Goal: Task Accomplishment & Management: Use online tool/utility

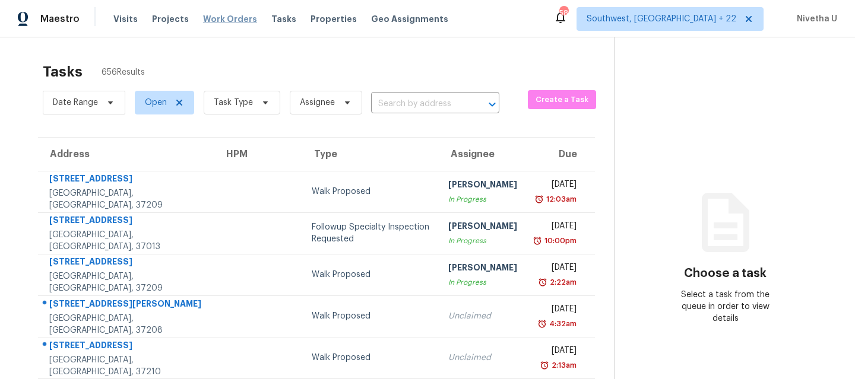
click at [234, 24] on span "Work Orders" at bounding box center [230, 19] width 54 height 12
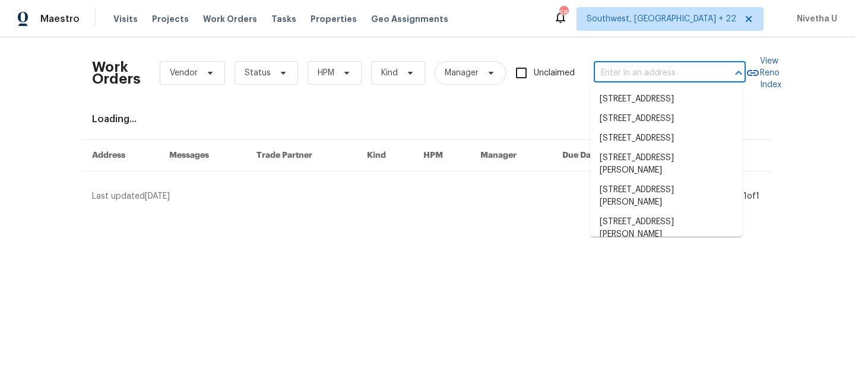
click at [646, 74] on input "text" at bounding box center [653, 73] width 119 height 18
paste input "2772 Commanche Ave Orange Park, FL 32065"
type input "2772 Commanche Ave Orange Park, FL 32065"
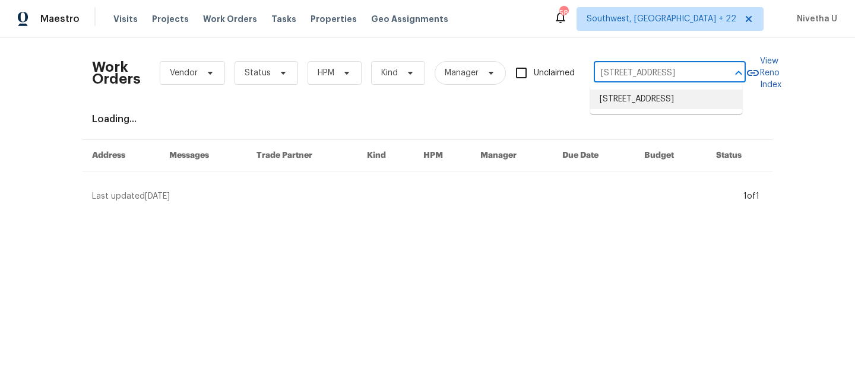
click at [675, 103] on li "2772 Commanche Ave, Orange Park, FL 32065" at bounding box center [666, 100] width 152 height 20
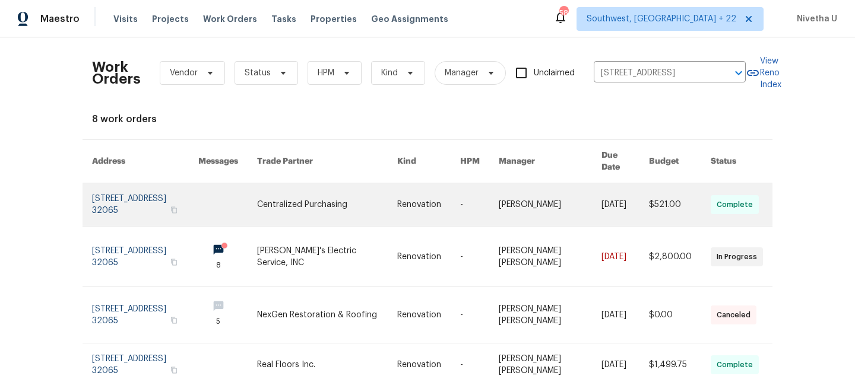
click at [119, 195] on link at bounding box center [145, 204] width 106 height 43
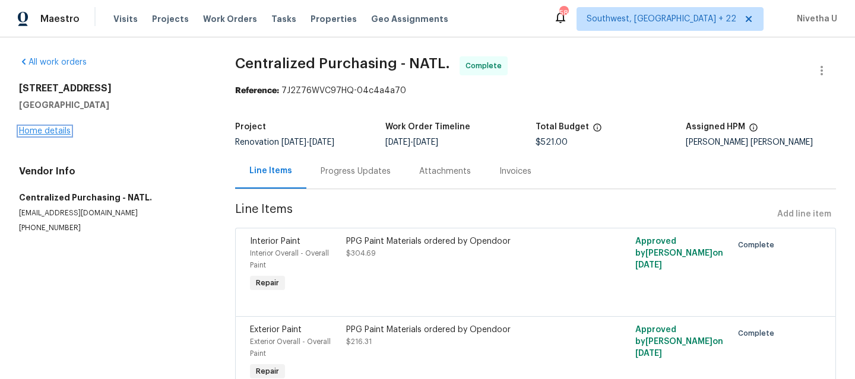
click at [31, 134] on link "Home details" at bounding box center [45, 131] width 52 height 8
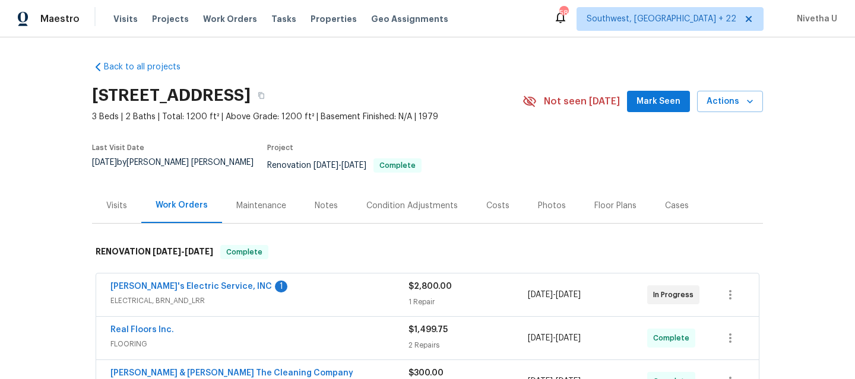
scroll to position [292, 0]
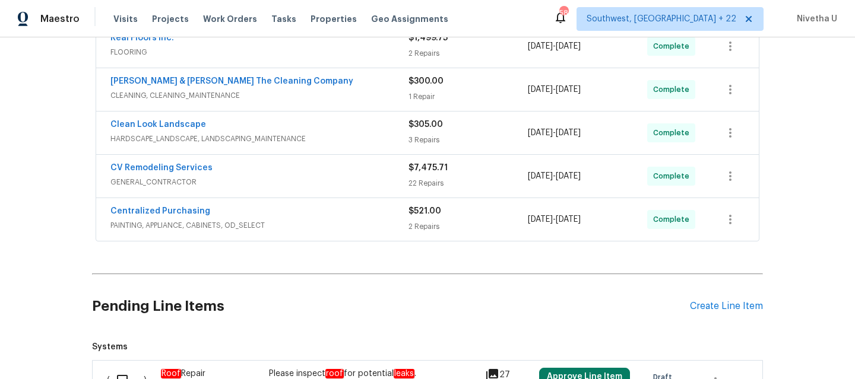
click at [340, 220] on span "PAINTING, APPLIANCE, CABINETS, OD_SELECT" at bounding box center [259, 226] width 298 height 12
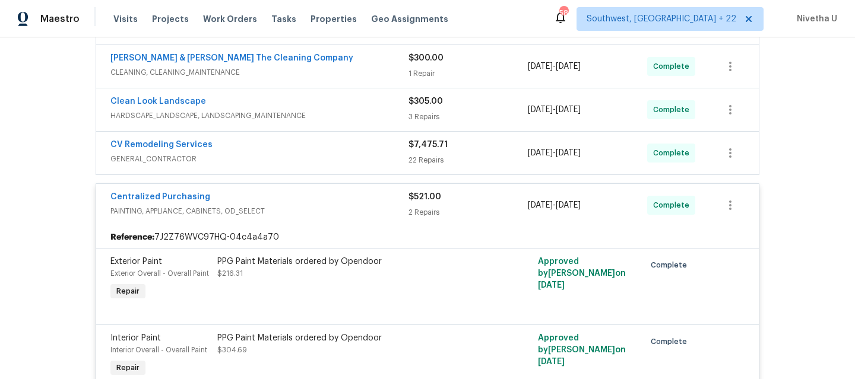
scroll to position [313, 0]
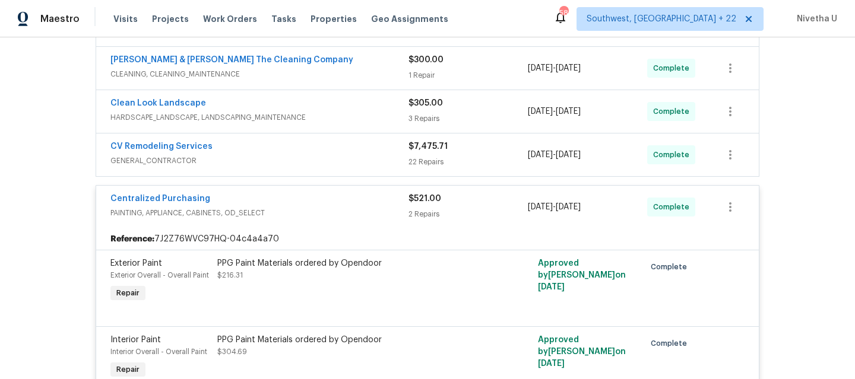
click at [338, 207] on span "PAINTING, APPLIANCE, CABINETS, OD_SELECT" at bounding box center [259, 213] width 298 height 12
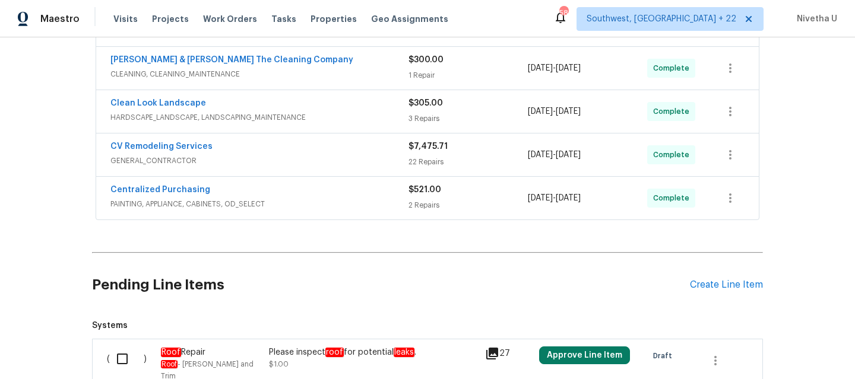
click at [314, 156] on span "GENERAL_CONTRACTOR" at bounding box center [259, 161] width 298 height 12
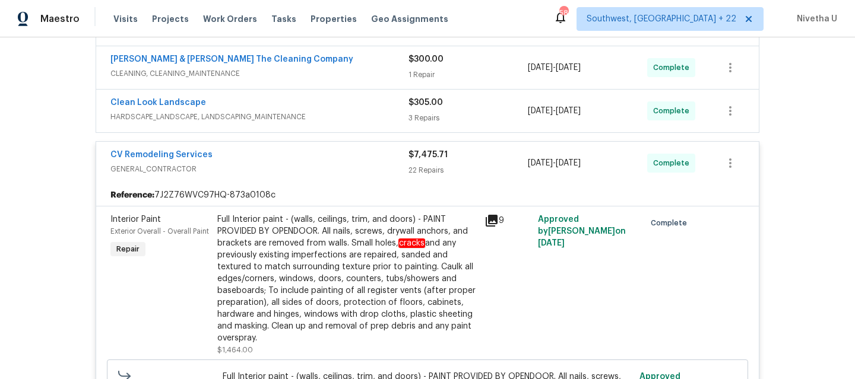
scroll to position [299, 0]
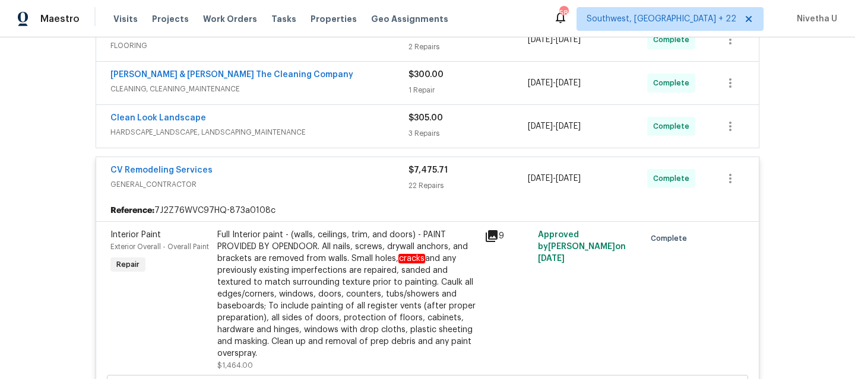
click at [288, 179] on span "GENERAL_CONTRACTOR" at bounding box center [259, 185] width 298 height 12
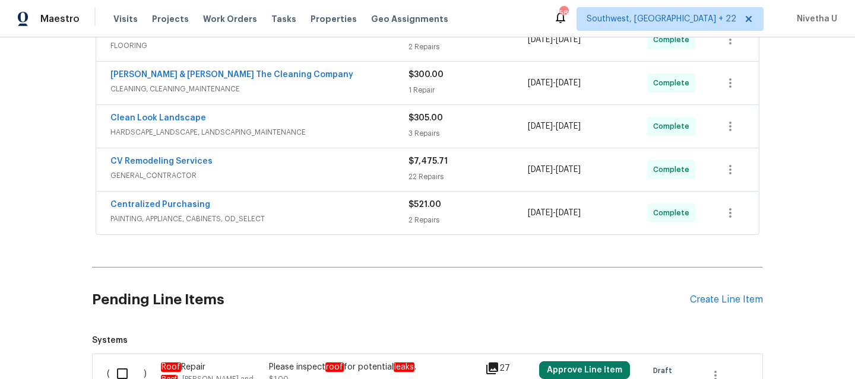
click at [356, 126] on span "HARDSCAPE_LANDSCAPE, LANDSCAPING_MAINTENANCE" at bounding box center [259, 132] width 298 height 12
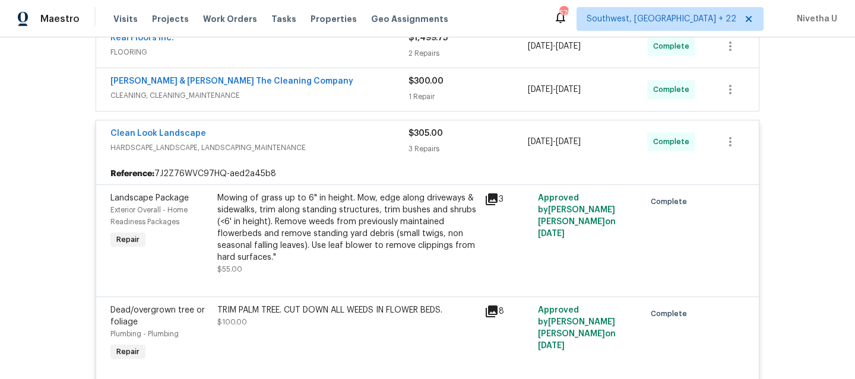
scroll to position [277, 0]
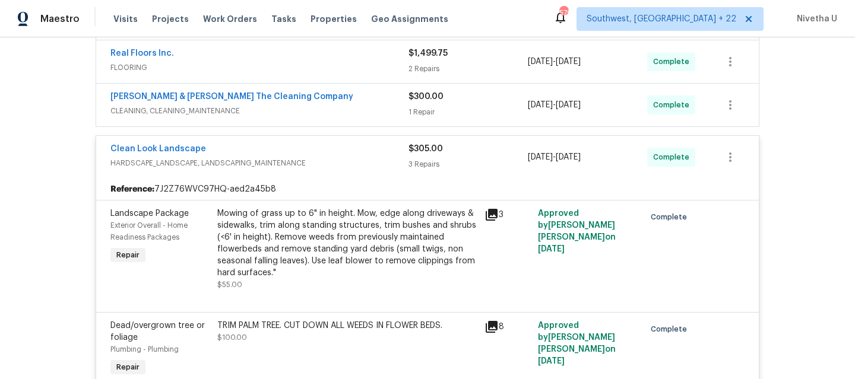
click at [342, 143] on div "Clean Look Landscape" at bounding box center [259, 150] width 298 height 14
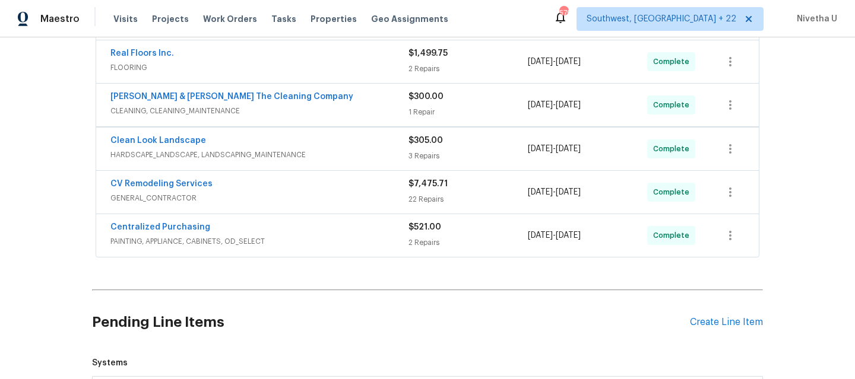
click at [332, 106] on span "CLEANING, CLEANING_MAINTENANCE" at bounding box center [259, 111] width 298 height 12
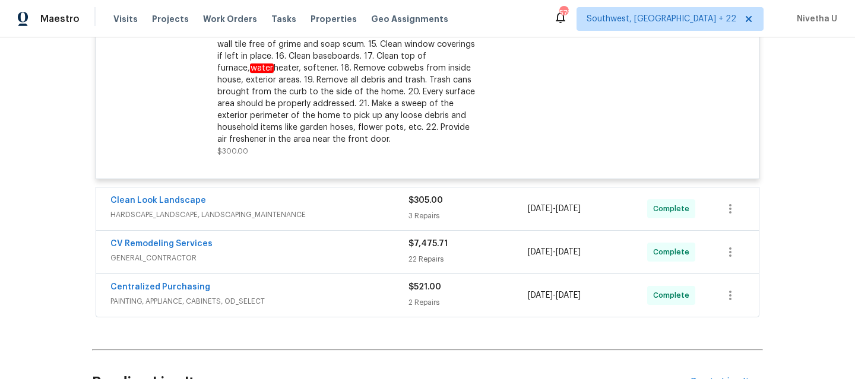
scroll to position [173, 0]
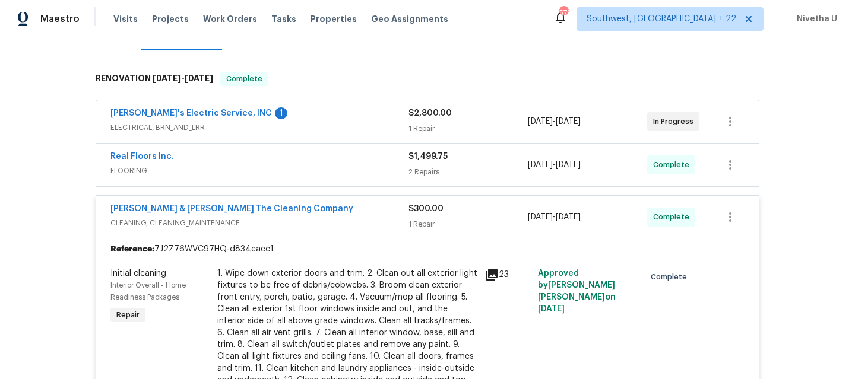
click at [330, 203] on div "Montalvo & Sangalang The Cleaning Company" at bounding box center [259, 210] width 298 height 14
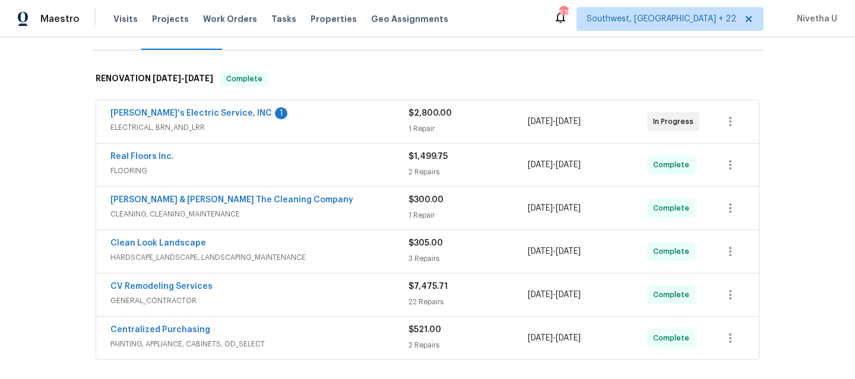
click at [315, 165] on span "FLOORING" at bounding box center [259, 171] width 298 height 12
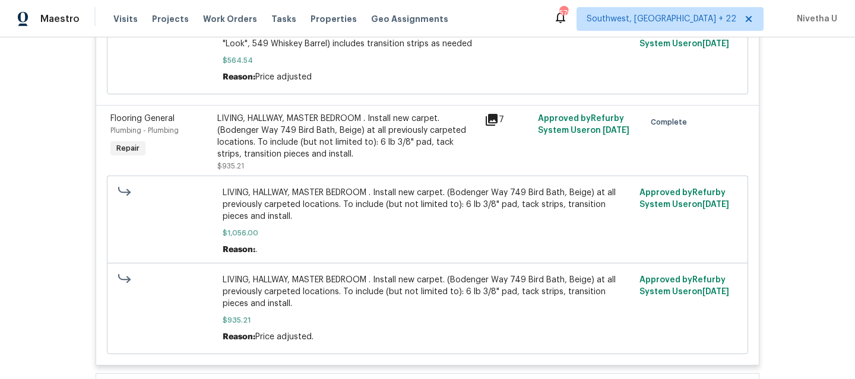
scroll to position [468, 0]
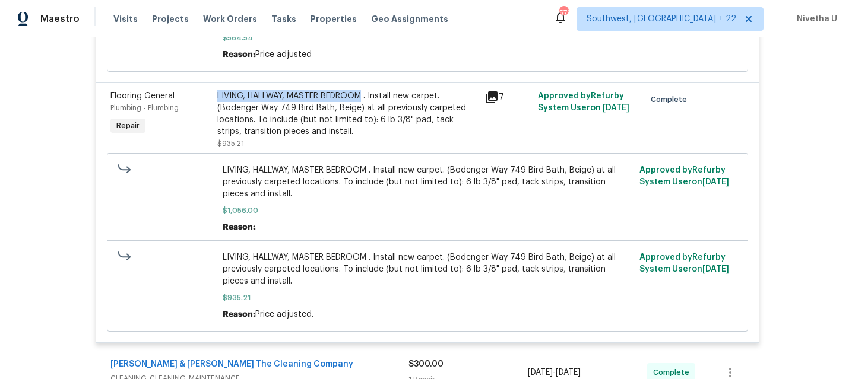
drag, startPoint x: 213, startPoint y: 88, endPoint x: 358, endPoint y: 91, distance: 145.5
click at [358, 91] on div "LIVING, HALLWAY, MASTER BEDROOM . Install new carpet. (Bodenger Way 749 Bird Ba…" at bounding box center [347, 113] width 260 height 47
copy div "LIVING, HALLWAY, MASTER BEDROOM"
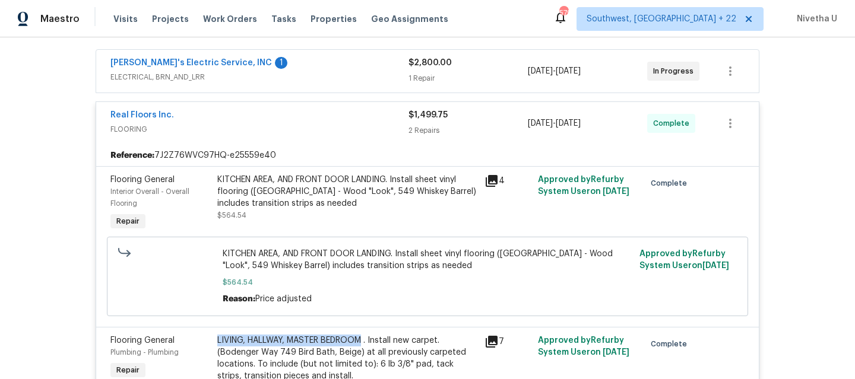
scroll to position [207, 0]
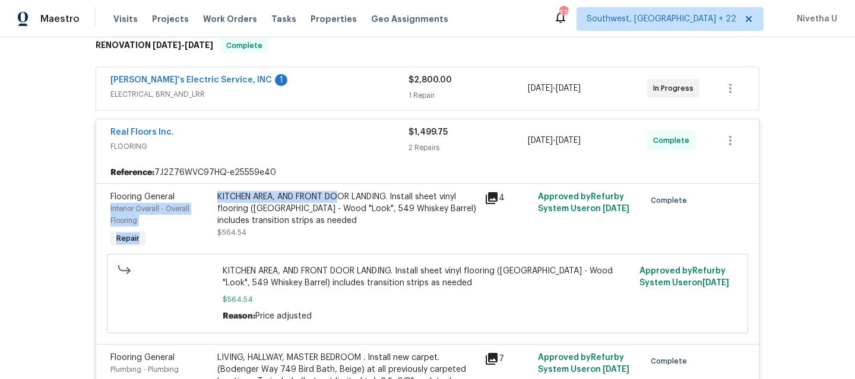
drag, startPoint x: 202, startPoint y: 186, endPoint x: 335, endPoint y: 190, distance: 132.4
click at [335, 190] on div "Flooring General Interior Overall - Overall Flooring Repair KITCHEN AREA, AND F…" at bounding box center [427, 221] width 641 height 66
click at [20, 246] on div "Back to all projects 2772 Commanche Ave, Orange Park, FL 32065 3 Beds | 2 Baths…" at bounding box center [427, 208] width 855 height 342
drag, startPoint x: 211, startPoint y: 186, endPoint x: 387, endPoint y: 189, distance: 175.7
click at [387, 189] on div "KITCHEN AREA, AND FRONT DOOR LANDING. Install sheet vinyl flooring (Sugar Valle…" at bounding box center [347, 221] width 267 height 66
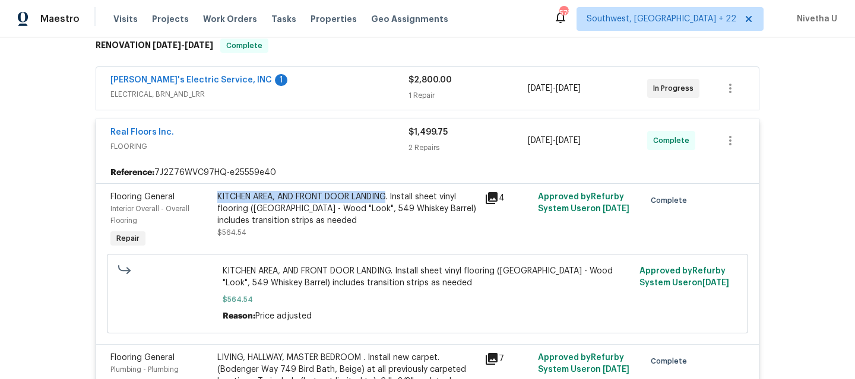
copy div "KITCHEN AREA, AND FRONT DOOR LANDING"
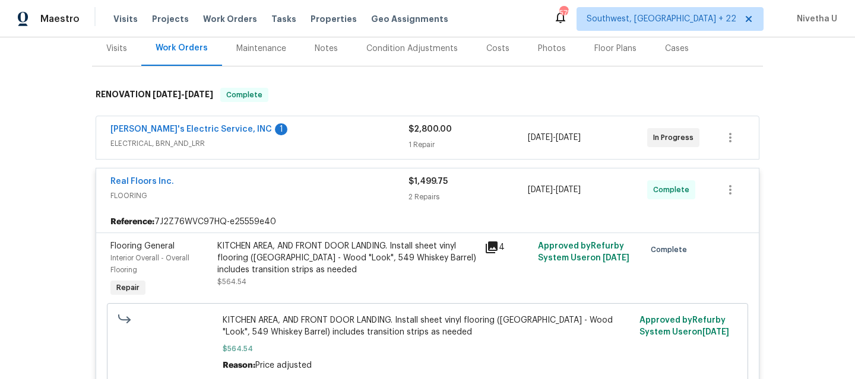
click at [315, 191] on span "FLOORING" at bounding box center [259, 196] width 298 height 12
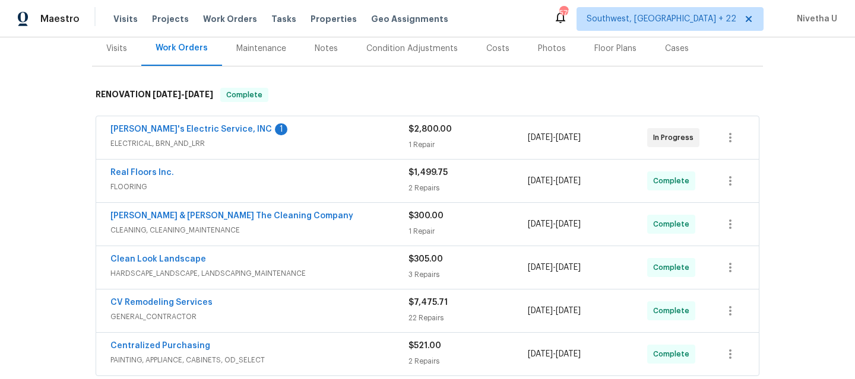
click at [306, 128] on div "Jack's Electric Service, INC 1" at bounding box center [259, 130] width 298 height 14
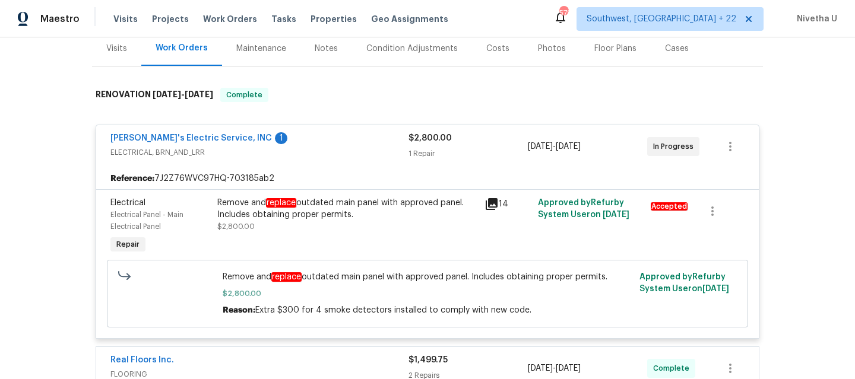
click at [328, 147] on span "ELECTRICAL, BRN_AND_LRR" at bounding box center [259, 153] width 298 height 12
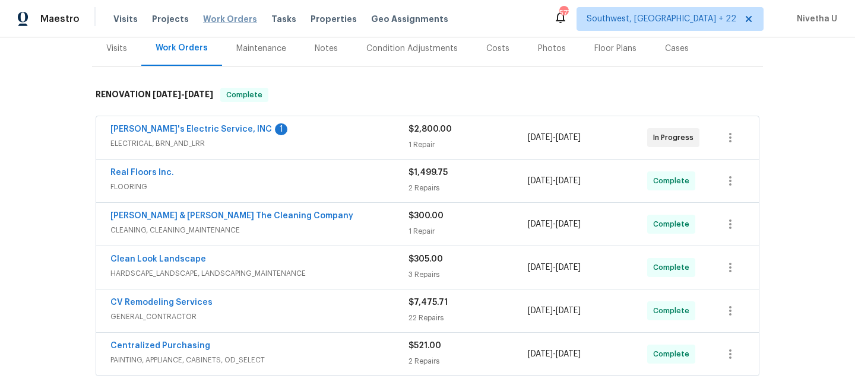
click at [228, 18] on span "Work Orders" at bounding box center [230, 19] width 54 height 12
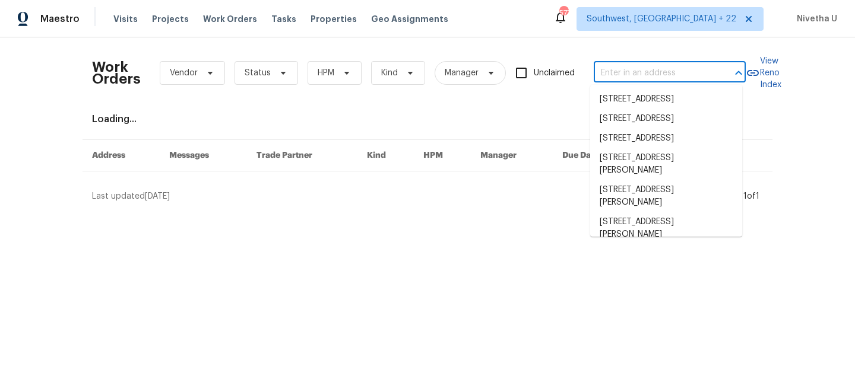
click at [673, 71] on input "text" at bounding box center [653, 73] width 119 height 18
paste input "29743 Chelmsford Rd Southfield, MI 48076"
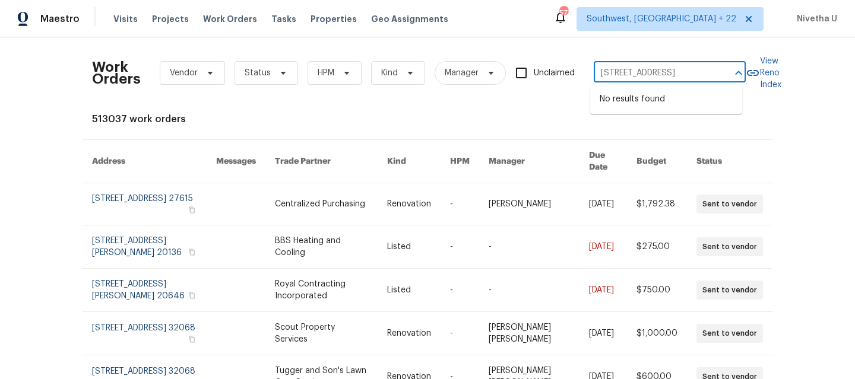
type input "29743 Chelmsford Rd Southfield, MI 48076"
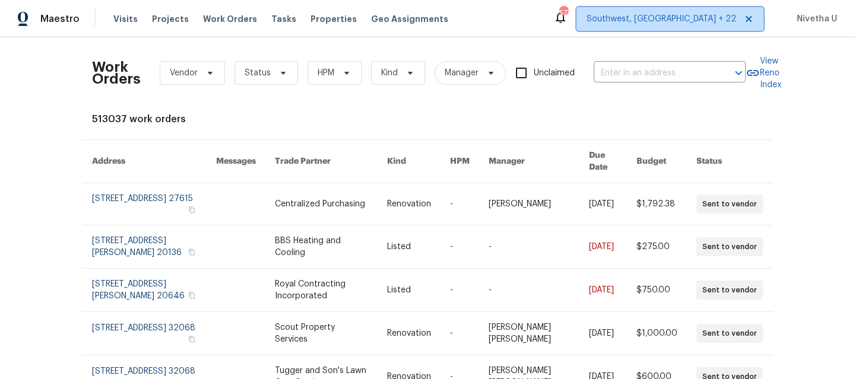
scroll to position [0, 0]
click at [682, 26] on span "Southwest, FL + 22" at bounding box center [669, 19] width 187 height 24
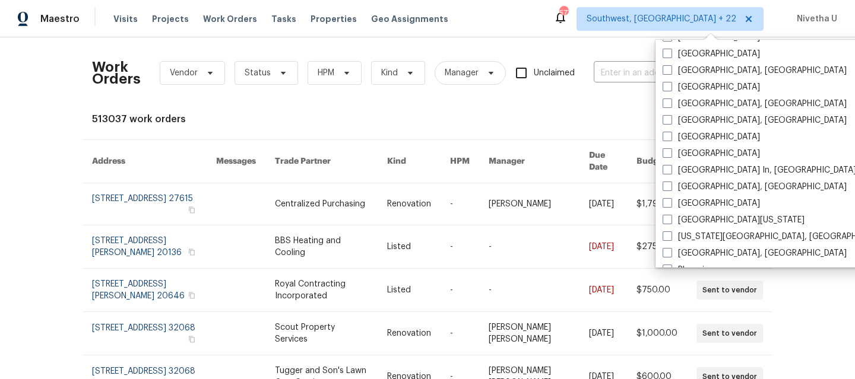
scroll to position [508, 0]
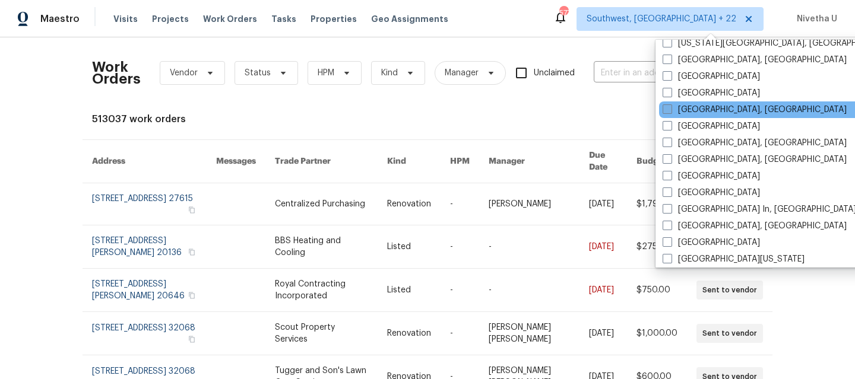
click at [689, 109] on label "Detroit, MI" at bounding box center [755, 110] width 184 height 12
click at [670, 109] on input "Detroit, MI" at bounding box center [667, 108] width 8 height 8
checkbox input "true"
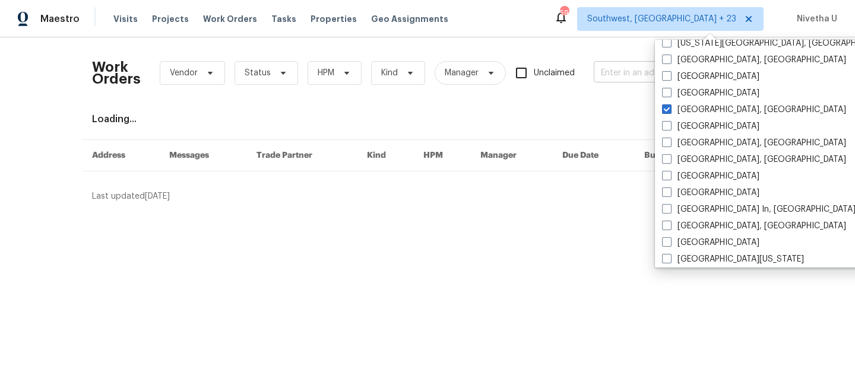
click at [609, 75] on input "text" at bounding box center [653, 73] width 119 height 18
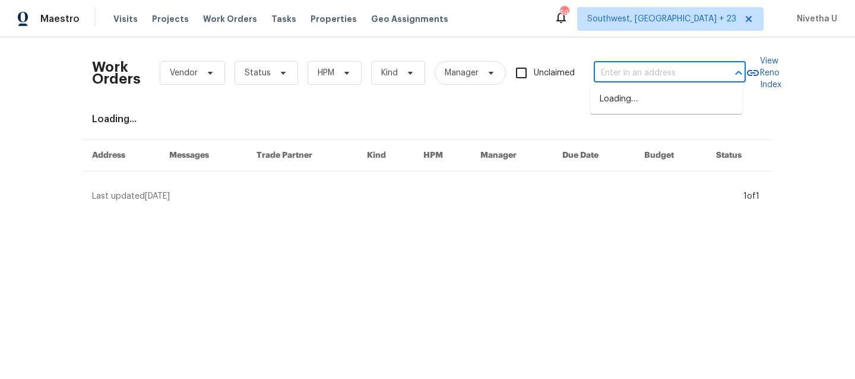
paste input "29743 Chelmsford Rd Southfield, MI 48076"
type input "29743 Chelmsford Rd Southfield, MI 48076"
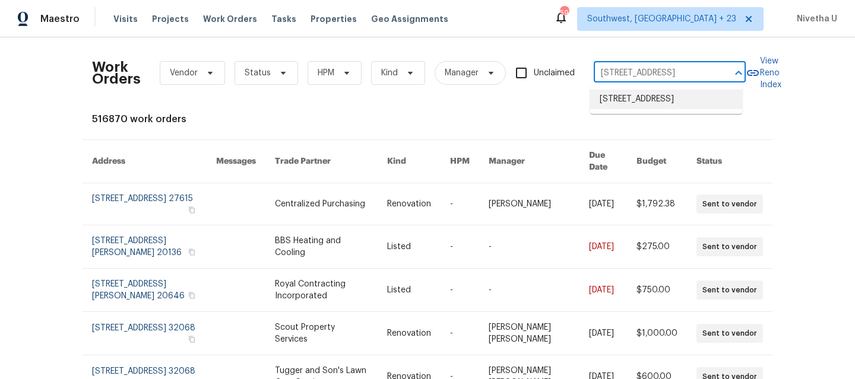
click at [612, 109] on li "29743 Chelmsford Rd, Southfield, MI 48076" at bounding box center [666, 100] width 152 height 20
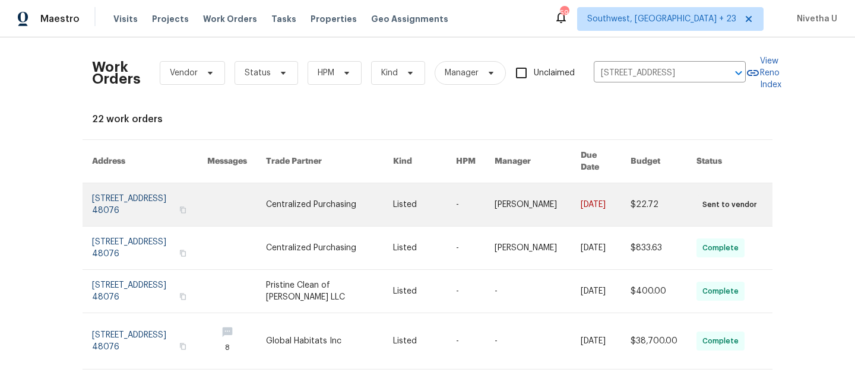
click at [124, 199] on link at bounding box center [149, 204] width 115 height 43
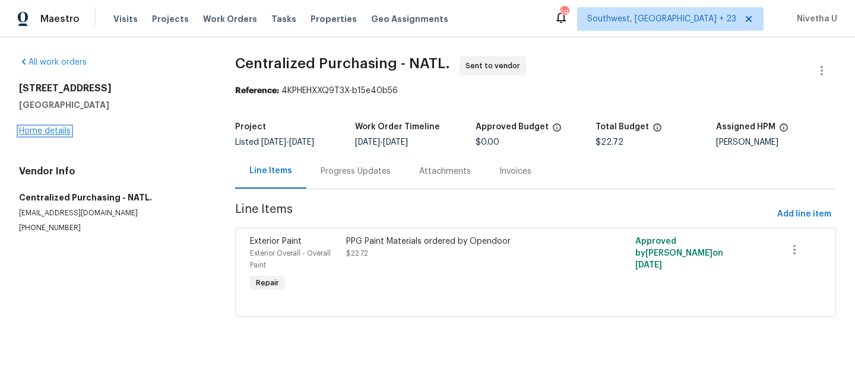
click at [39, 134] on link "Home details" at bounding box center [45, 131] width 52 height 8
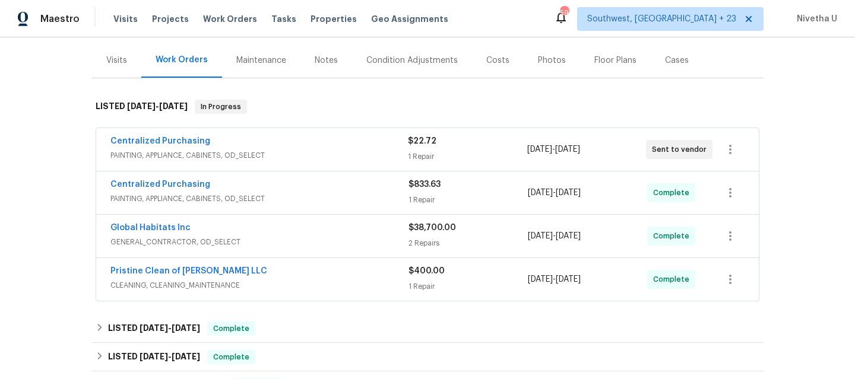
scroll to position [259, 0]
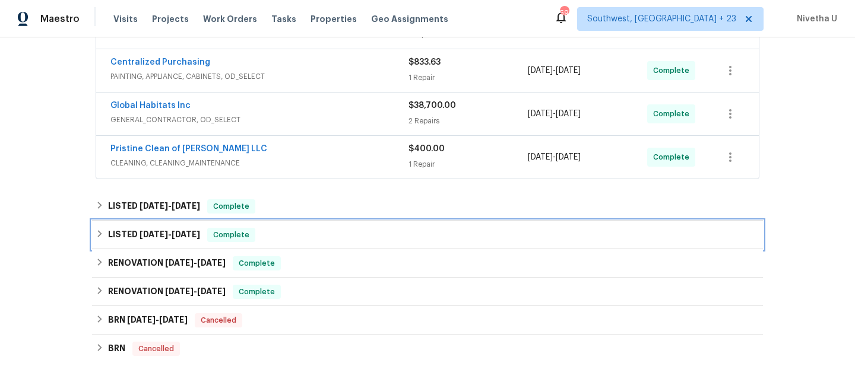
click at [275, 237] on div "LISTED 4/17/25 - 4/21/25 Complete" at bounding box center [428, 235] width 664 height 14
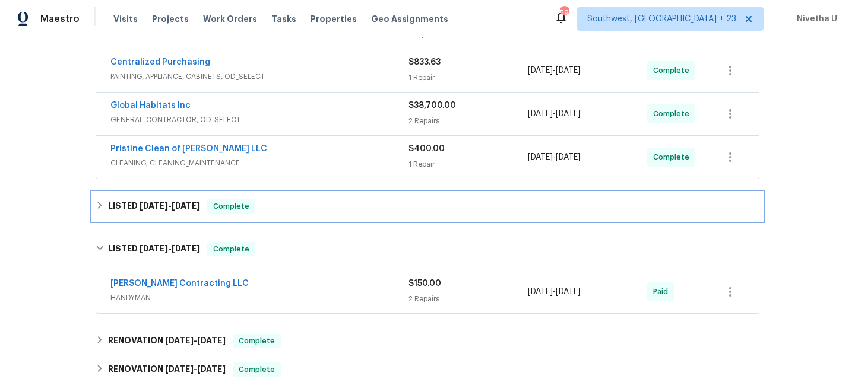
click at [265, 206] on div "LISTED 5/8/25 - 5/15/25 Complete" at bounding box center [428, 206] width 664 height 14
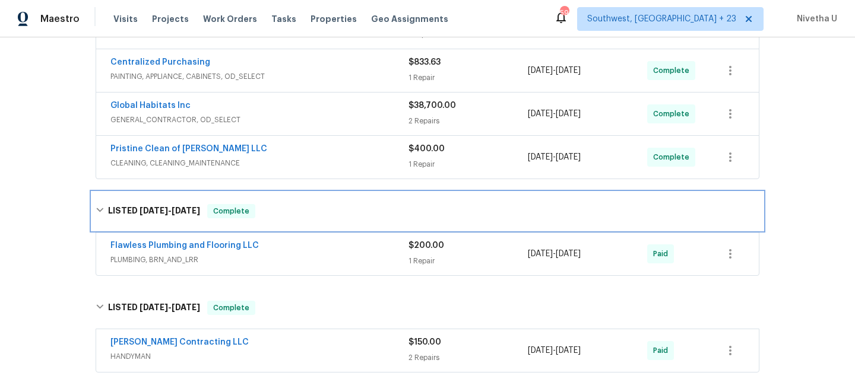
scroll to position [353, 0]
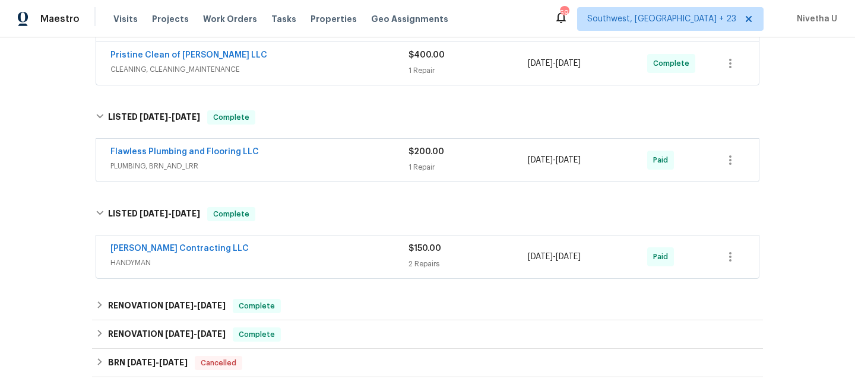
click at [278, 254] on div "Solano Contracting LLC" at bounding box center [259, 250] width 298 height 14
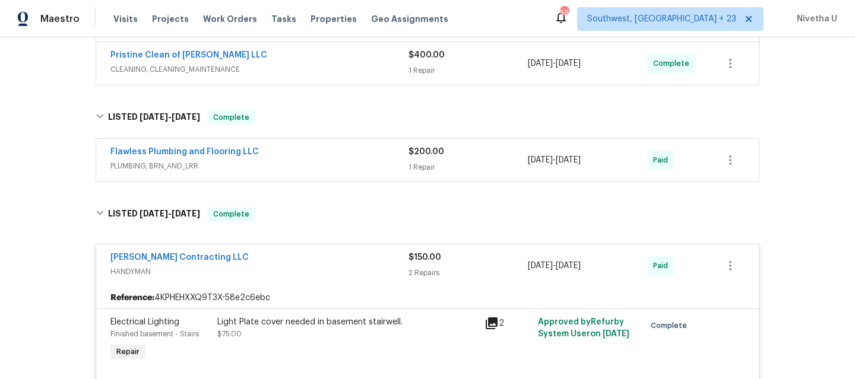
click at [303, 163] on span "PLUMBING, BRN_AND_LRR" at bounding box center [259, 166] width 298 height 12
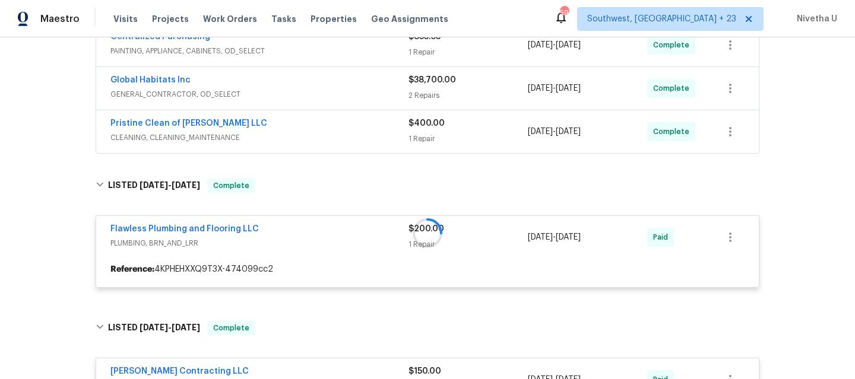
scroll to position [284, 0]
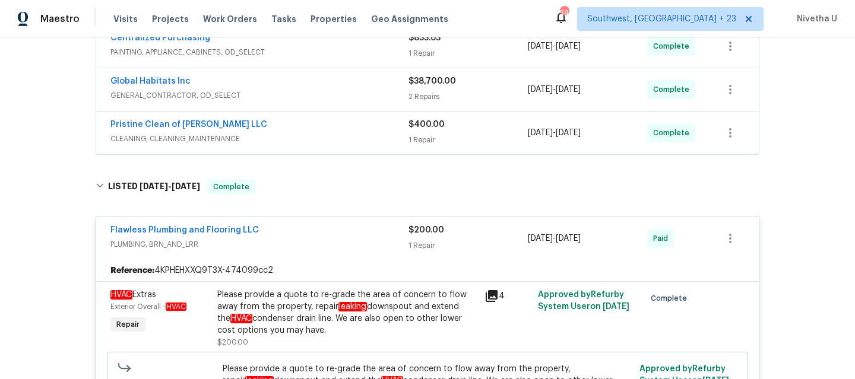
click at [297, 139] on span "CLEANING, CLEANING_MAINTENANCE" at bounding box center [259, 139] width 298 height 12
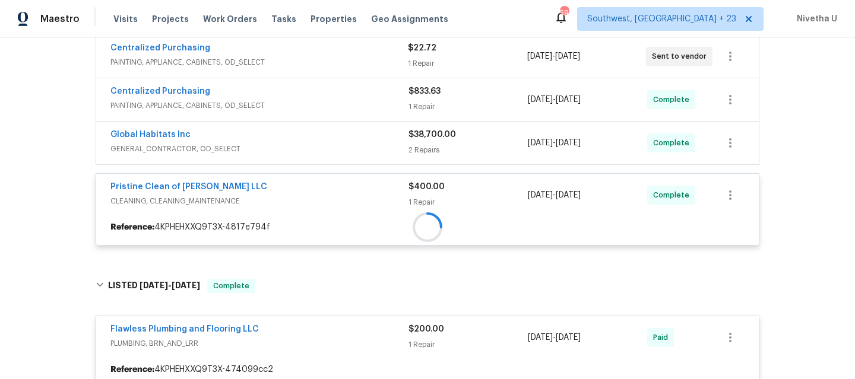
scroll to position [230, 0]
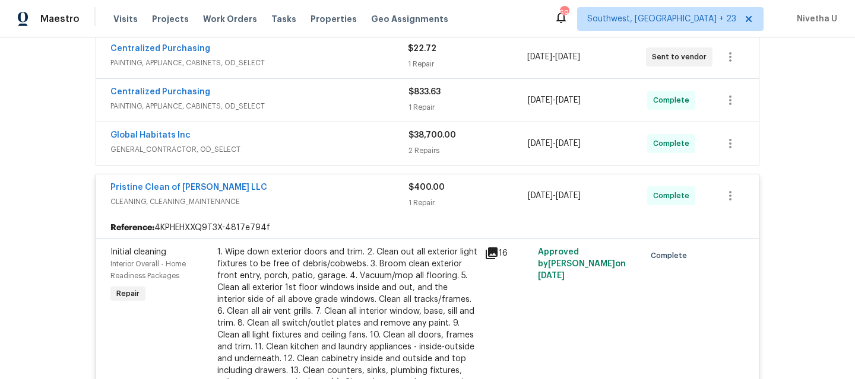
click at [297, 141] on div "Global Habitats Inc" at bounding box center [259, 136] width 298 height 14
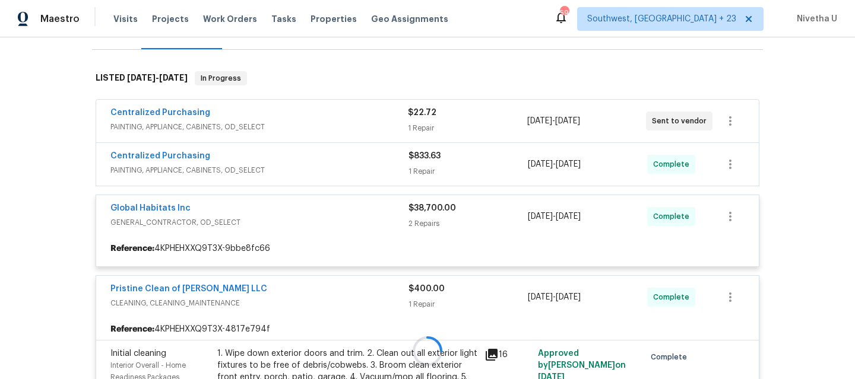
scroll to position [163, 0]
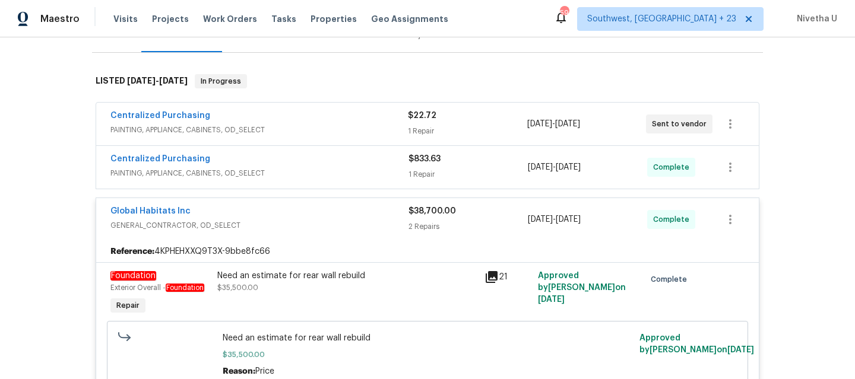
click at [338, 183] on div "Centralized Purchasing PAINTING, APPLIANCE, CABINETS, OD_SELECT $833.63 1 Repai…" at bounding box center [427, 167] width 663 height 43
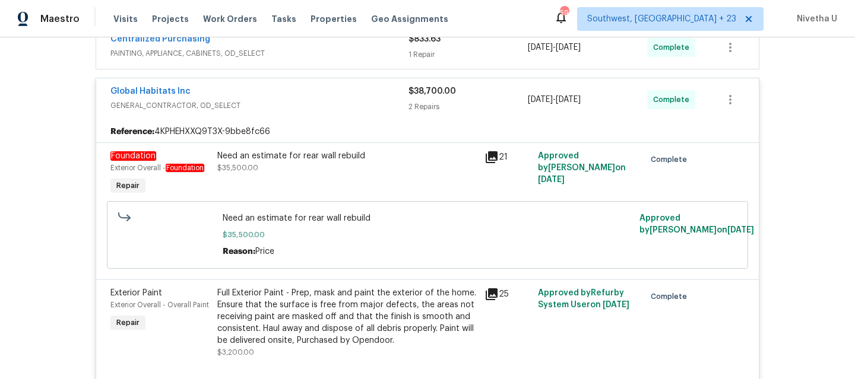
scroll to position [151, 0]
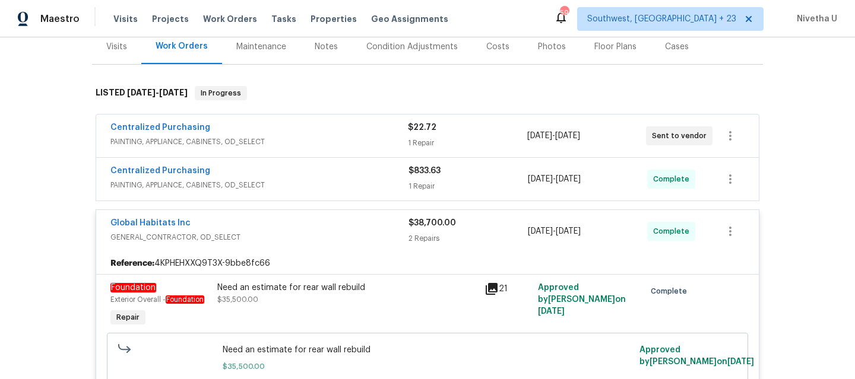
click at [327, 183] on span "PAINTING, APPLIANCE, CABINETS, OD_SELECT" at bounding box center [259, 185] width 298 height 12
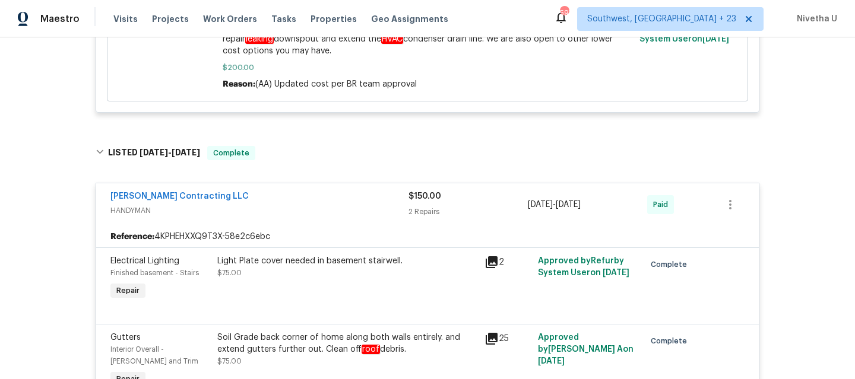
scroll to position [1325, 0]
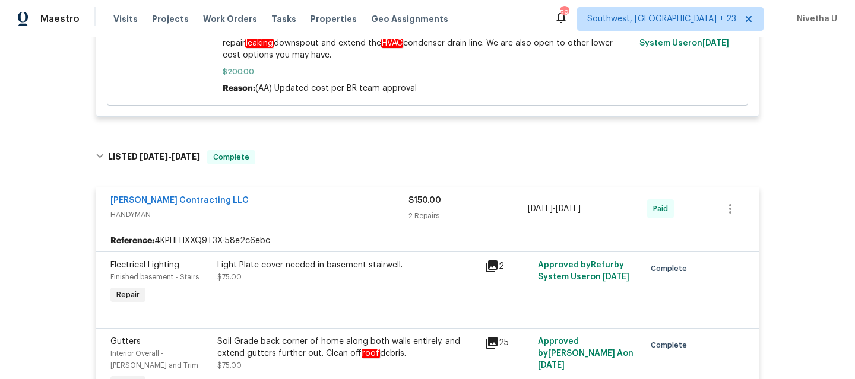
click at [315, 218] on span "HANDYMAN" at bounding box center [259, 215] width 298 height 12
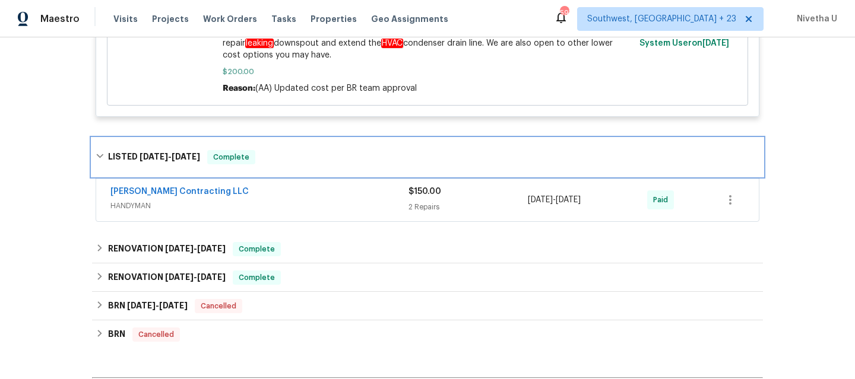
click at [305, 172] on div "LISTED 4/17/25 - 4/21/25 Complete" at bounding box center [427, 157] width 671 height 38
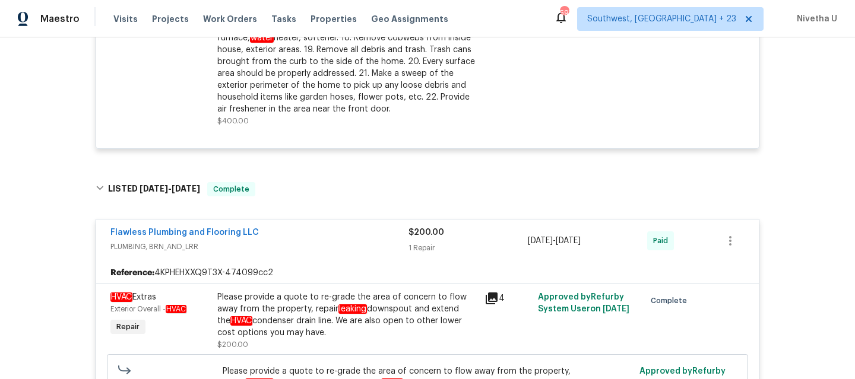
scroll to position [742, 0]
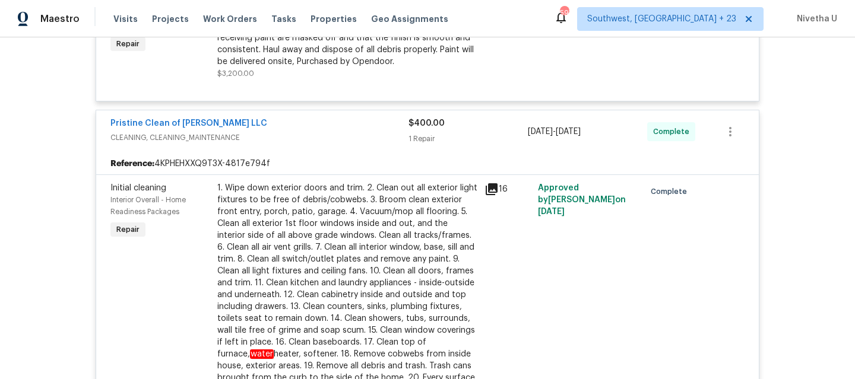
click at [297, 142] on span "CLEANING, CLEANING_MAINTENANCE" at bounding box center [259, 138] width 298 height 12
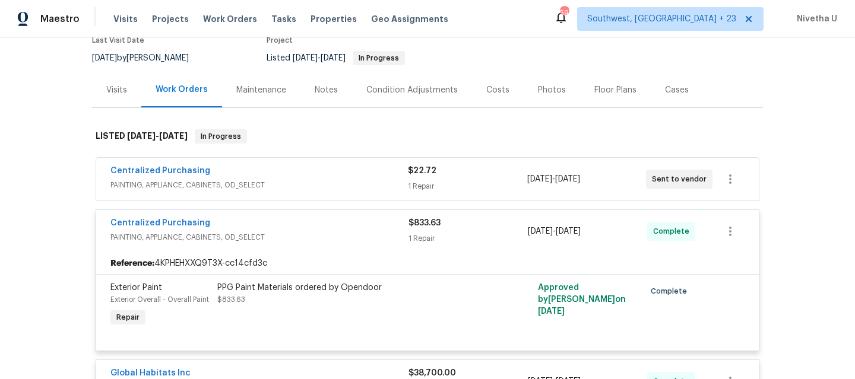
scroll to position [105, 0]
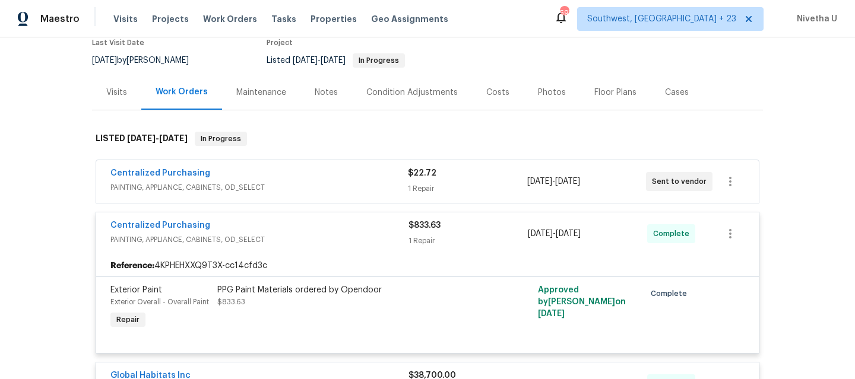
click at [291, 227] on div "Centralized Purchasing" at bounding box center [259, 227] width 298 height 14
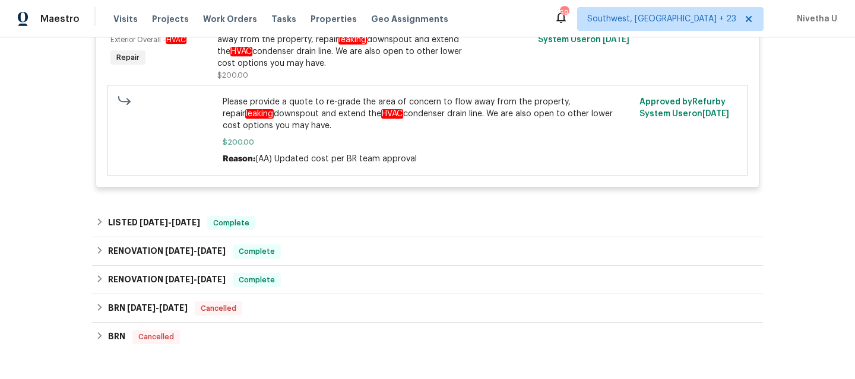
scroll to position [835, 0]
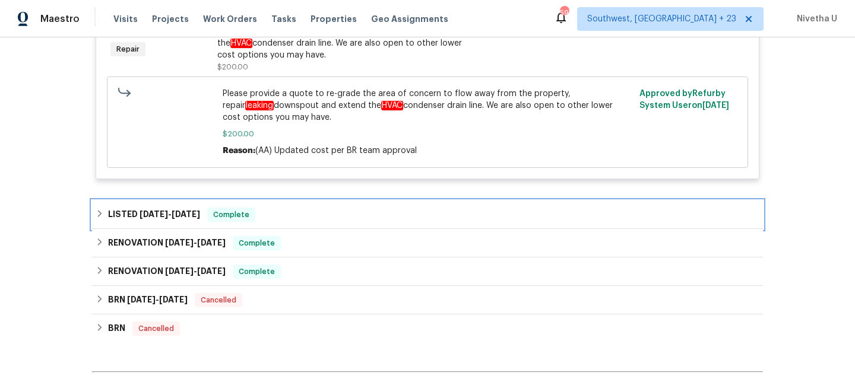
click at [292, 217] on div "LISTED 4/17/25 - 4/21/25 Complete" at bounding box center [428, 215] width 664 height 14
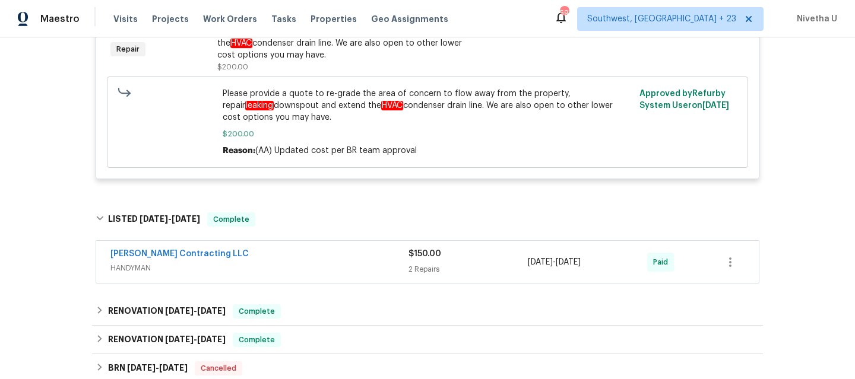
click at [299, 267] on span "HANDYMAN" at bounding box center [259, 268] width 298 height 12
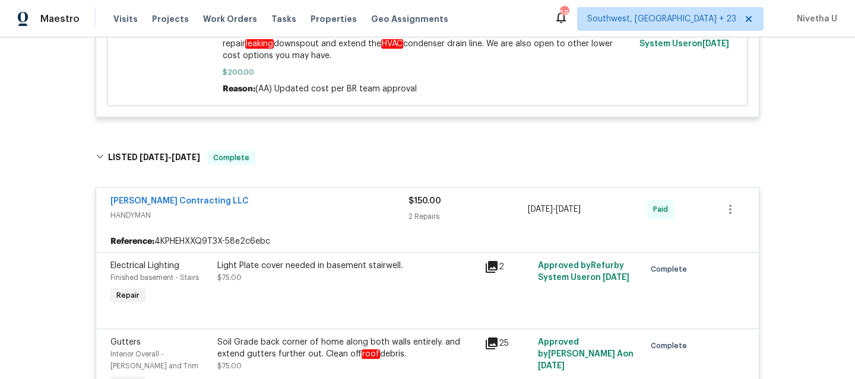
scroll to position [898, 0]
click at [280, 218] on span "HANDYMAN" at bounding box center [259, 215] width 298 height 12
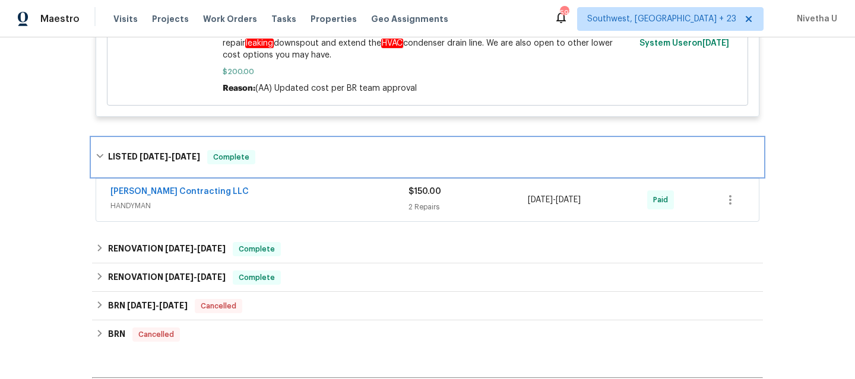
click at [277, 166] on div "LISTED 4/17/25 - 4/21/25 Complete" at bounding box center [427, 157] width 671 height 38
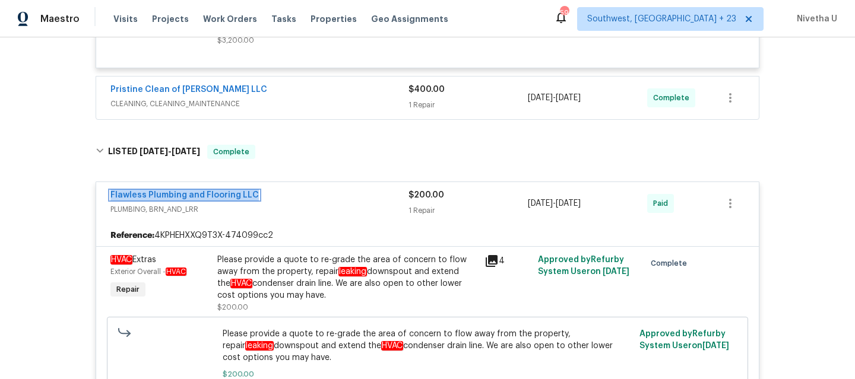
scroll to position [592, 0]
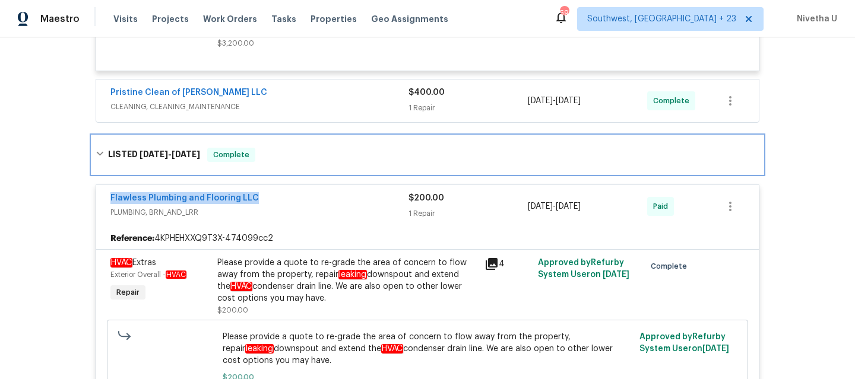
click at [309, 164] on div "LISTED 5/8/25 - 5/15/25 Complete" at bounding box center [427, 155] width 671 height 38
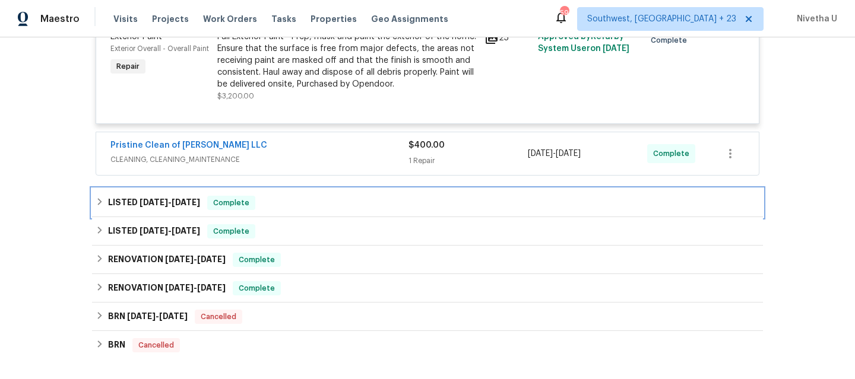
scroll to position [514, 0]
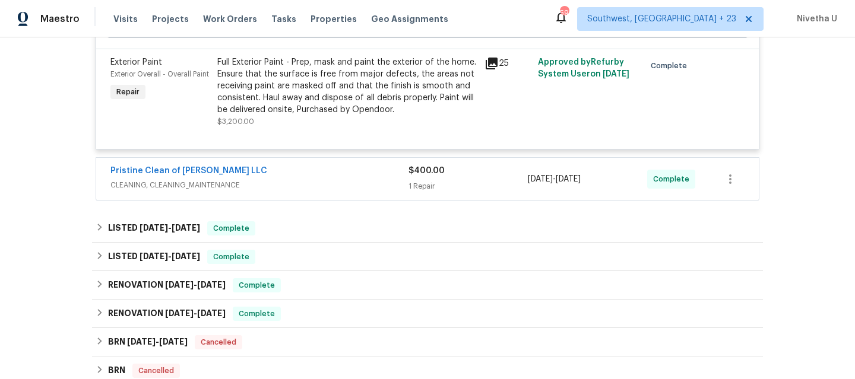
click at [306, 180] on span "CLEANING, CLEANING_MAINTENANCE" at bounding box center [259, 185] width 298 height 12
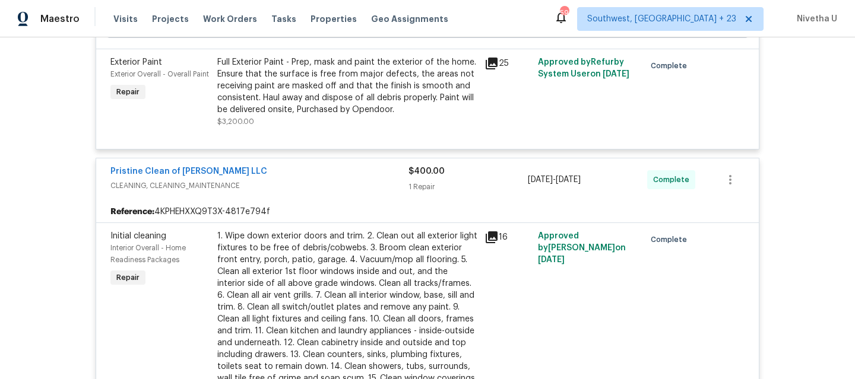
click at [306, 180] on span "CLEANING, CLEANING_MAINTENANCE" at bounding box center [259, 186] width 298 height 12
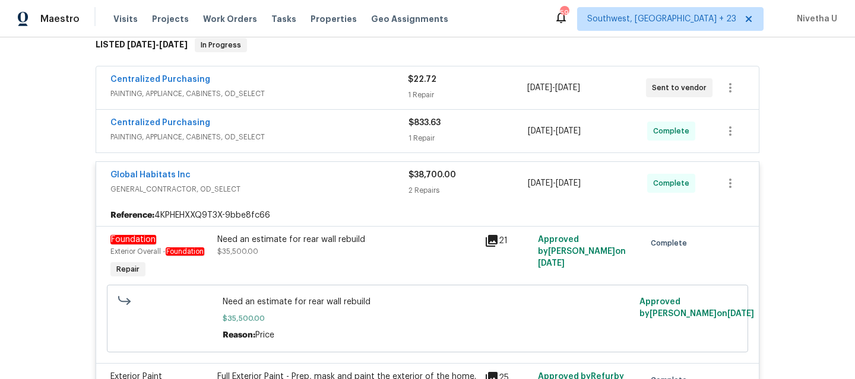
scroll to position [194, 0]
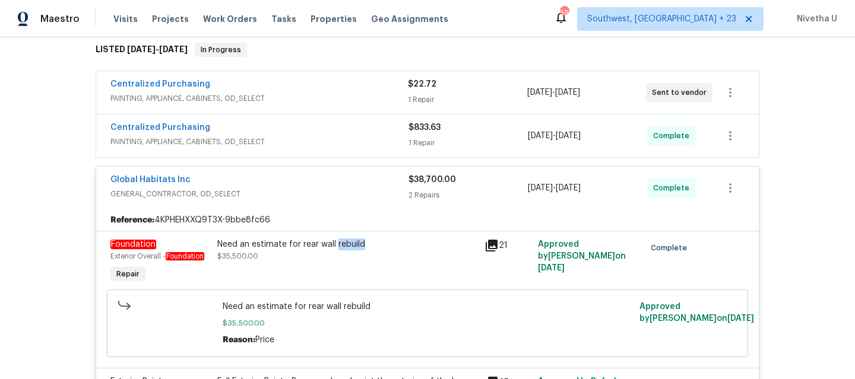
drag, startPoint x: 359, startPoint y: 246, endPoint x: 332, endPoint y: 250, distance: 26.4
click at [332, 250] on div "Need an estimate for rear wall rebuild" at bounding box center [347, 245] width 260 height 12
copy div "rebuild"
click at [324, 192] on span "GENERAL_CONTRACTOR, OD_SELECT" at bounding box center [259, 194] width 298 height 12
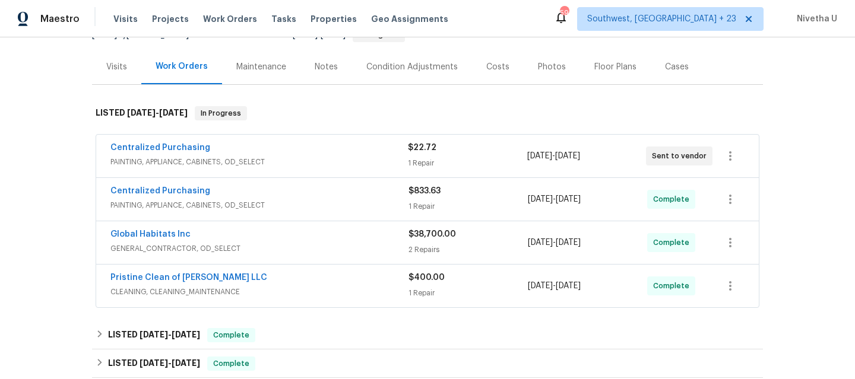
scroll to position [277, 0]
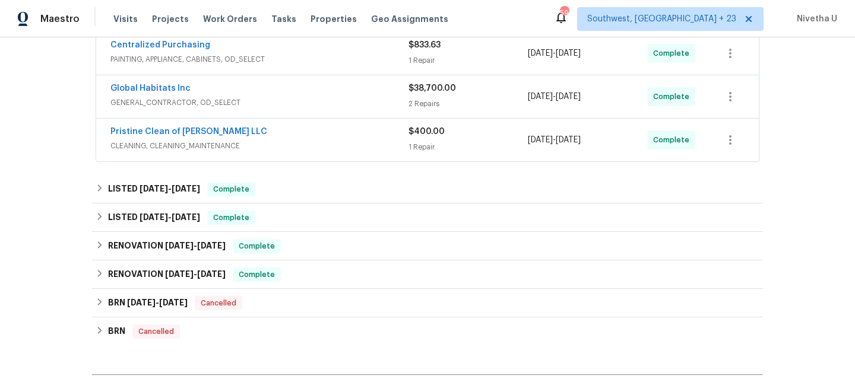
click at [296, 99] on span "GENERAL_CONTRACTOR, OD_SELECT" at bounding box center [259, 103] width 298 height 12
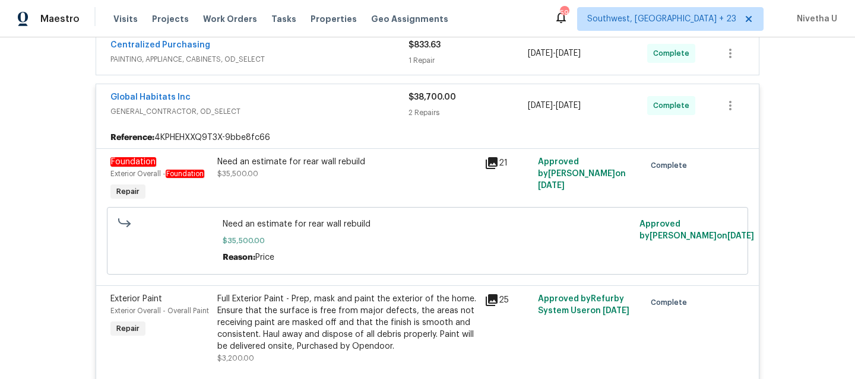
click at [296, 98] on div "Global Habitats Inc" at bounding box center [259, 98] width 298 height 14
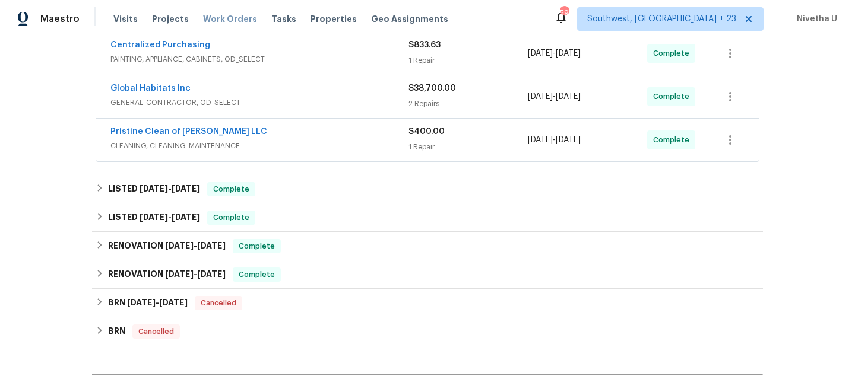
click at [227, 18] on span "Work Orders" at bounding box center [230, 19] width 54 height 12
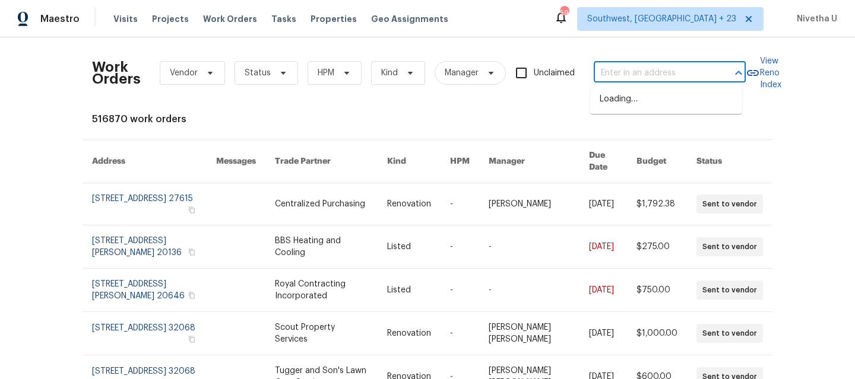
click at [668, 69] on input "text" at bounding box center [653, 73] width 119 height 18
paste input "58 Hamil Ct NW Cartersville, GA 30120"
type input "58 Hamil Ct NW Cartersville, GA 30120"
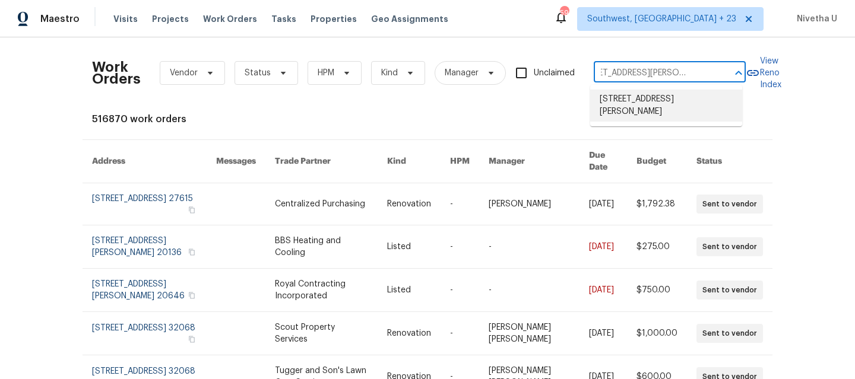
click at [671, 110] on li "58 Hamil Ct NW, Cartersville, GA 30120" at bounding box center [666, 106] width 152 height 32
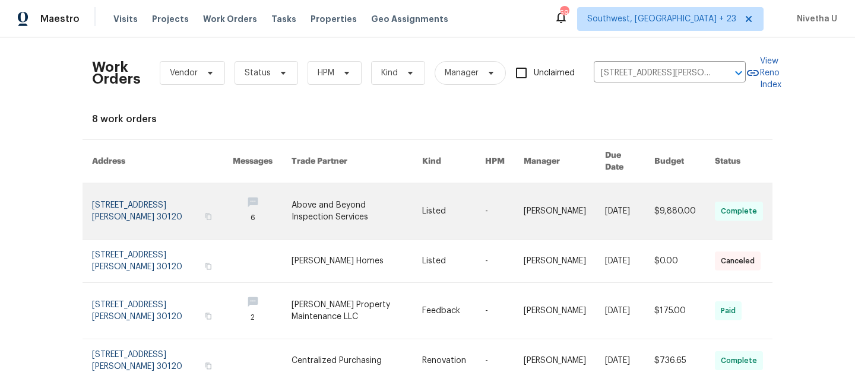
click at [112, 194] on link at bounding box center [162, 211] width 141 height 56
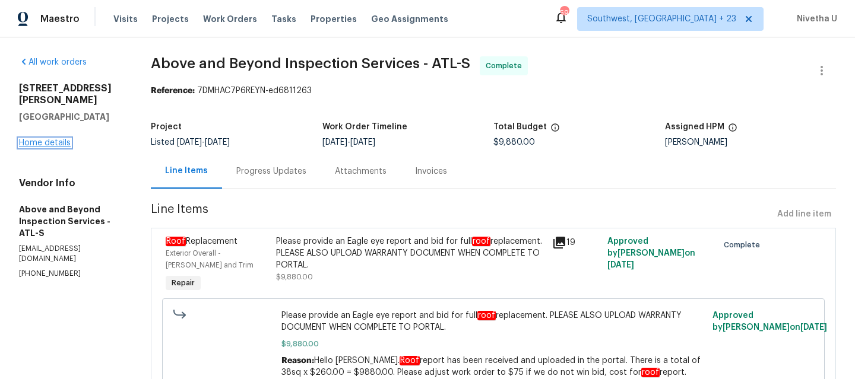
click at [28, 139] on link "Home details" at bounding box center [45, 143] width 52 height 8
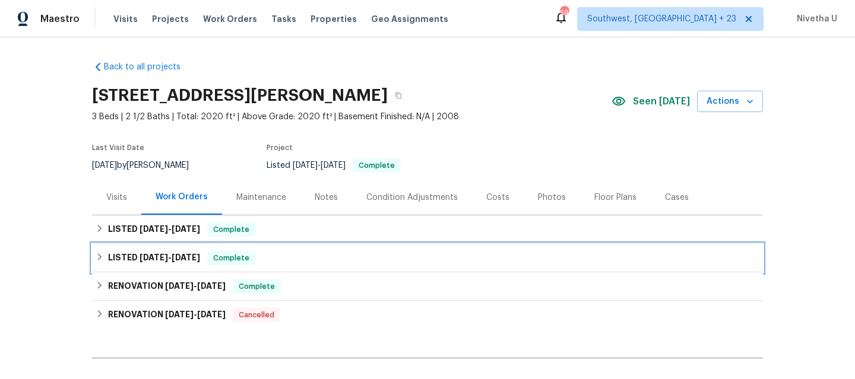
click at [300, 258] on div "LISTED 5/12/25 - 5/14/25 Complete" at bounding box center [428, 258] width 664 height 14
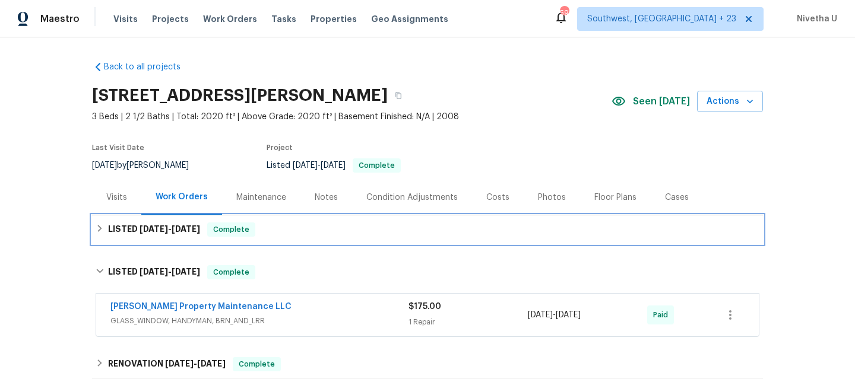
click at [291, 233] on div "LISTED 8/5/25 - 8/14/25 Complete" at bounding box center [428, 230] width 664 height 14
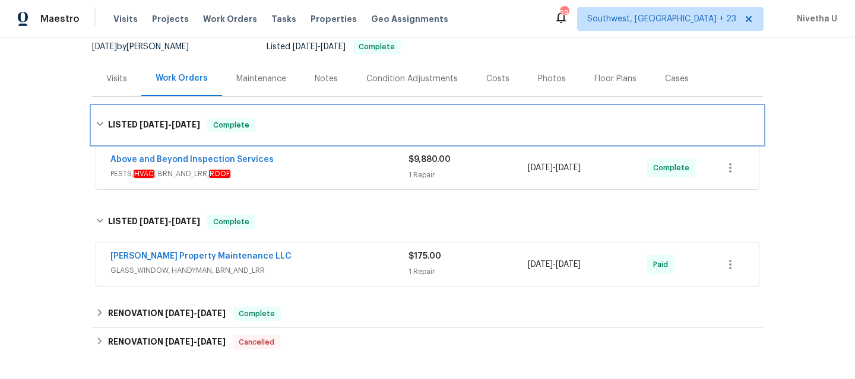
scroll to position [113, 0]
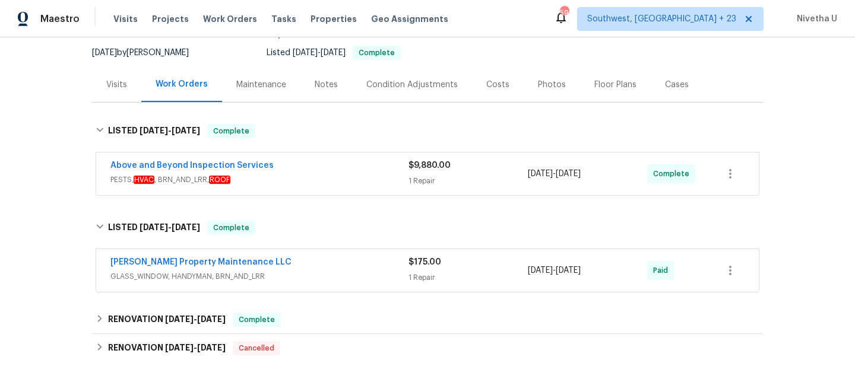
click at [325, 277] on span "GLASS_WINDOW, HANDYMAN, BRN_AND_LRR" at bounding box center [259, 277] width 298 height 12
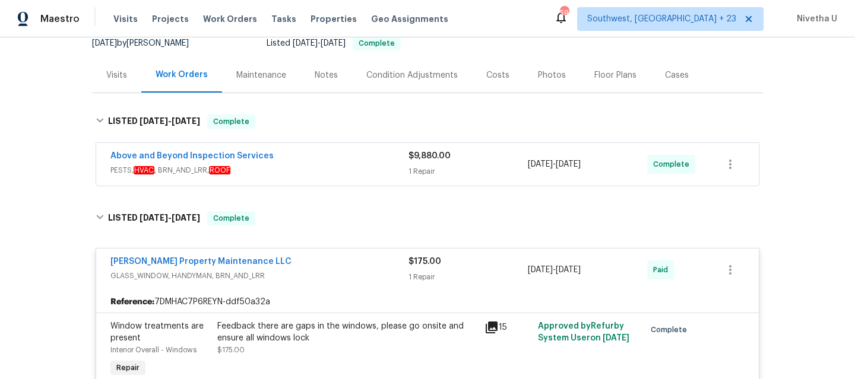
scroll to position [120, 0]
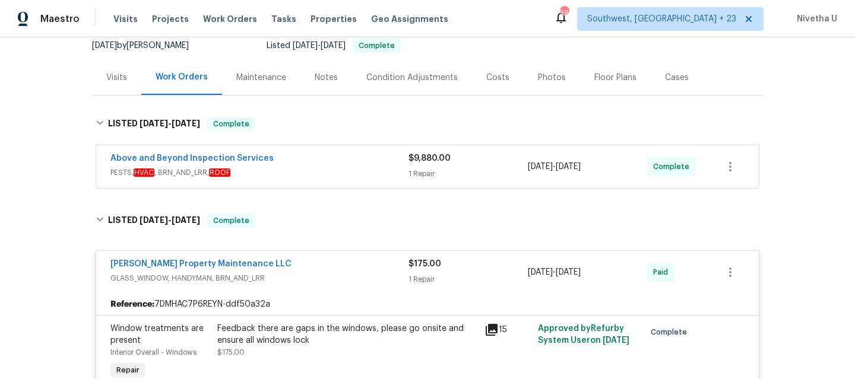
click at [315, 167] on span "PESTS, HVAC , BRN_AND_LRR, ROOF" at bounding box center [259, 173] width 298 height 12
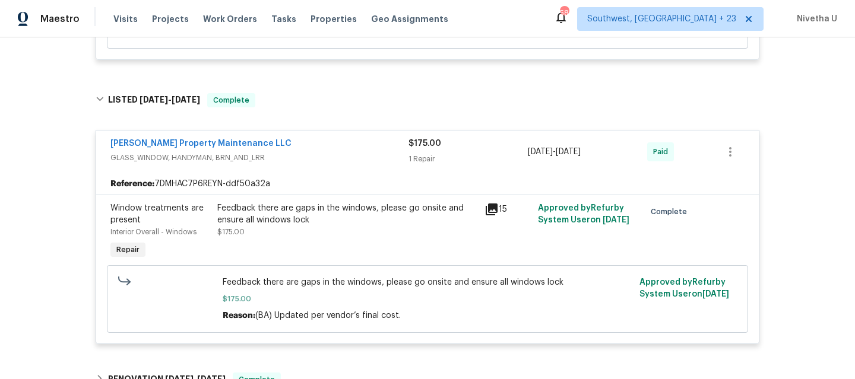
scroll to position [400, 0]
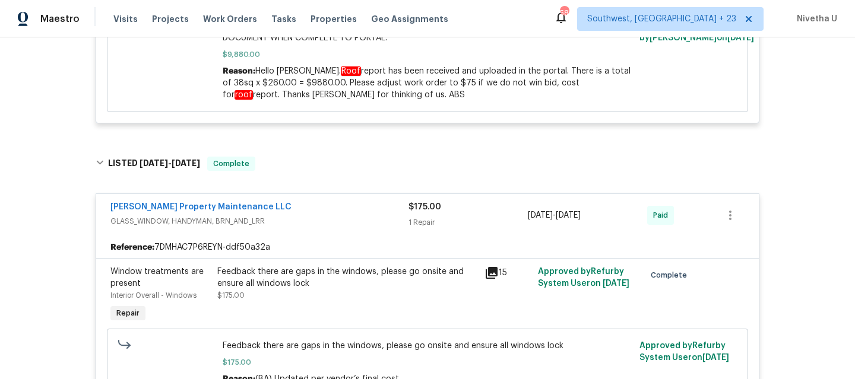
click at [328, 204] on div "Glen Property Maintenance LLC" at bounding box center [259, 208] width 298 height 14
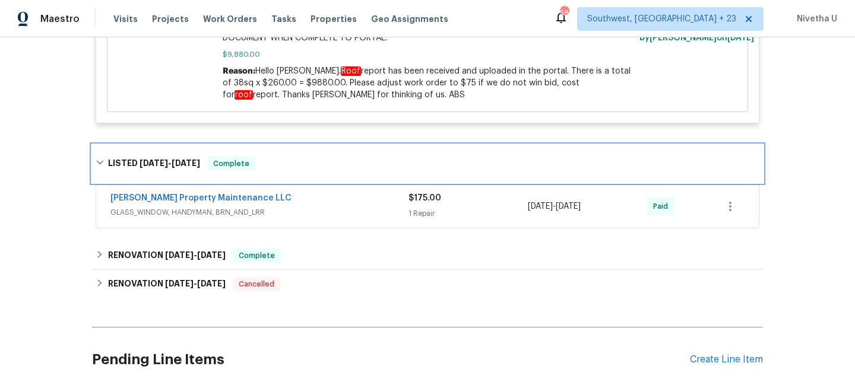
click at [316, 162] on div "LISTED 5/12/25 - 5/14/25 Complete" at bounding box center [428, 164] width 664 height 14
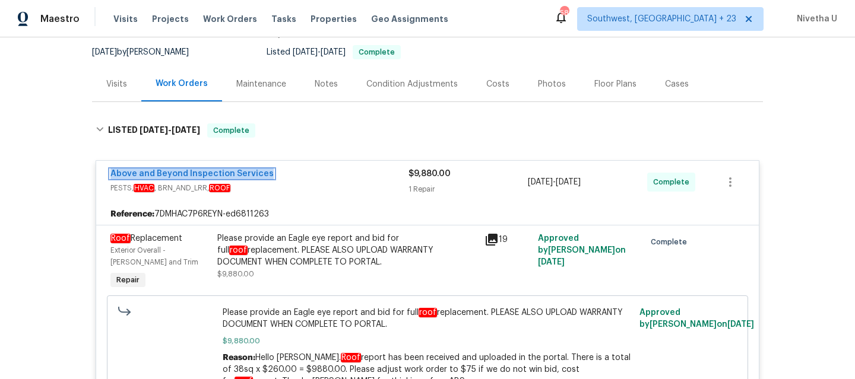
scroll to position [113, 0]
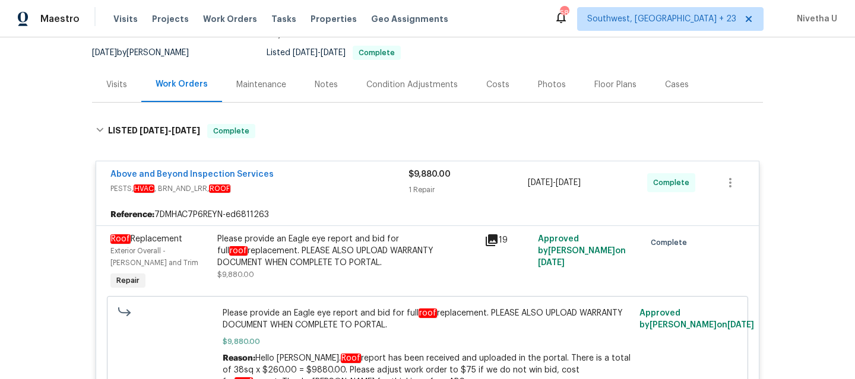
click at [356, 195] on div "Above and Beyond Inspection Services PESTS, HVAC , BRN_AND_LRR, ROOF" at bounding box center [259, 183] width 298 height 28
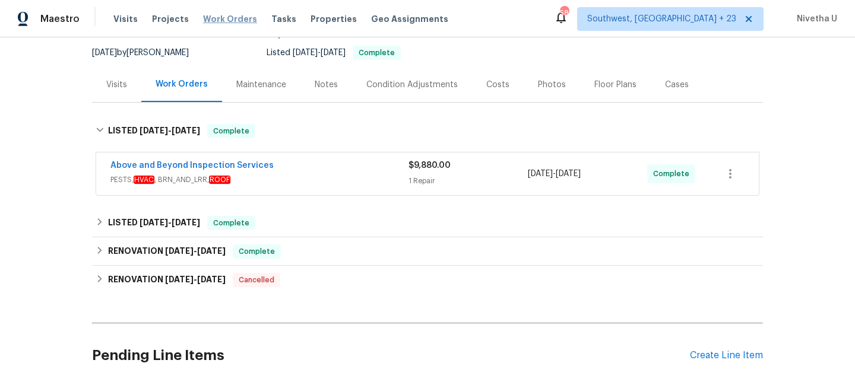
click at [238, 20] on span "Work Orders" at bounding box center [230, 19] width 54 height 12
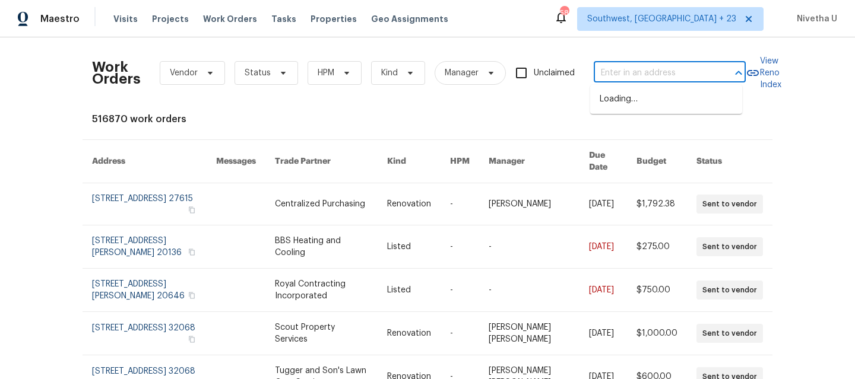
click at [652, 80] on input "text" at bounding box center [653, 73] width 119 height 18
paste input "7700 Rockledge Dr McKinney, TX 75071"
type input "7700 Rockledge Dr McKinney, TX 75071"
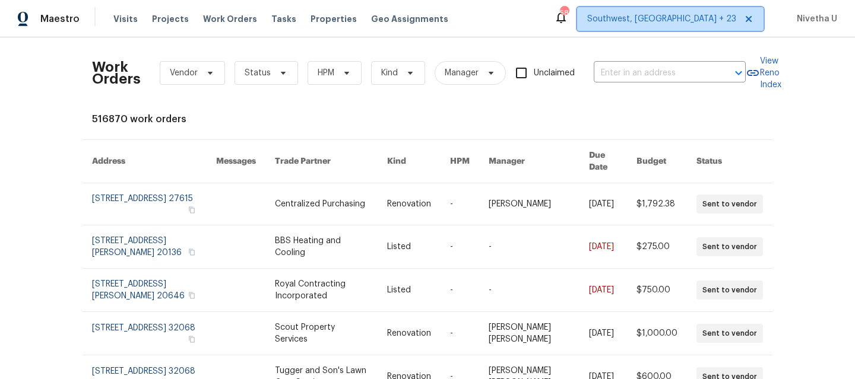
scroll to position [0, 0]
click at [701, 15] on span "Southwest, FL + 23" at bounding box center [661, 19] width 149 height 12
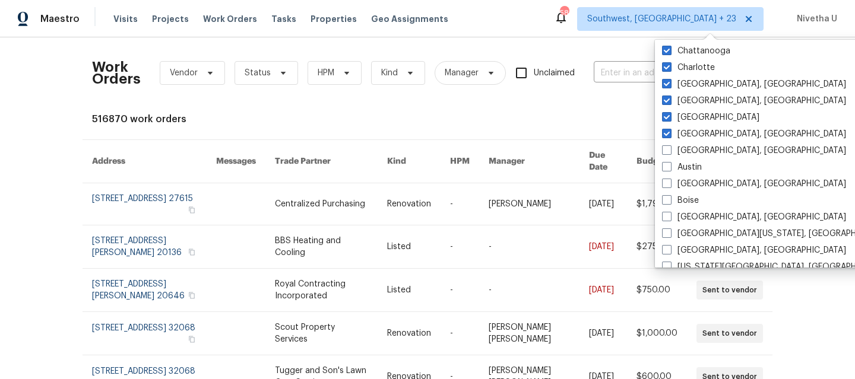
scroll to position [518, 0]
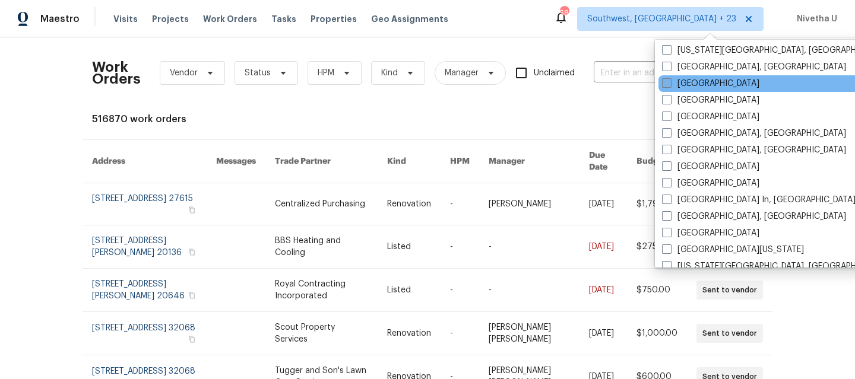
click at [670, 80] on span at bounding box center [666, 82] width 9 height 9
click at [670, 80] on input "Dallas" at bounding box center [666, 82] width 8 height 8
checkbox input "true"
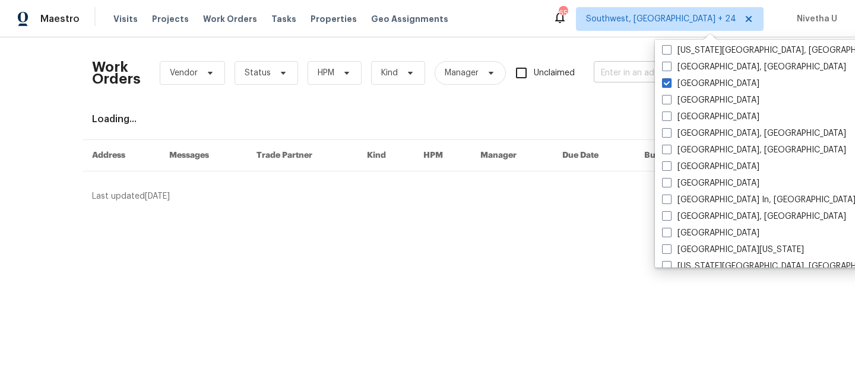
click at [609, 69] on input "text" at bounding box center [653, 73] width 119 height 18
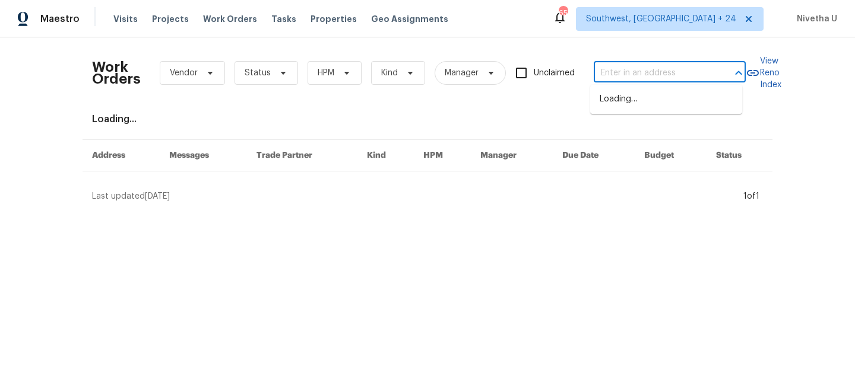
paste input "7700 Rockledge Dr McKinney, TX 75071"
type input "7700 Rockledge Dr McKinney, TX 75071"
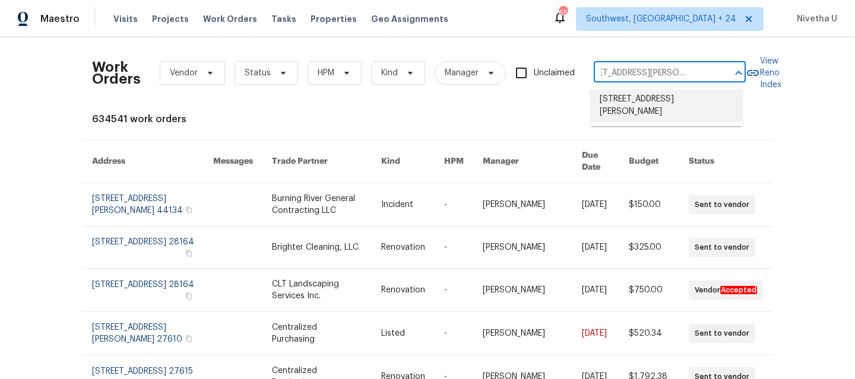
click at [625, 101] on li "7700 Rockledge Dr, McKinney, TX 75071" at bounding box center [666, 106] width 152 height 32
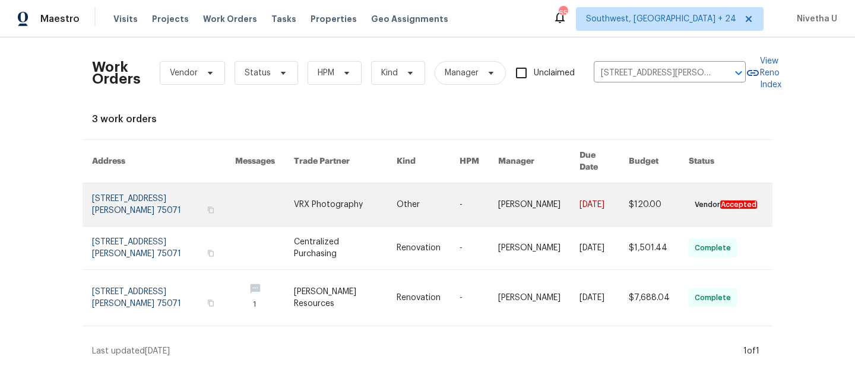
click at [125, 201] on link at bounding box center [163, 204] width 143 height 43
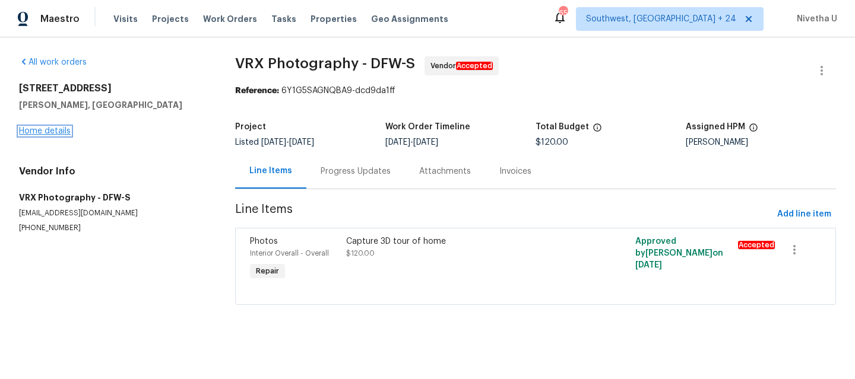
click at [39, 134] on link "Home details" at bounding box center [45, 131] width 52 height 8
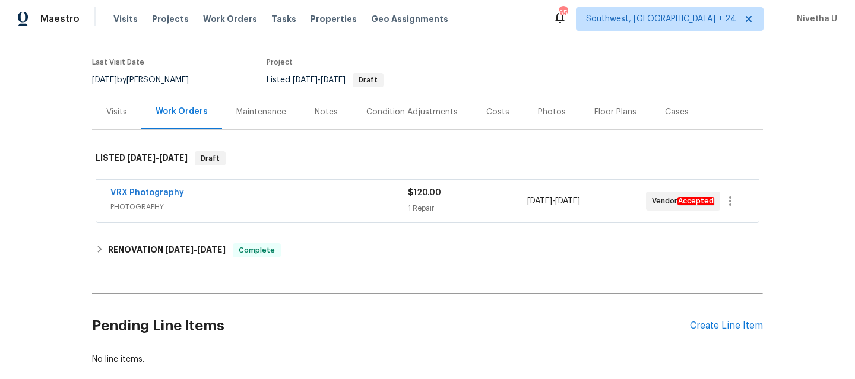
scroll to position [117, 0]
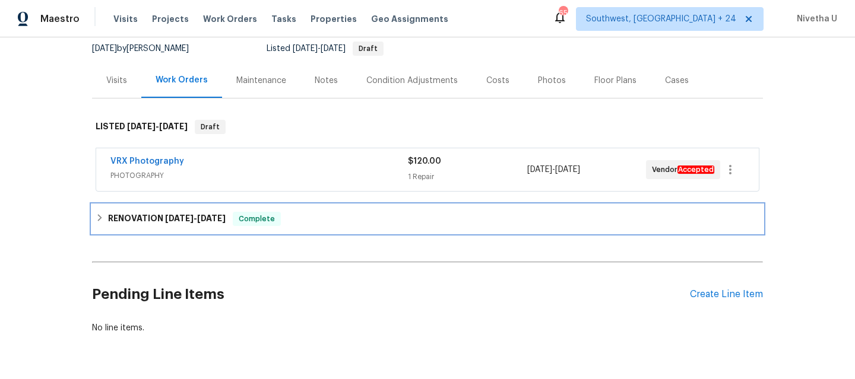
click at [371, 213] on div "RENOVATION 7/31/25 - 8/8/25 Complete" at bounding box center [428, 219] width 664 height 14
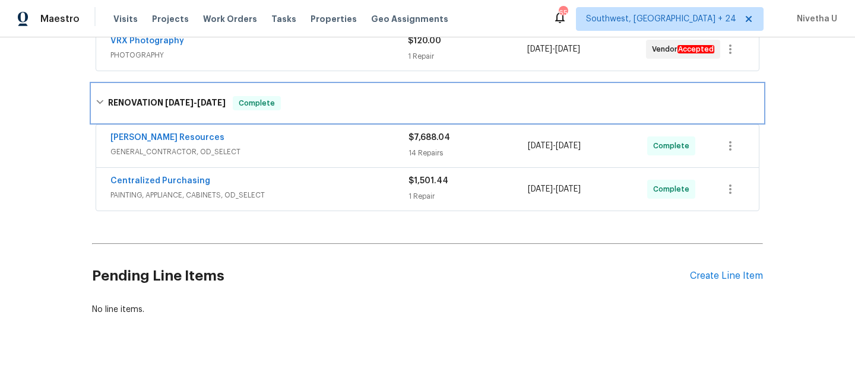
scroll to position [142, 0]
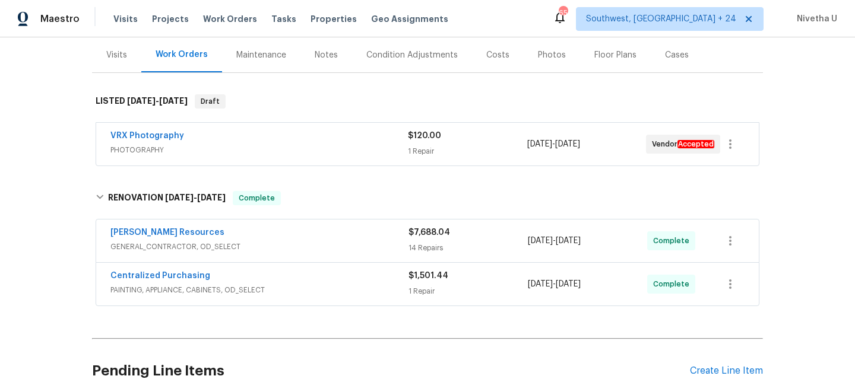
click at [328, 280] on div "Centralized Purchasing" at bounding box center [259, 277] width 298 height 14
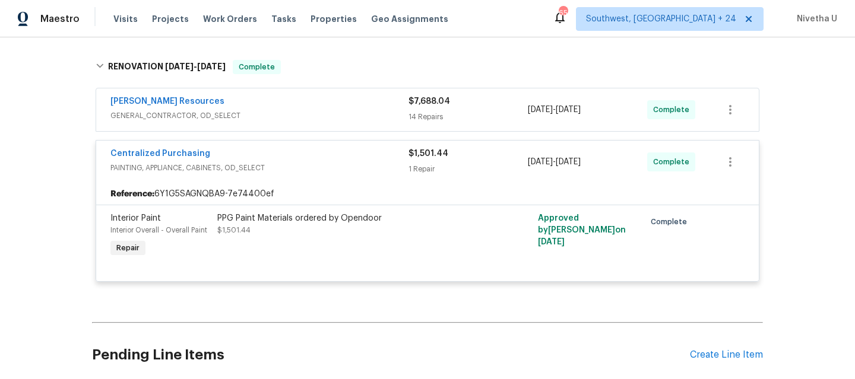
click at [307, 160] on div "Centralized Purchasing" at bounding box center [259, 155] width 298 height 14
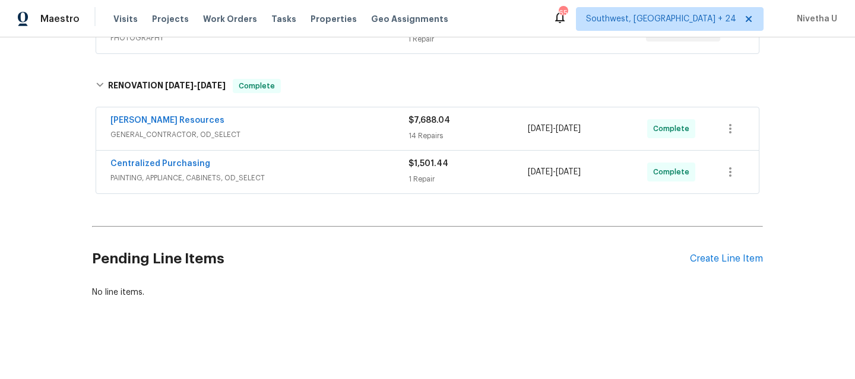
click at [299, 133] on div "Lawrence Resources GENERAL_CONTRACTOR, OD_SELECT" at bounding box center [259, 129] width 298 height 28
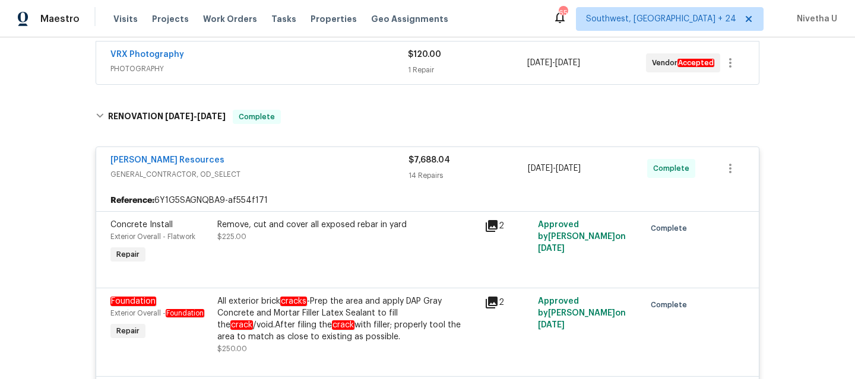
scroll to position [299, 0]
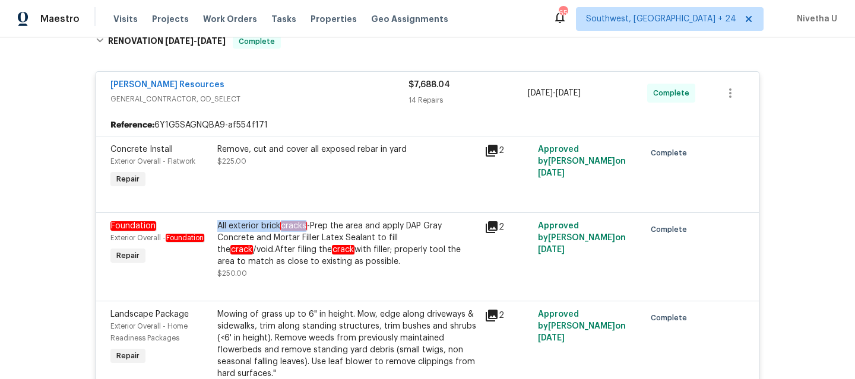
drag, startPoint x: 213, startPoint y: 227, endPoint x: 303, endPoint y: 229, distance: 90.8
click at [303, 229] on div "All exterior brick cracks -Prep the area and apply DAP Gray Concrete and Mortar…" at bounding box center [347, 243] width 260 height 47
copy div "All exterior brick cracks"
drag, startPoint x: 213, startPoint y: 239, endPoint x: 319, endPoint y: 240, distance: 106.9
click at [319, 240] on div "All exterior brick cracks -Prep the area and apply DAP Gray Concrete and Mortar…" at bounding box center [347, 243] width 260 height 47
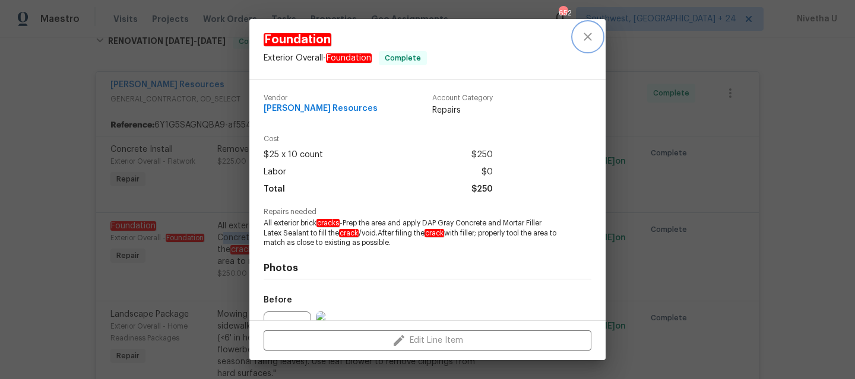
click at [587, 40] on icon "close" at bounding box center [588, 37] width 14 height 14
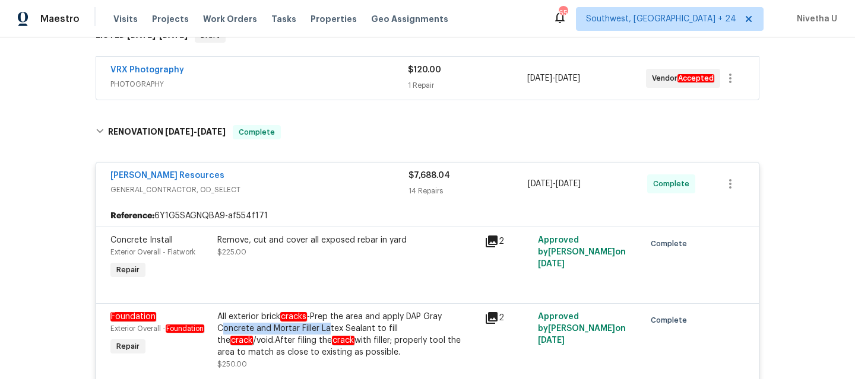
scroll to position [208, 0]
click at [313, 185] on span "GENERAL_CONTRACTOR, OD_SELECT" at bounding box center [259, 191] width 298 height 12
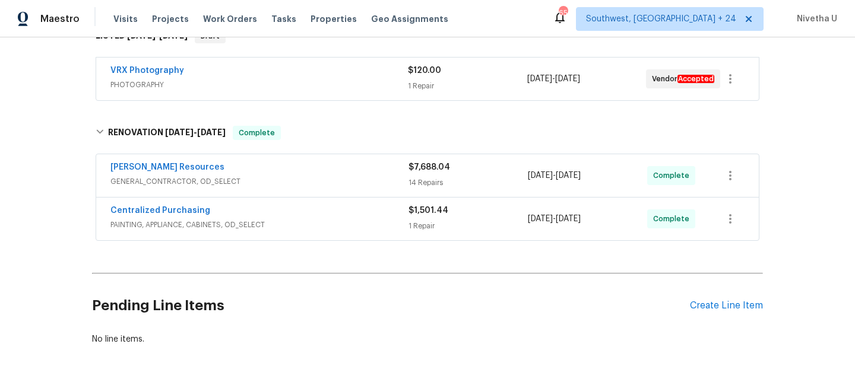
click at [318, 169] on div "Lawrence Resources" at bounding box center [259, 168] width 298 height 14
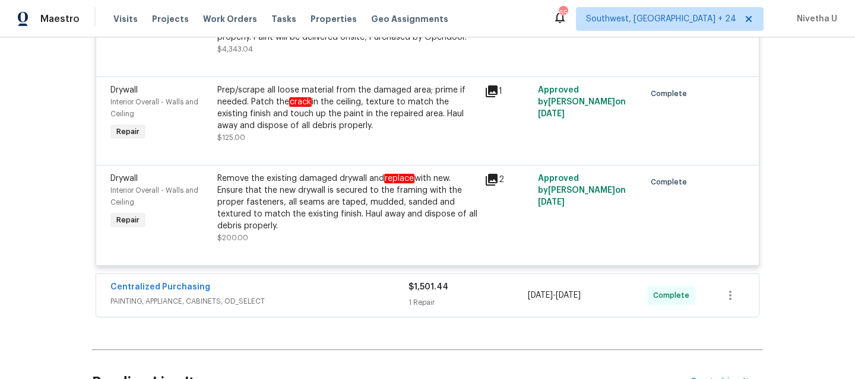
scroll to position [1714, 0]
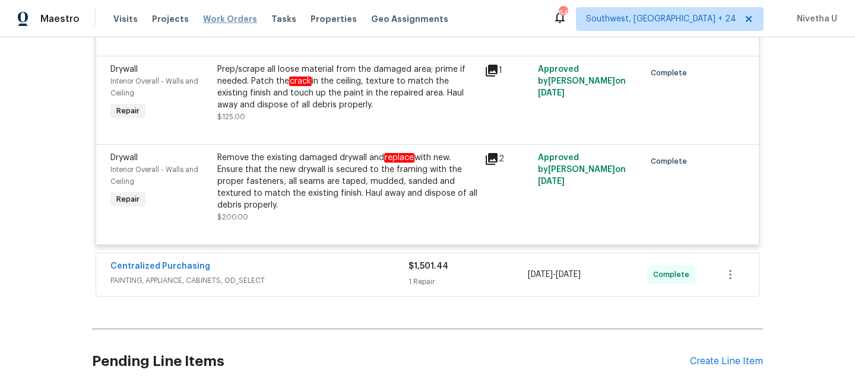
click at [233, 16] on span "Work Orders" at bounding box center [230, 19] width 54 height 12
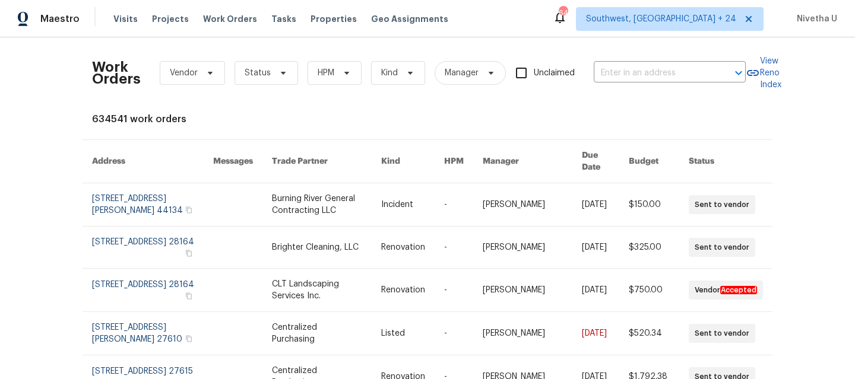
click at [658, 62] on div "Work Orders Vendor Status HPM Kind Manager Unclaimed ​" at bounding box center [419, 73] width 654 height 52
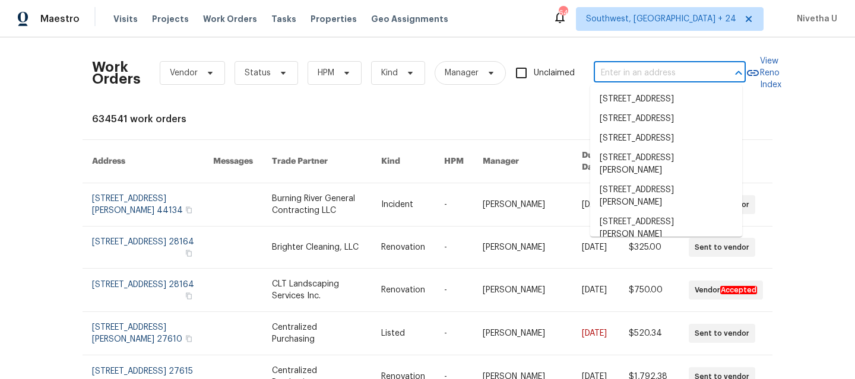
click at [658, 66] on input "text" at bounding box center [653, 73] width 119 height 18
paste input "2252 Carefree Cir Marietta 3, GA 30062"
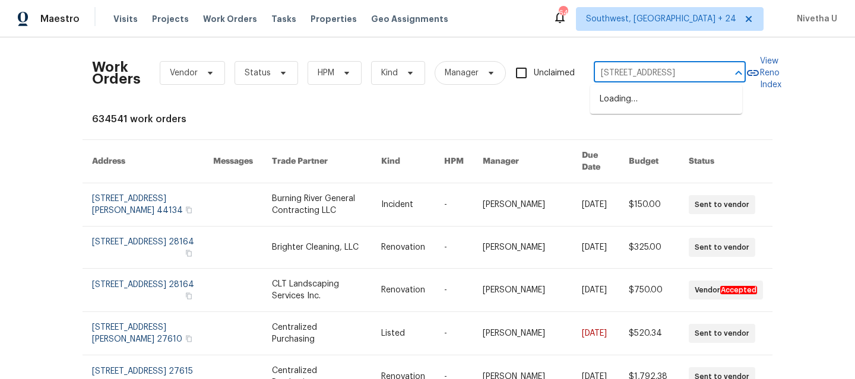
scroll to position [0, 42]
drag, startPoint x: 625, startPoint y: 74, endPoint x: 744, endPoint y: 72, distance: 118.7
click at [744, 72] on div "Work Orders Vendor Status HPM Kind Manager Unclaimed 2252 Carefree Cir Marietta…" at bounding box center [427, 73] width 671 height 52
type input "2252 Carefree Cir"
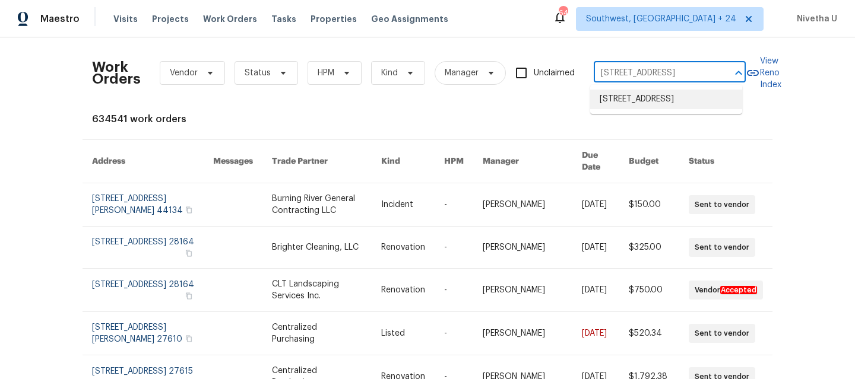
click at [714, 103] on li "2252 Carefree Cir # 3, Marietta, GA 30062" at bounding box center [666, 100] width 152 height 20
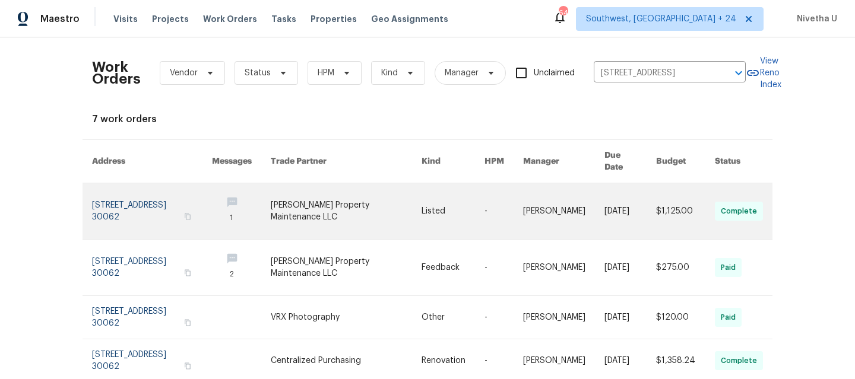
click at [135, 198] on link at bounding box center [152, 211] width 120 height 56
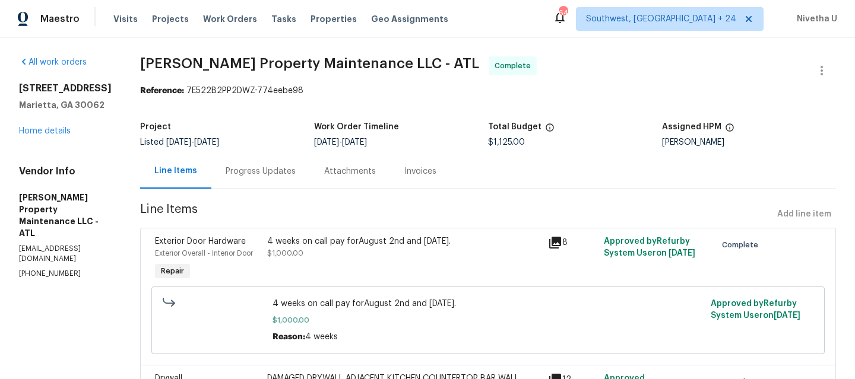
click at [40, 134] on div "2252 Carefree Cir # 3 Marietta, GA 30062 Home details" at bounding box center [65, 110] width 93 height 55
click at [40, 135] on link "Home details" at bounding box center [45, 131] width 52 height 8
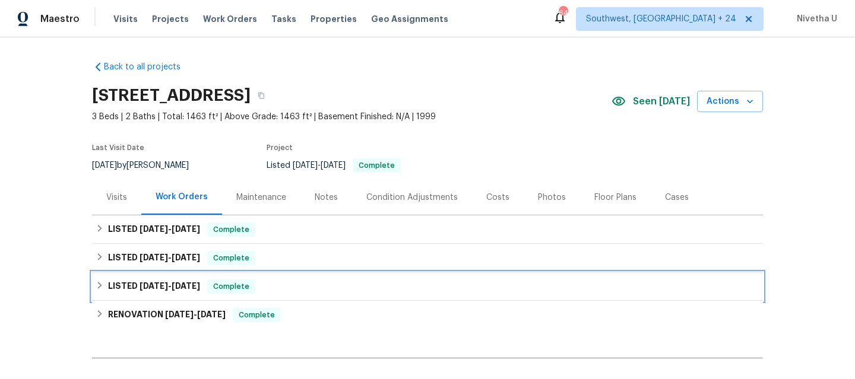
click at [255, 289] on div "LISTED 4/8/25 - 4/9/25 Complete" at bounding box center [428, 287] width 664 height 14
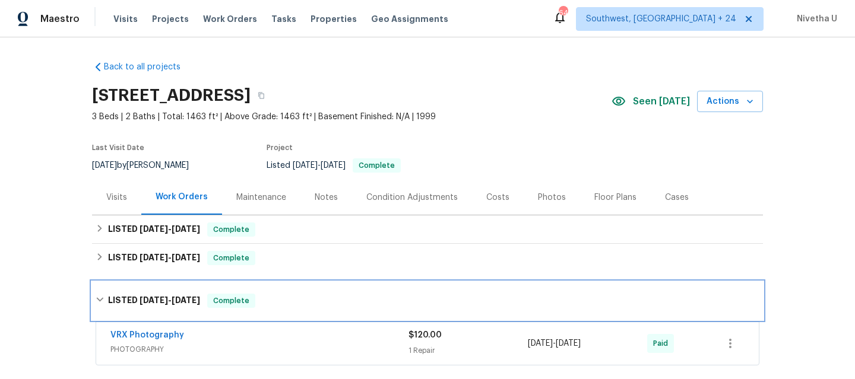
click at [255, 289] on div "LISTED 4/8/25 - 4/9/25 Complete" at bounding box center [427, 301] width 671 height 38
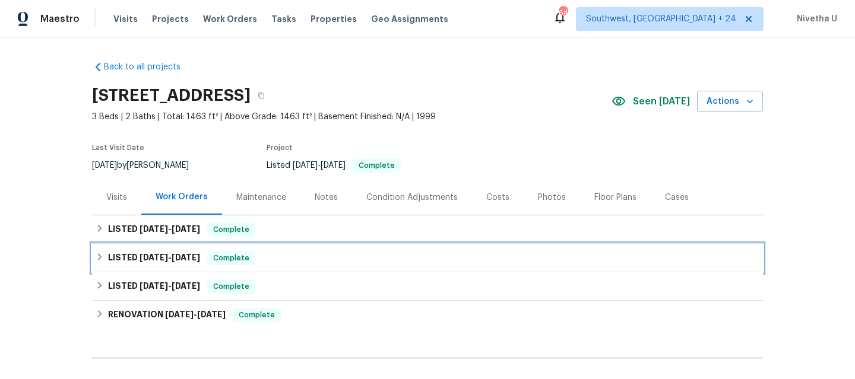
click at [250, 256] on div "LISTED 6/2/25 - 6/4/25 Complete" at bounding box center [428, 258] width 664 height 14
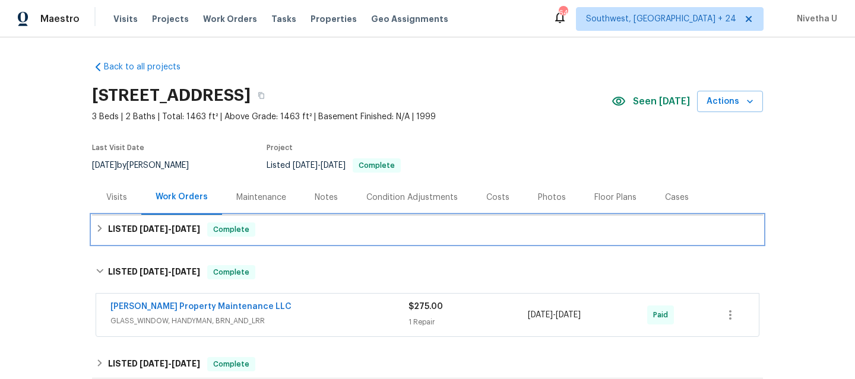
click at [252, 233] on div "LISTED 8/8/25 - 8/9/25 Complete" at bounding box center [428, 230] width 664 height 14
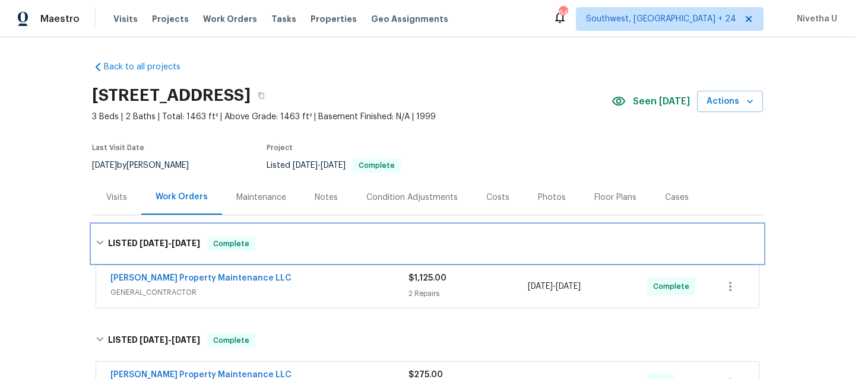
scroll to position [156, 0]
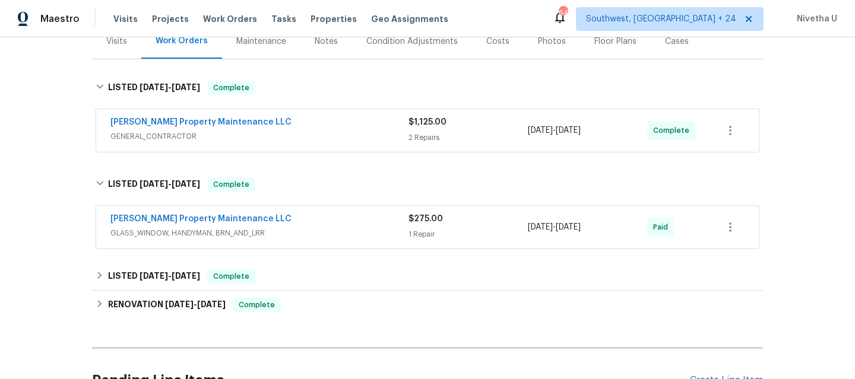
click at [267, 242] on div "Glen Property Maintenance LLC GLASS_WINDOW, HANDYMAN, BRN_AND_LRR $275.00 1 Rep…" at bounding box center [427, 227] width 663 height 43
click at [273, 237] on span "GLASS_WINDOW, HANDYMAN, BRN_AND_LRR" at bounding box center [259, 233] width 298 height 12
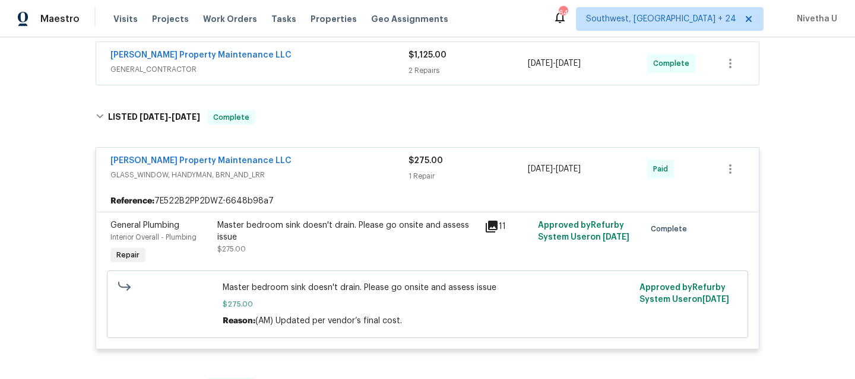
scroll to position [207, 0]
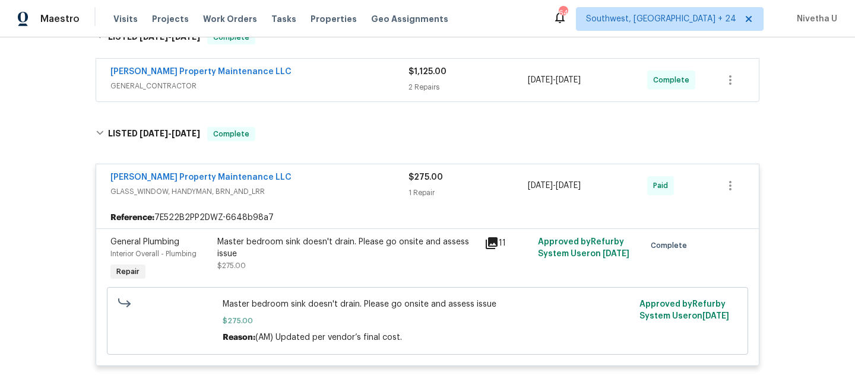
click at [305, 182] on div "Glen Property Maintenance LLC" at bounding box center [259, 179] width 298 height 14
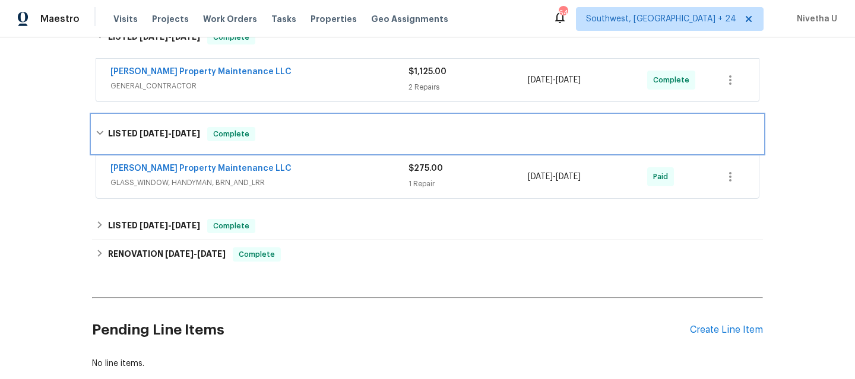
click at [298, 137] on div "LISTED 6/2/25 - 6/4/25 Complete" at bounding box center [428, 134] width 664 height 14
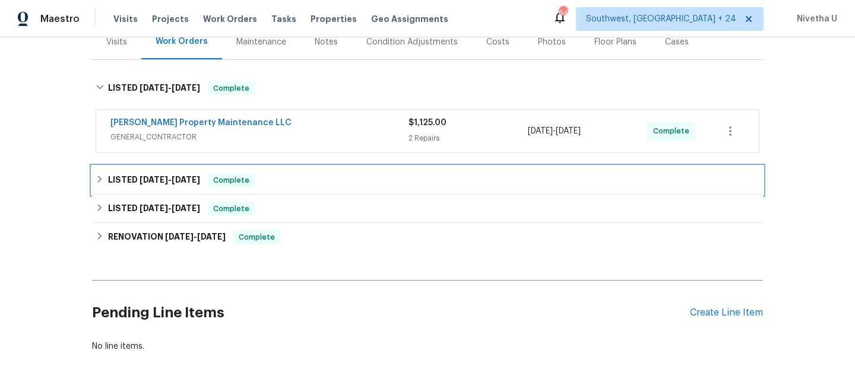
scroll to position [137, 0]
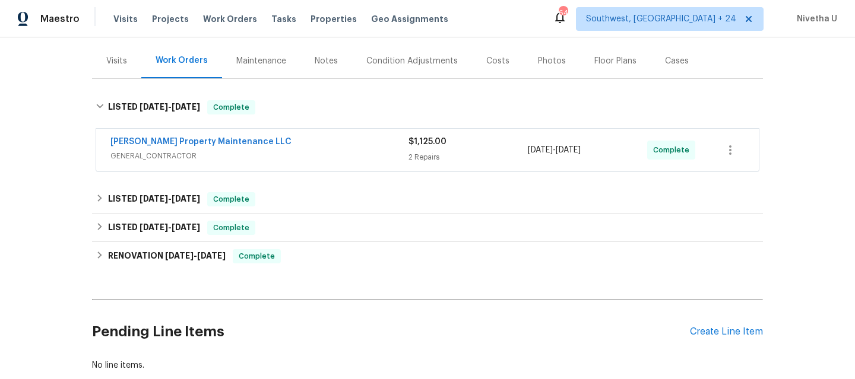
click at [293, 155] on span "GENERAL_CONTRACTOR" at bounding box center [259, 156] width 298 height 12
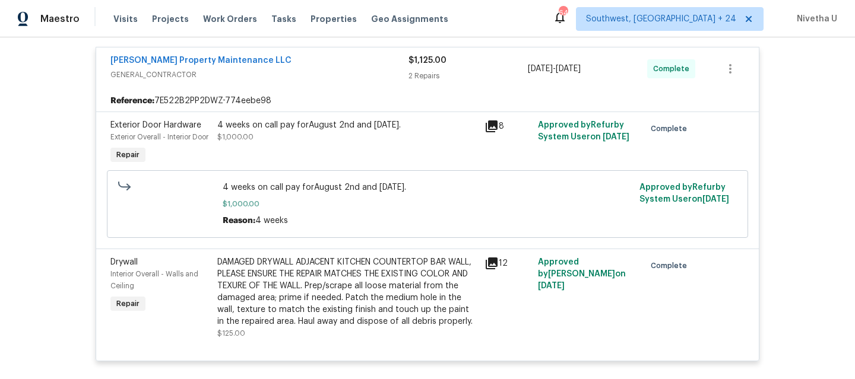
scroll to position [226, 0]
click at [300, 72] on span "GENERAL_CONTRACTOR" at bounding box center [259, 75] width 298 height 12
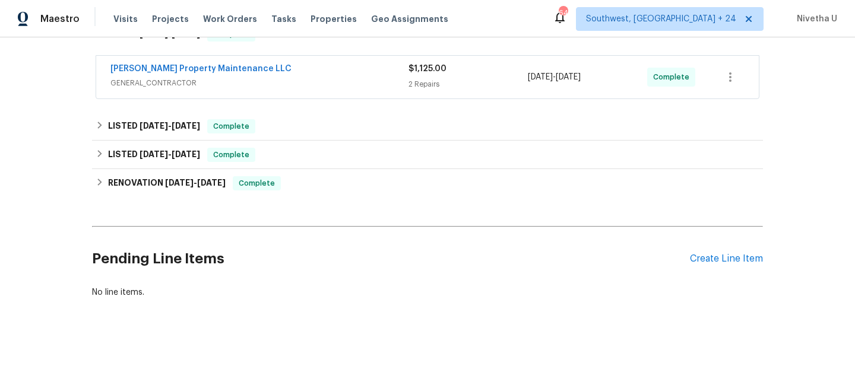
click at [294, 80] on span "GENERAL_CONTRACTOR" at bounding box center [259, 83] width 298 height 12
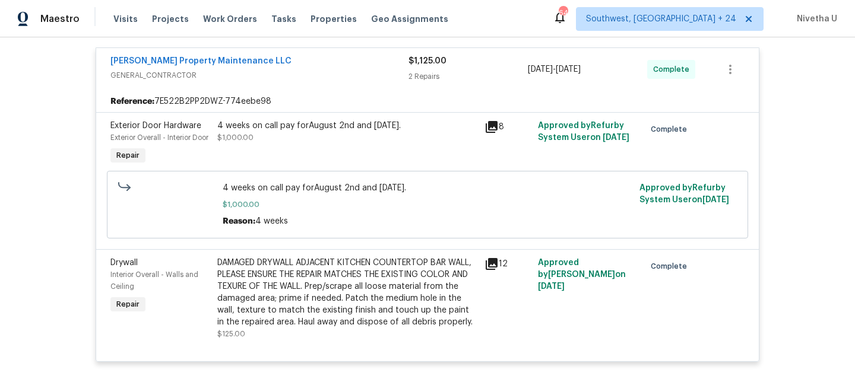
click at [294, 80] on span "GENERAL_CONTRACTOR" at bounding box center [259, 75] width 298 height 12
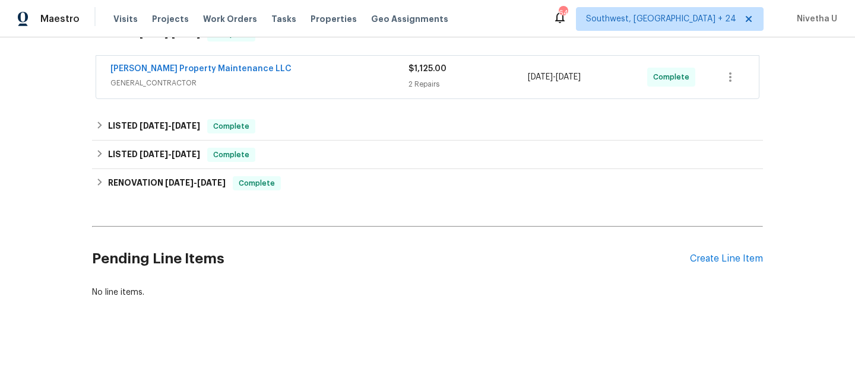
click at [294, 80] on span "GENERAL_CONTRACTOR" at bounding box center [259, 83] width 298 height 12
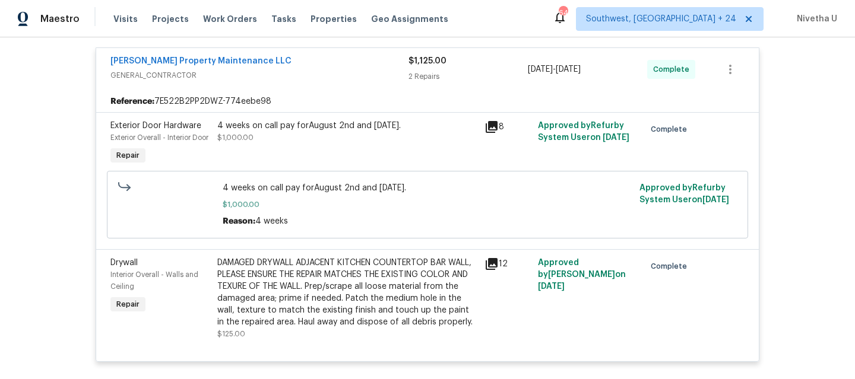
click at [294, 80] on span "GENERAL_CONTRACTOR" at bounding box center [259, 75] width 298 height 12
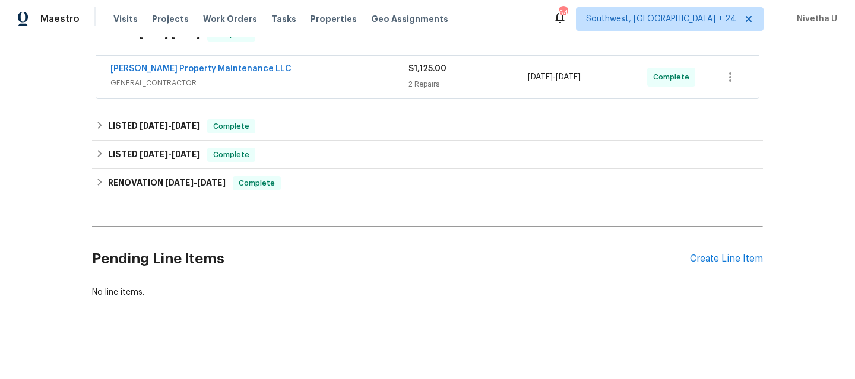
scroll to position [151, 0]
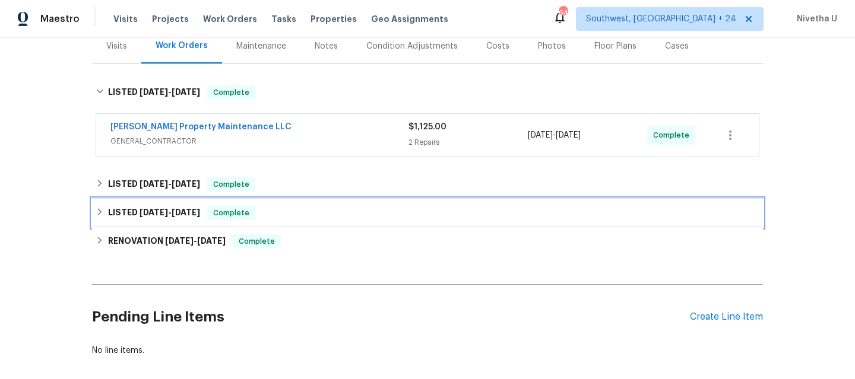
click at [329, 219] on div "LISTED 4/8/25 - 4/9/25 Complete" at bounding box center [428, 213] width 664 height 14
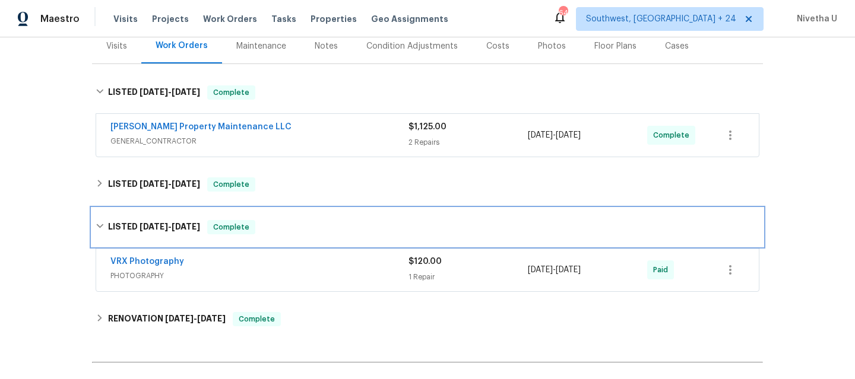
click at [329, 220] on div "LISTED 4/8/25 - 4/9/25 Complete" at bounding box center [427, 227] width 671 height 38
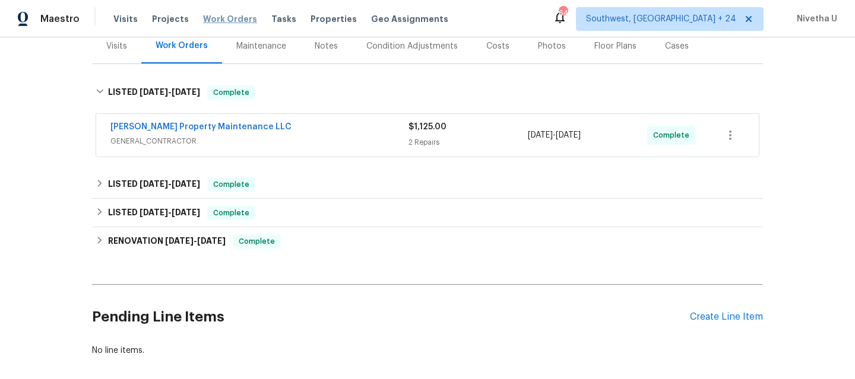
click at [203, 21] on span "Work Orders" at bounding box center [230, 19] width 54 height 12
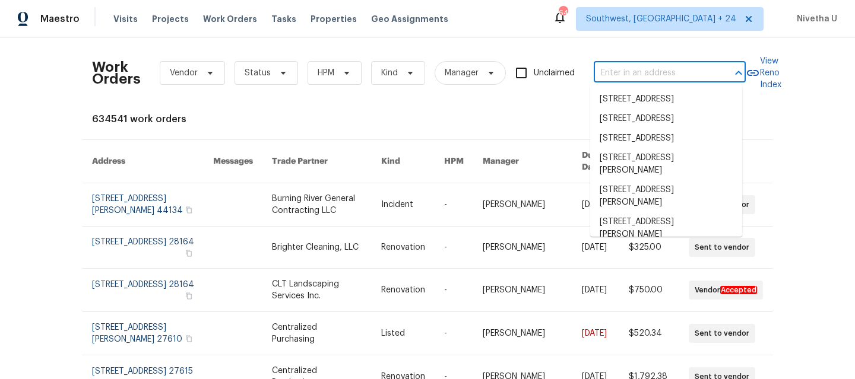
click at [603, 78] on input "text" at bounding box center [653, 73] width 119 height 18
paste input "2067 Wellborn Close Lithonia, GA 30058"
type input "2067 Wellborn Close Lithonia, GA 30058"
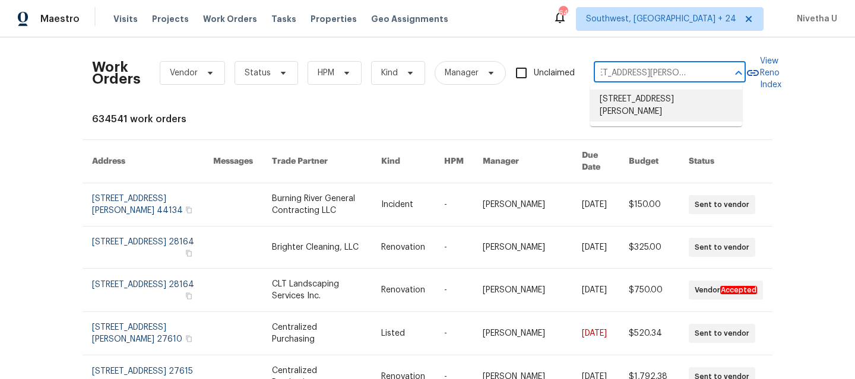
click at [649, 109] on li "2067 Wellborn Close, Lithonia, GA 30058" at bounding box center [666, 106] width 152 height 32
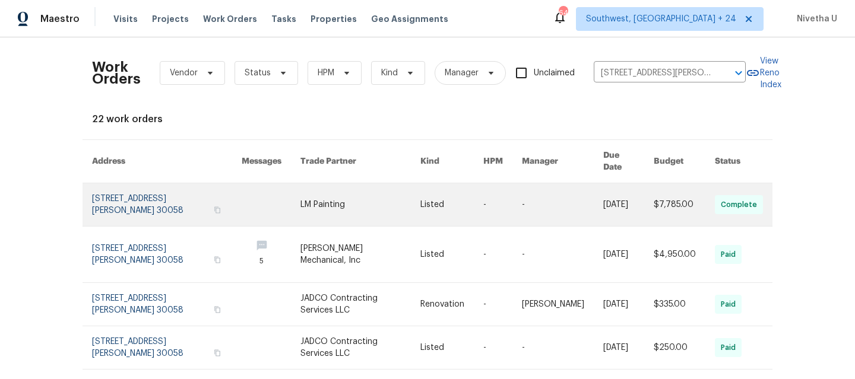
click at [157, 211] on link at bounding box center [167, 204] width 150 height 43
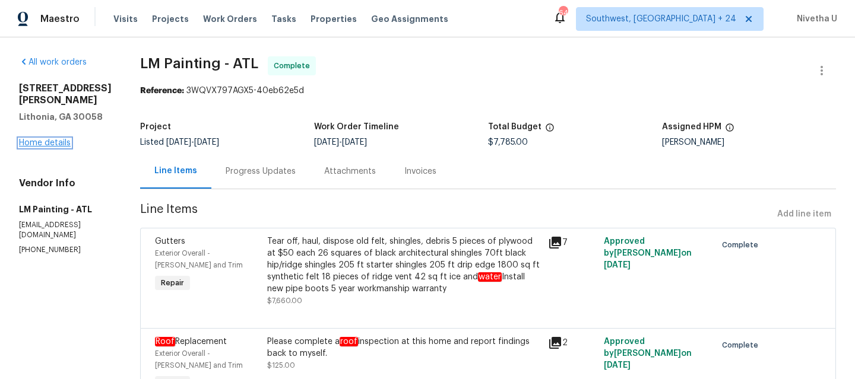
click at [59, 139] on link "Home details" at bounding box center [45, 143] width 52 height 8
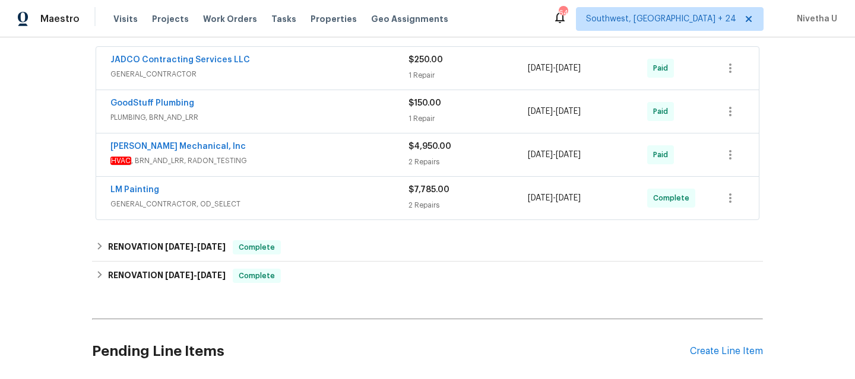
scroll to position [220, 0]
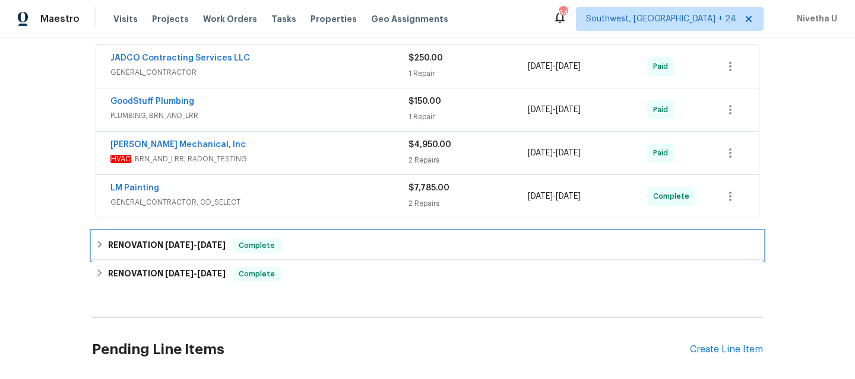
click at [288, 247] on div "RENOVATION 4/16/25 - 4/18/25 Complete" at bounding box center [428, 246] width 664 height 14
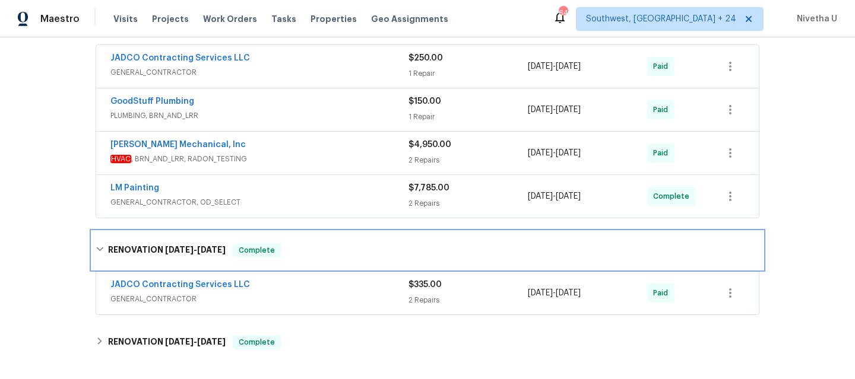
click at [288, 247] on div "RENOVATION 4/16/25 - 4/18/25 Complete" at bounding box center [428, 250] width 664 height 14
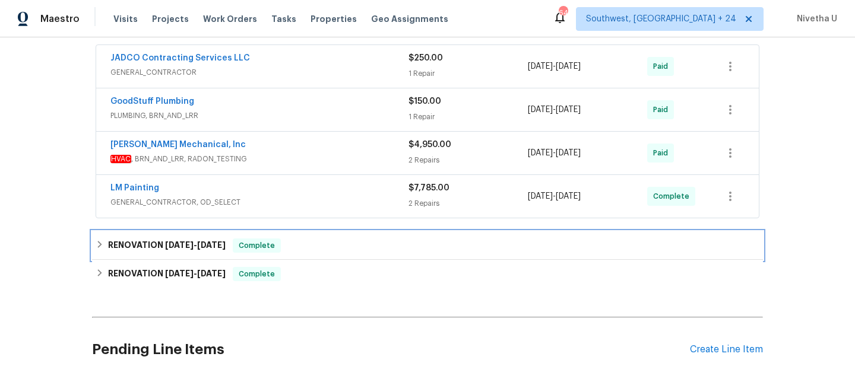
click at [279, 250] on span "Complete" at bounding box center [257, 246] width 46 height 12
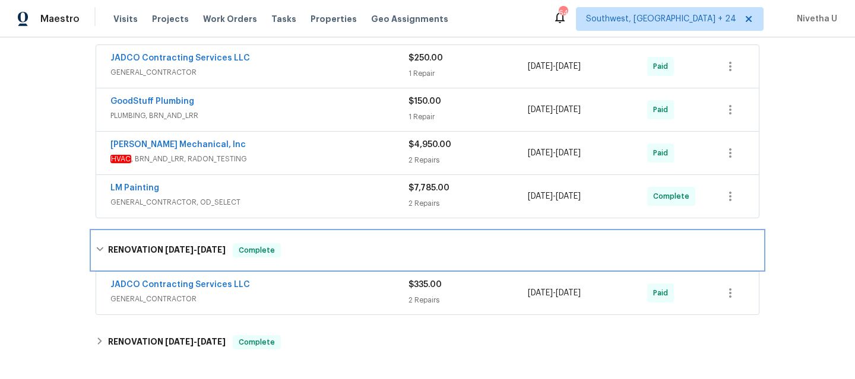
click at [279, 250] on span "Complete" at bounding box center [257, 251] width 46 height 12
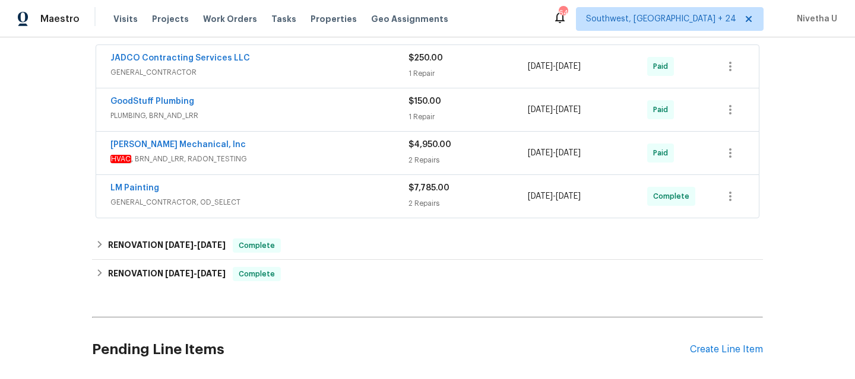
click at [283, 199] on span "GENERAL_CONTRACTOR, OD_SELECT" at bounding box center [259, 202] width 298 height 12
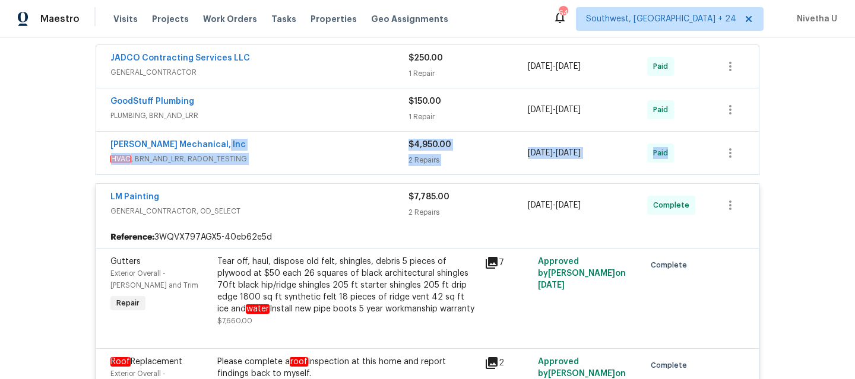
drag, startPoint x: 279, startPoint y: 153, endPoint x: 135, endPoint y: 182, distance: 146.6
click at [135, 182] on div "JADCO Contracting Services LLC GENERAL_CONTRACTOR $250.00 1 Repair 2/21/2025 - …" at bounding box center [428, 245] width 664 height 401
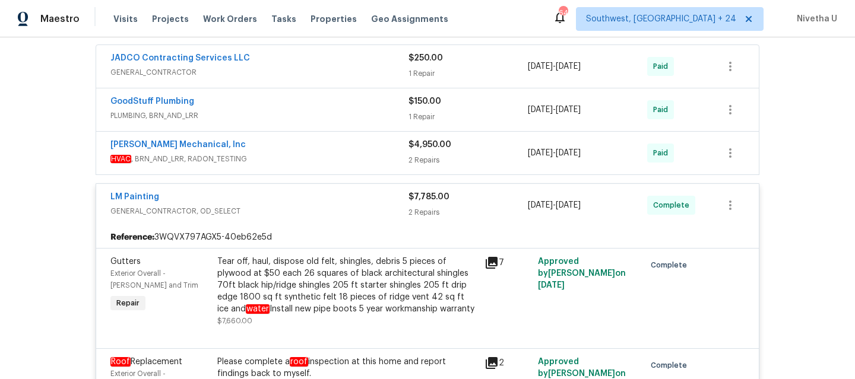
click at [47, 214] on div "Back to all projects 2067 Wellborn Close, Lithonia, GA 30058 3 Beds | 2 1/2 Bat…" at bounding box center [427, 208] width 855 height 342
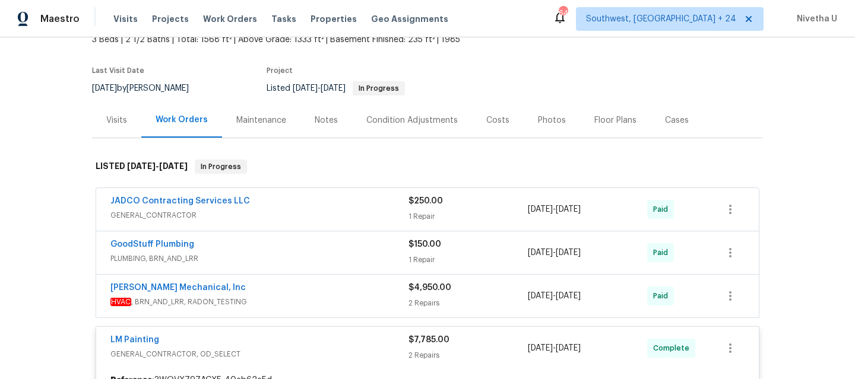
scroll to position [145, 0]
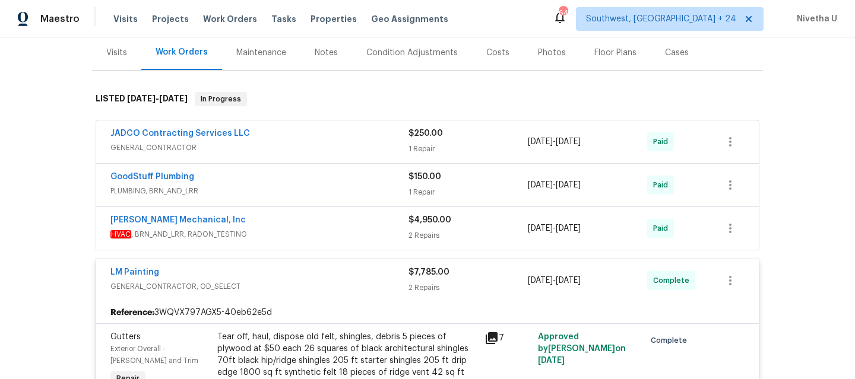
click at [321, 238] on span "HVAC , BRN_AND_LRR, RADON_TESTING" at bounding box center [259, 235] width 298 height 12
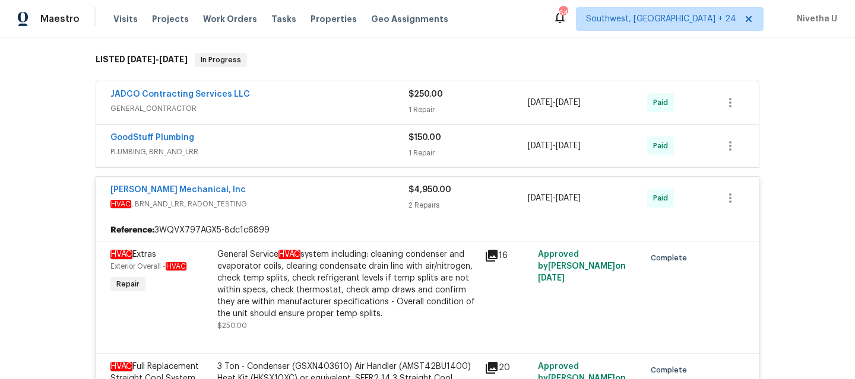
scroll to position [180, 0]
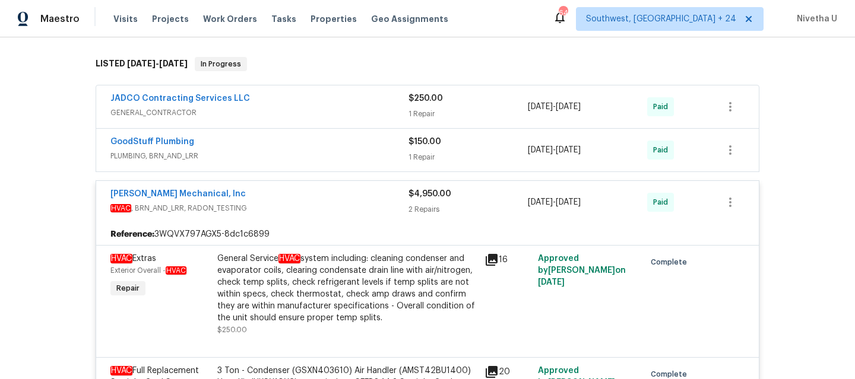
click at [309, 210] on span "HVAC , BRN_AND_LRR, RADON_TESTING" at bounding box center [259, 208] width 298 height 12
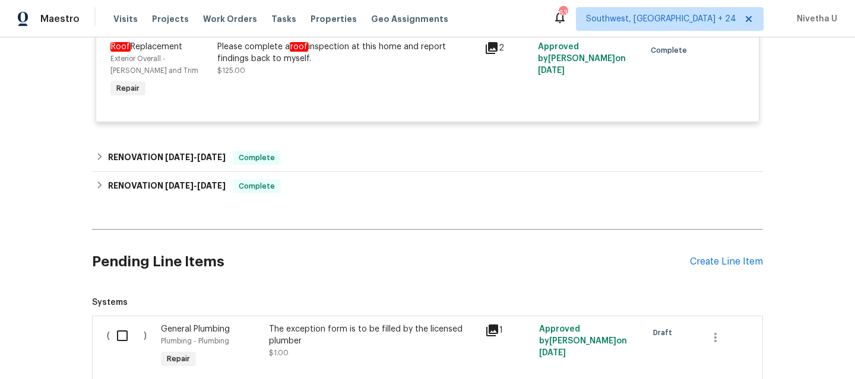
scroll to position [538, 0]
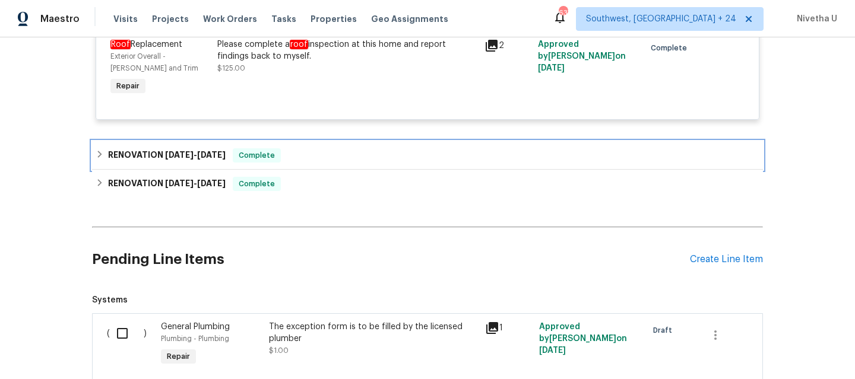
click at [360, 161] on div "RENOVATION 4/16/25 - 4/18/25 Complete" at bounding box center [428, 155] width 664 height 14
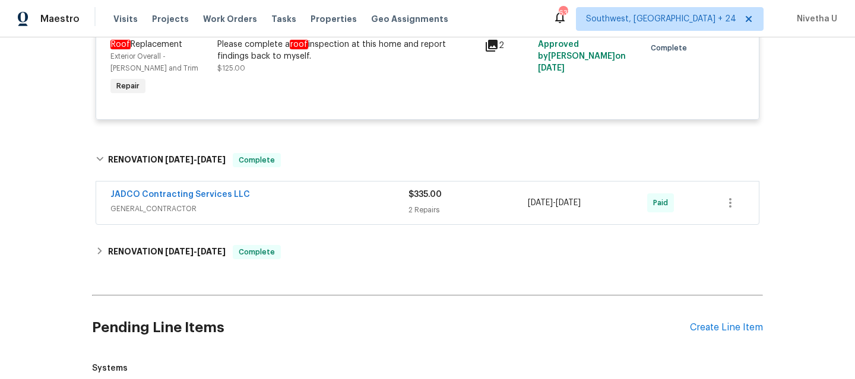
click at [320, 206] on span "GENERAL_CONTRACTOR" at bounding box center [259, 209] width 298 height 12
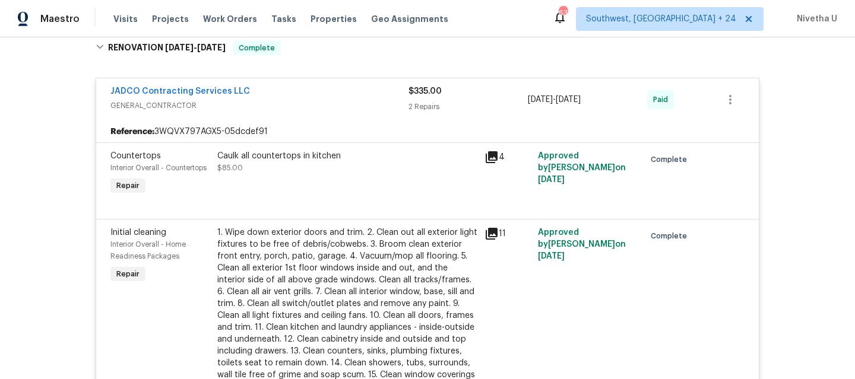
scroll to position [589, 0]
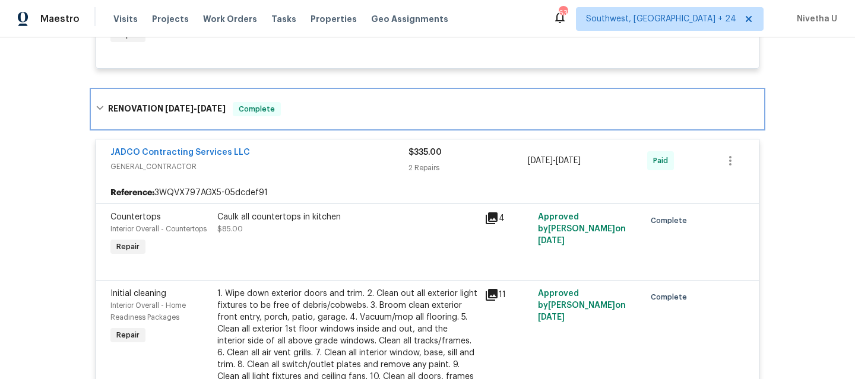
click at [318, 118] on div "RENOVATION 4/16/25 - 4/18/25 Complete" at bounding box center [427, 109] width 671 height 38
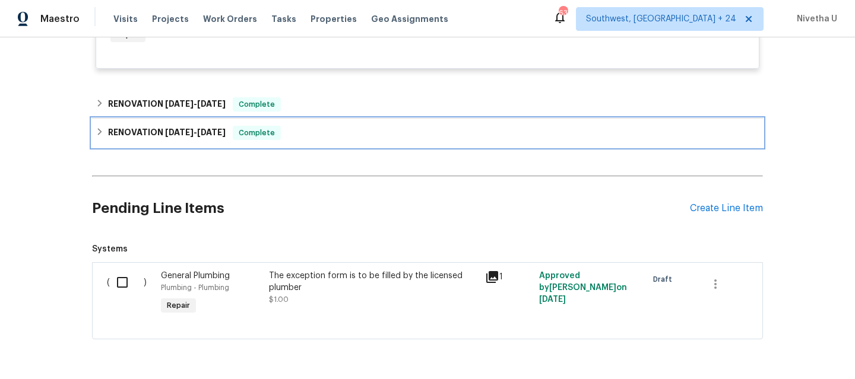
click at [308, 144] on div "RENOVATION 12/27/24 - 2/6/25 Complete" at bounding box center [427, 133] width 671 height 28
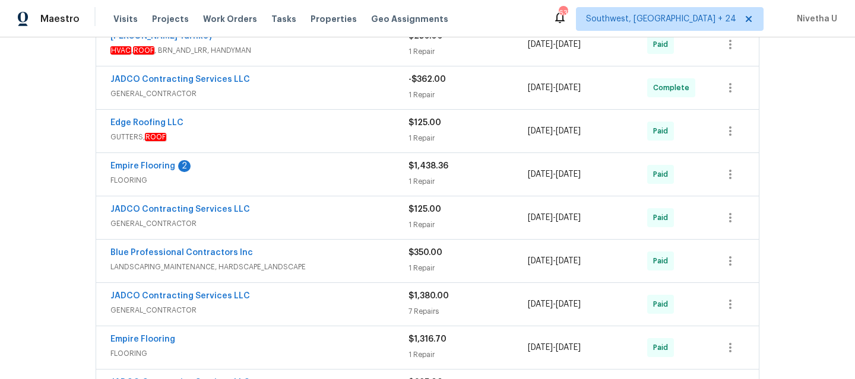
scroll to position [503, 0]
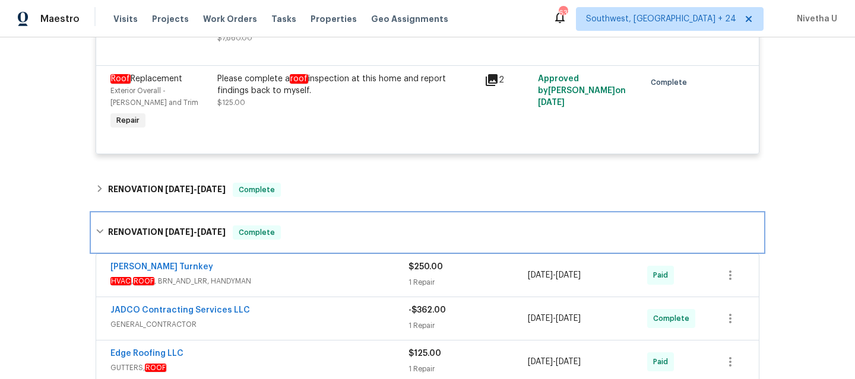
click at [300, 230] on div "RENOVATION 12/27/24 - 2/6/25 Complete" at bounding box center [428, 233] width 664 height 14
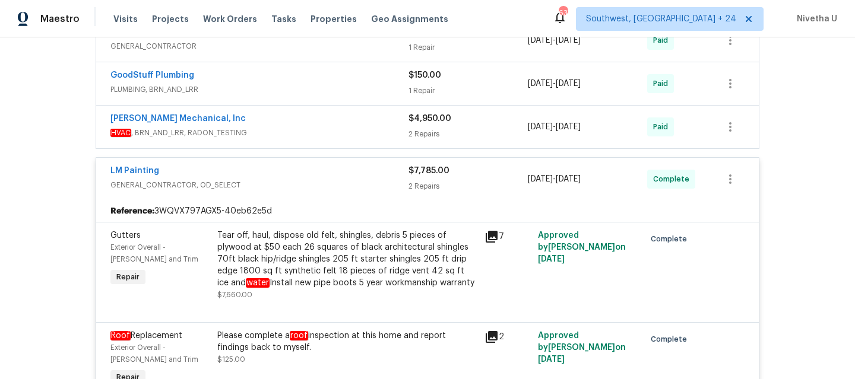
scroll to position [224, 0]
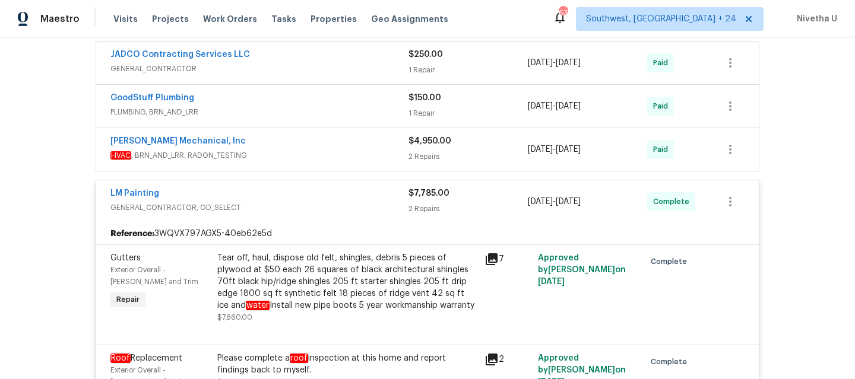
click at [300, 201] on div "LM Painting" at bounding box center [259, 195] width 298 height 14
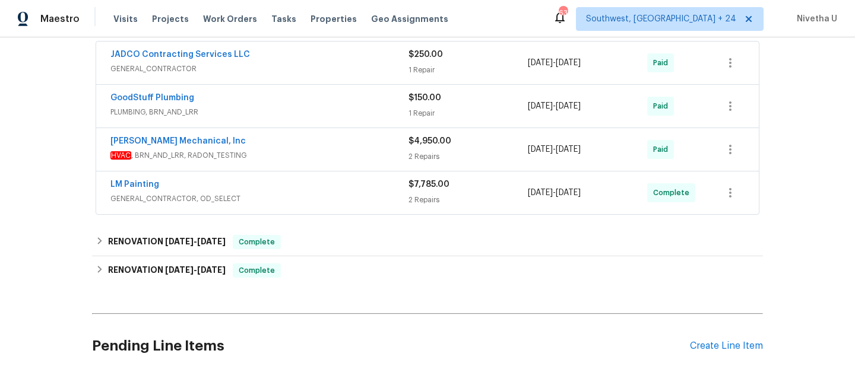
click at [292, 154] on span "HVAC , BRN_AND_LRR, RADON_TESTING" at bounding box center [259, 156] width 298 height 12
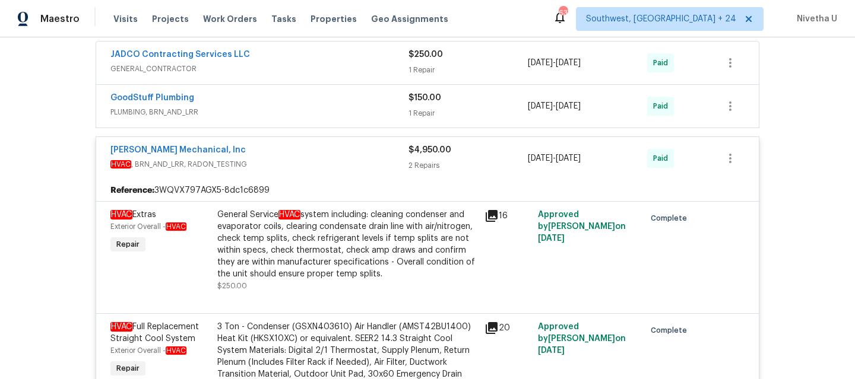
click at [292, 154] on div "JH Martin Mechanical, Inc" at bounding box center [259, 151] width 298 height 14
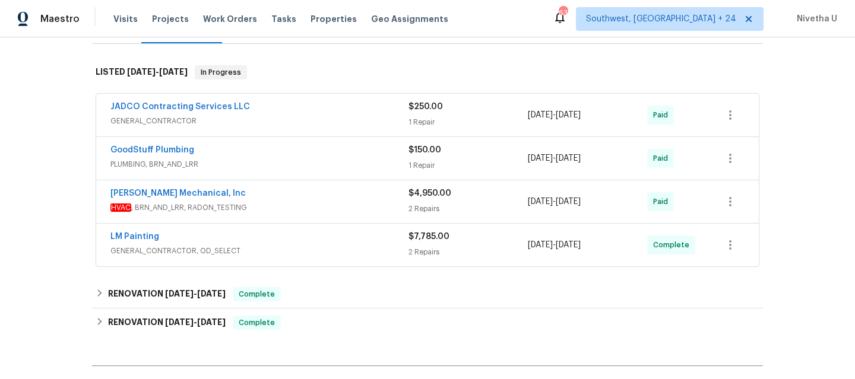
scroll to position [171, 0]
click at [292, 154] on div "GoodStuff Plumbing" at bounding box center [259, 152] width 298 height 14
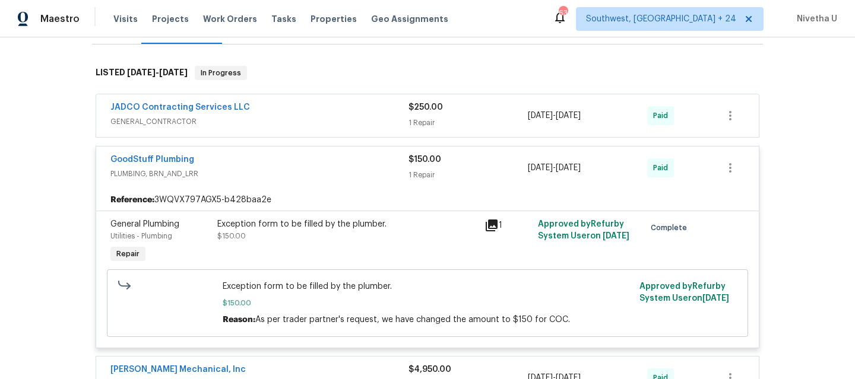
click at [294, 163] on div "GoodStuff Plumbing" at bounding box center [259, 161] width 298 height 14
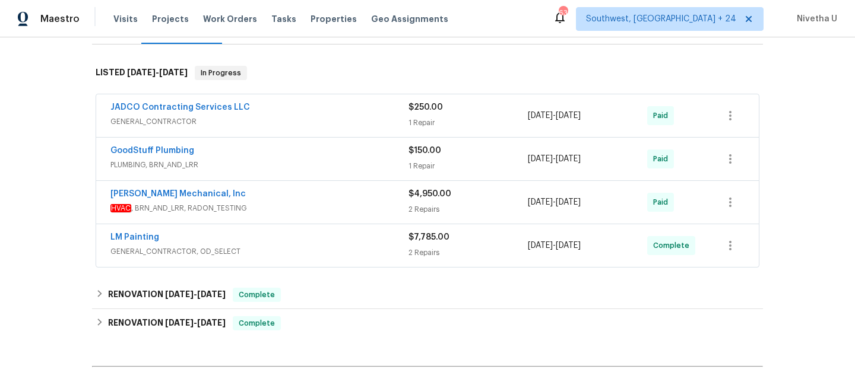
click at [288, 128] on div "JADCO Contracting Services LLC GENERAL_CONTRACTOR" at bounding box center [259, 116] width 298 height 28
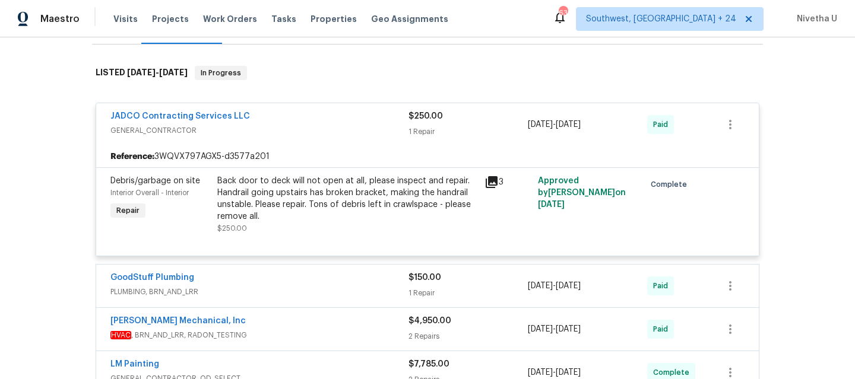
click at [288, 128] on span "GENERAL_CONTRACTOR" at bounding box center [259, 131] width 298 height 12
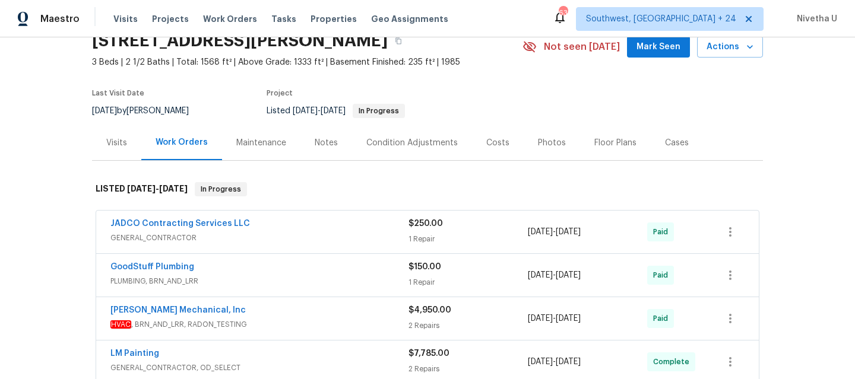
scroll to position [27, 0]
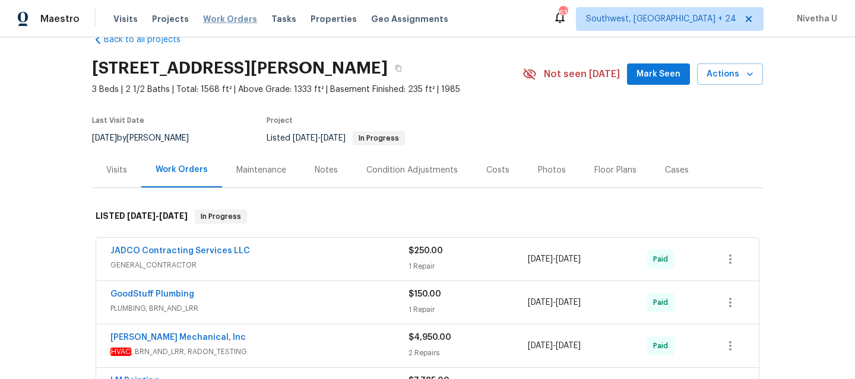
click at [220, 19] on span "Work Orders" at bounding box center [230, 19] width 54 height 12
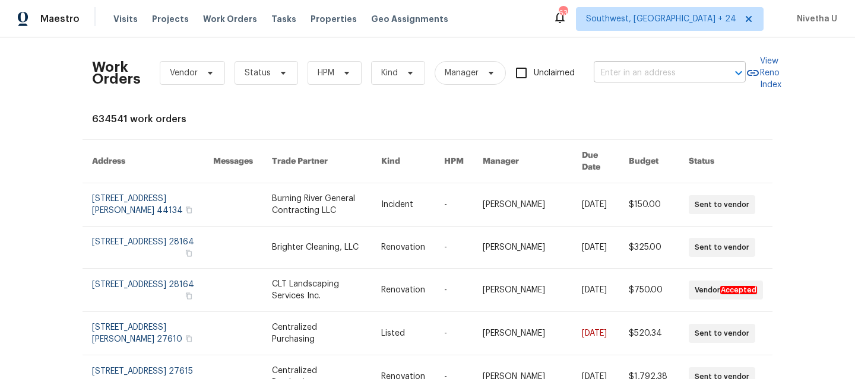
click at [607, 77] on input "text" at bounding box center [653, 73] width 119 height 18
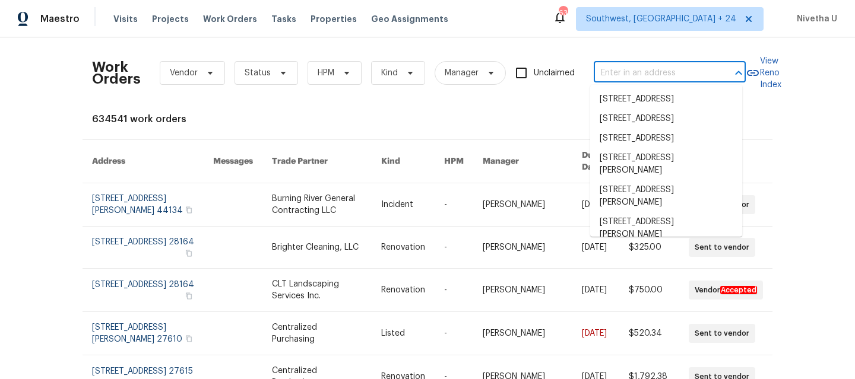
paste input "832 Yellowbird Ave Deltona, FL 32725"
type input "832 Yellowbird Ave Deltona, FL 32725"
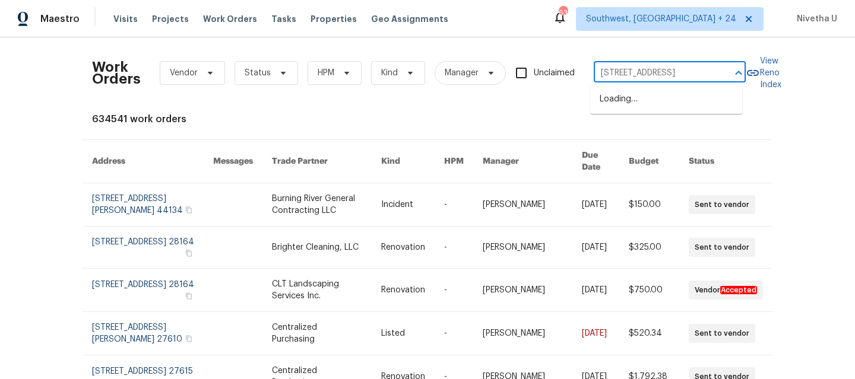
scroll to position [0, 33]
click at [615, 99] on li "832 Yellowbird Ave, Deltona, FL 32725" at bounding box center [666, 100] width 152 height 20
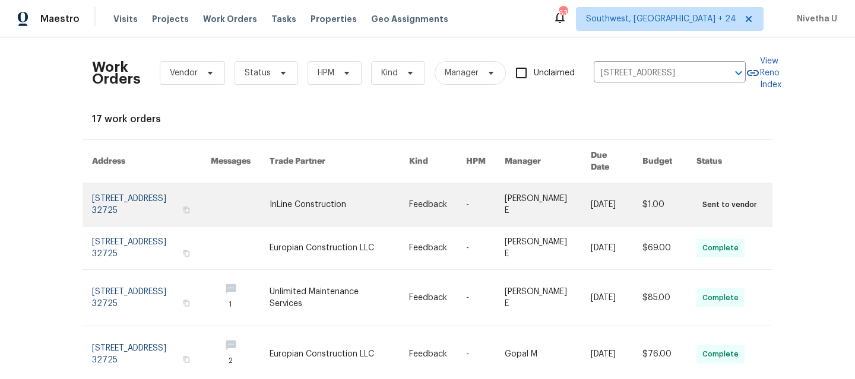
click at [92, 197] on link at bounding box center [151, 204] width 119 height 43
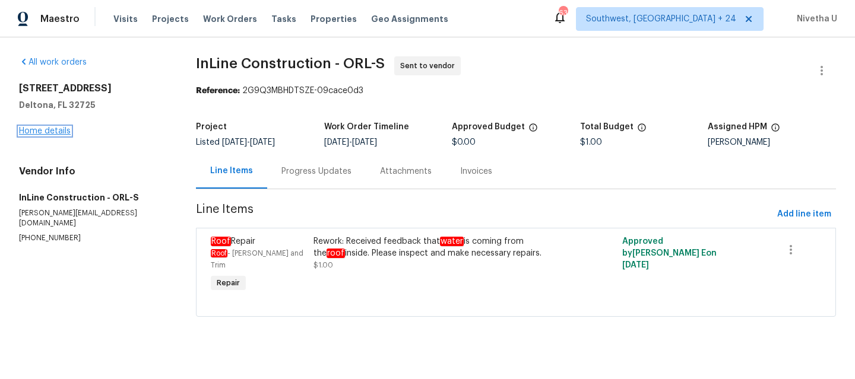
click at [42, 135] on link "Home details" at bounding box center [45, 131] width 52 height 8
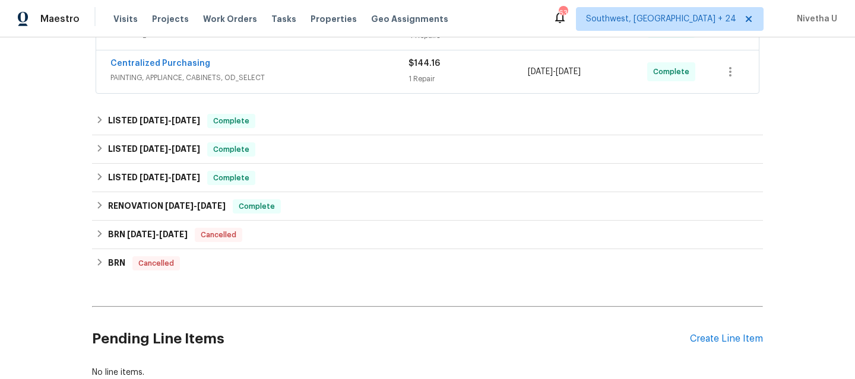
scroll to position [462, 0]
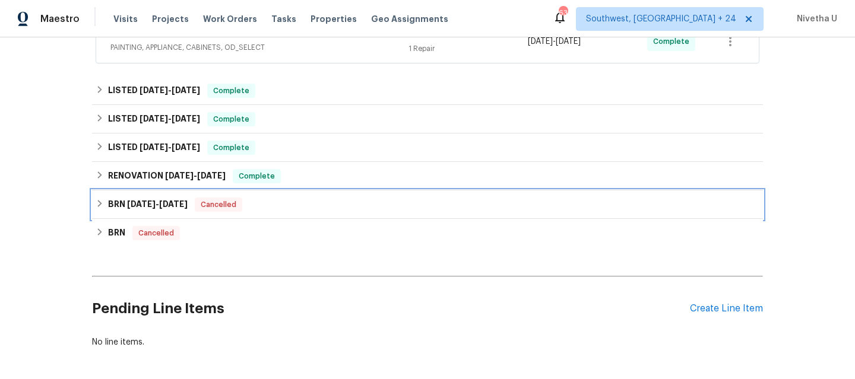
click at [356, 203] on div "BRN 7/11/25 - 7/14/25 Cancelled" at bounding box center [428, 205] width 664 height 14
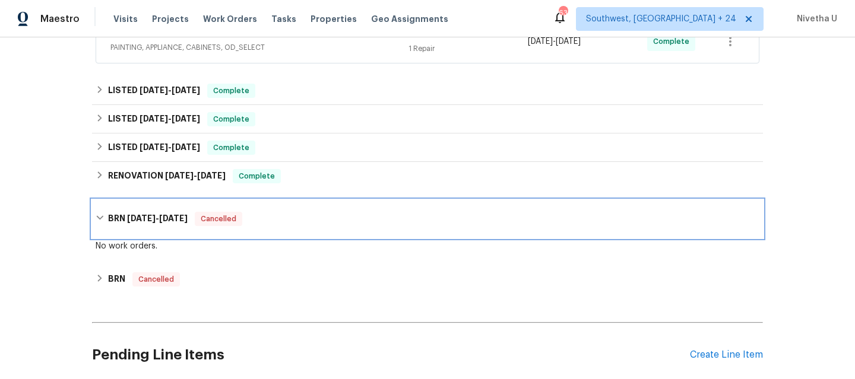
click at [356, 203] on div "BRN 7/11/25 - 7/14/25 Cancelled" at bounding box center [427, 219] width 671 height 38
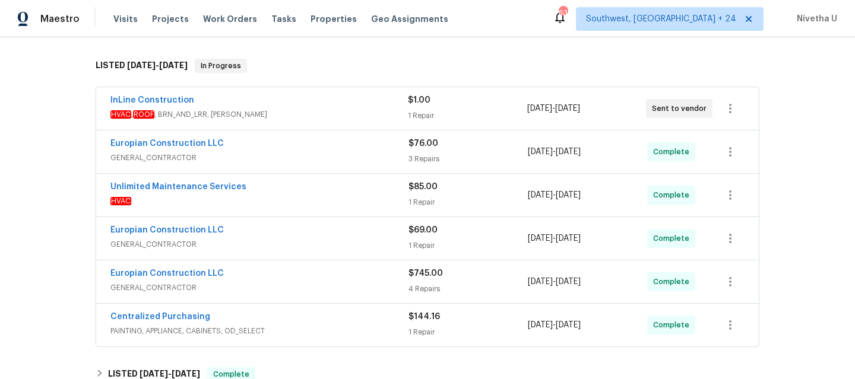
scroll to position [164, 0]
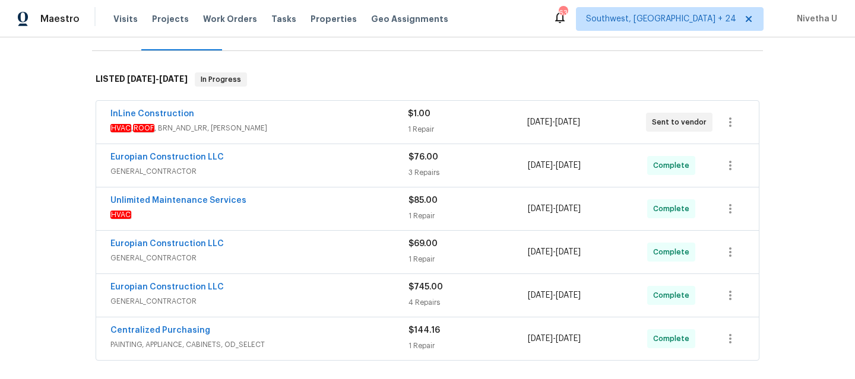
click at [325, 334] on div "Centralized Purchasing" at bounding box center [259, 332] width 298 height 14
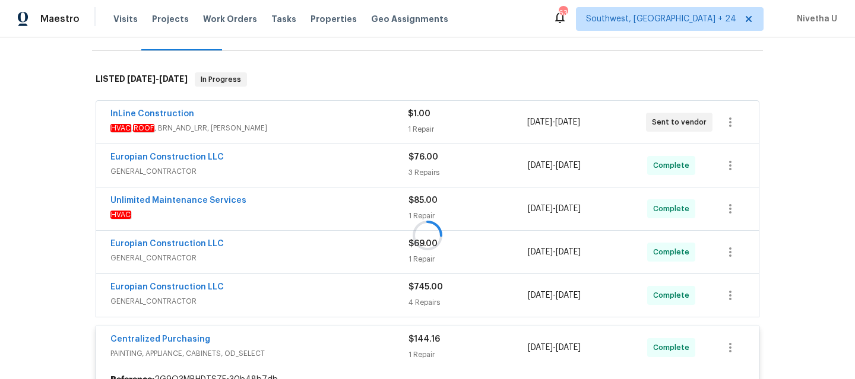
scroll to position [276, 0]
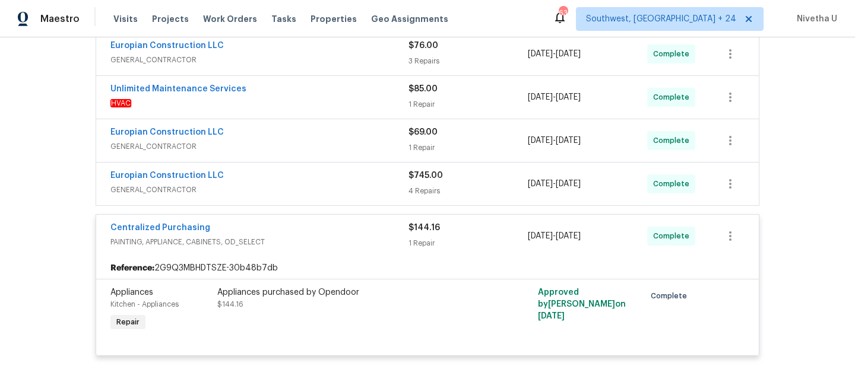
click at [320, 224] on div "Centralized Purchasing" at bounding box center [259, 229] width 298 height 14
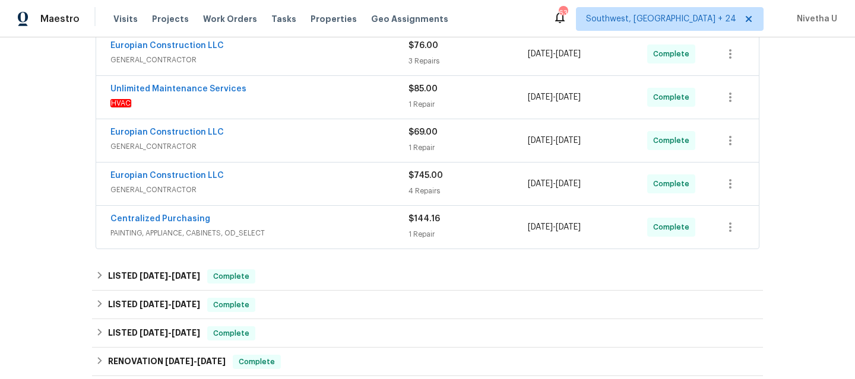
click at [309, 187] on span "GENERAL_CONTRACTOR" at bounding box center [259, 190] width 298 height 12
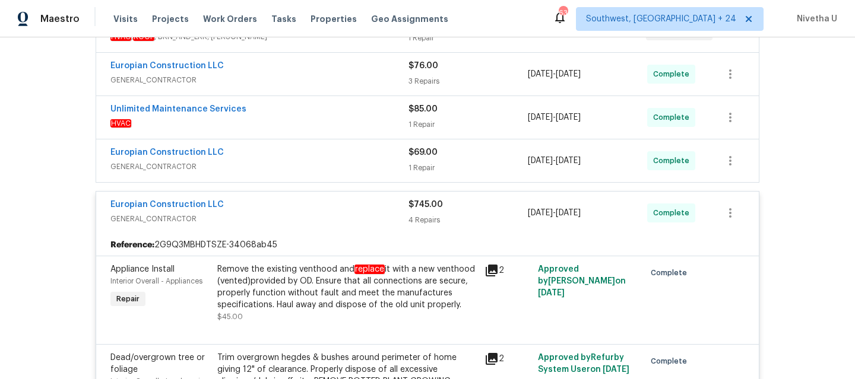
scroll to position [255, 0]
click at [315, 210] on div "Europian Construction LLC" at bounding box center [259, 206] width 298 height 14
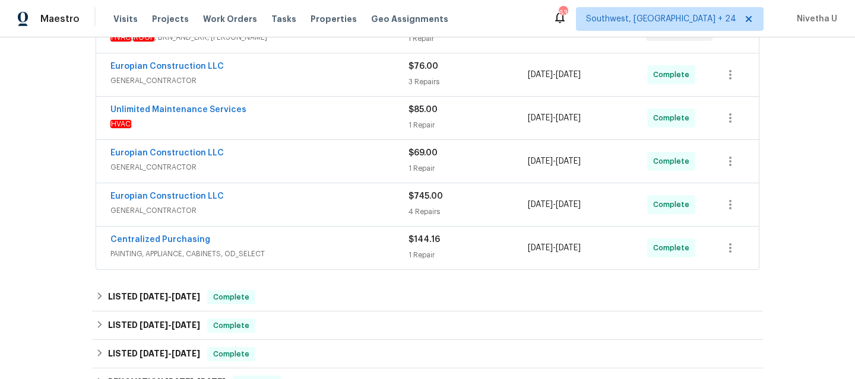
click at [300, 160] on div "Europian Construction LLC" at bounding box center [259, 154] width 298 height 14
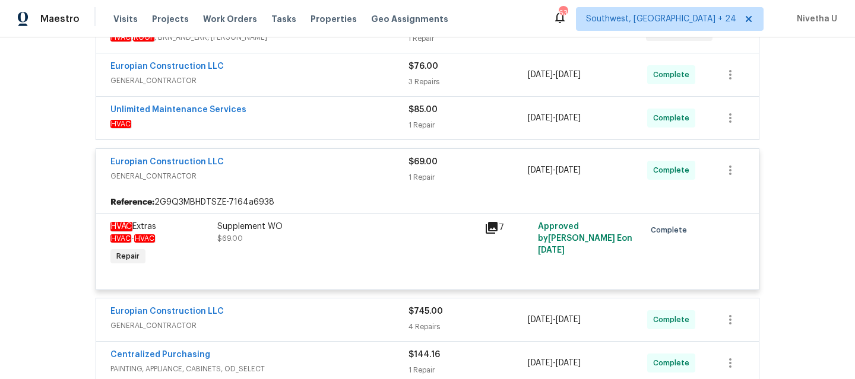
click at [300, 177] on span "GENERAL_CONTRACTOR" at bounding box center [259, 176] width 298 height 12
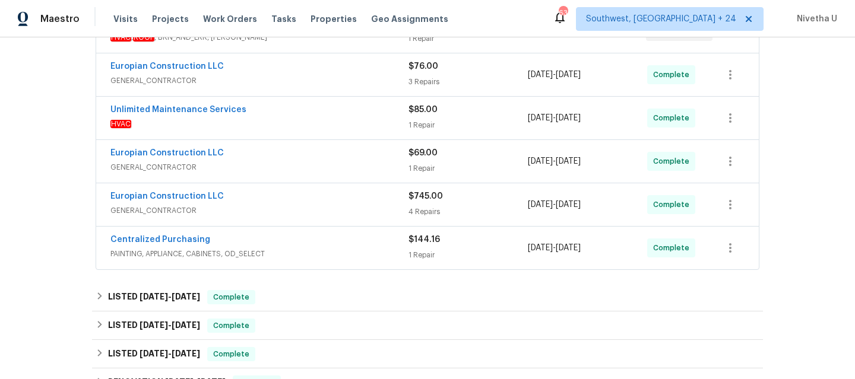
click at [298, 114] on div "Unlimited Maintenance Services" at bounding box center [259, 111] width 298 height 14
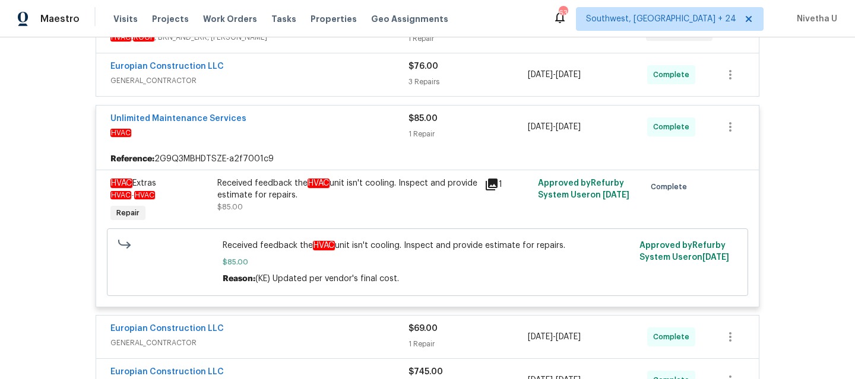
click at [301, 124] on div "Unlimited Maintenance Services" at bounding box center [259, 120] width 298 height 14
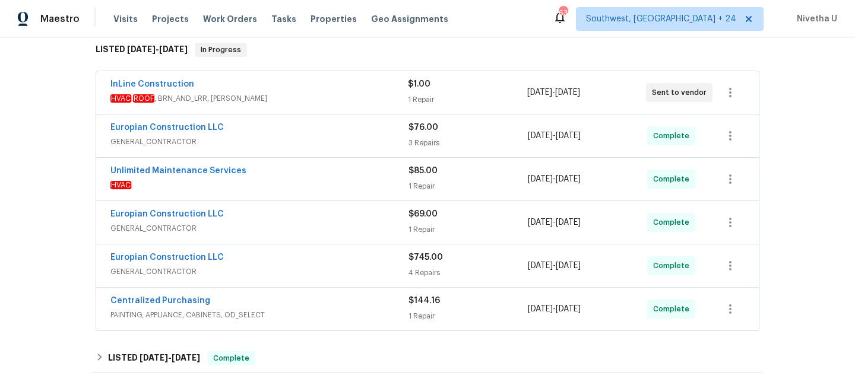
scroll to position [186, 0]
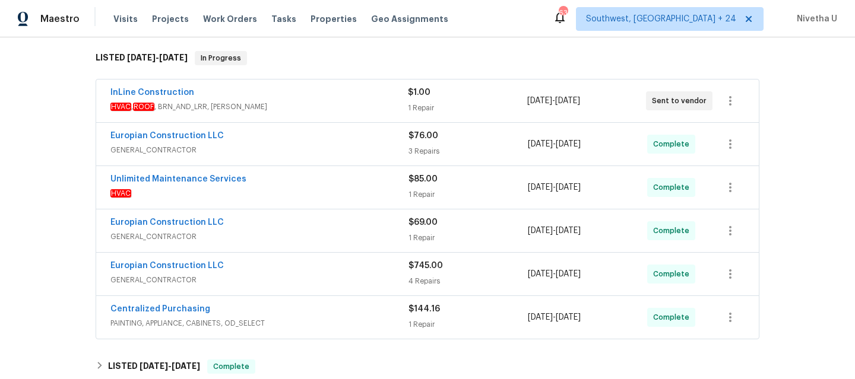
click at [301, 138] on div "Europian Construction LLC" at bounding box center [259, 137] width 298 height 14
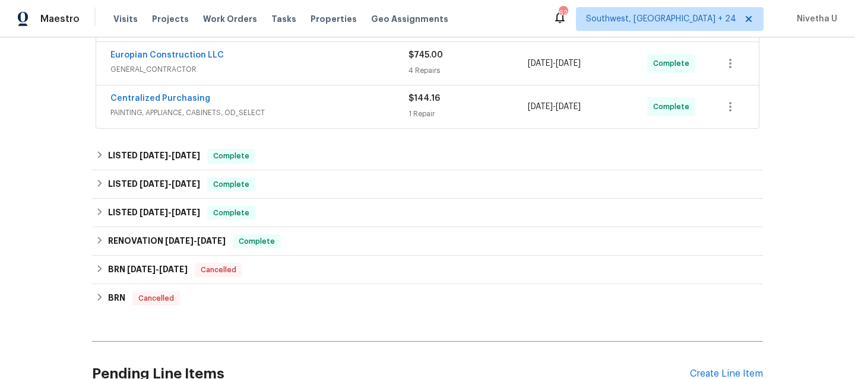
scroll to position [644, 0]
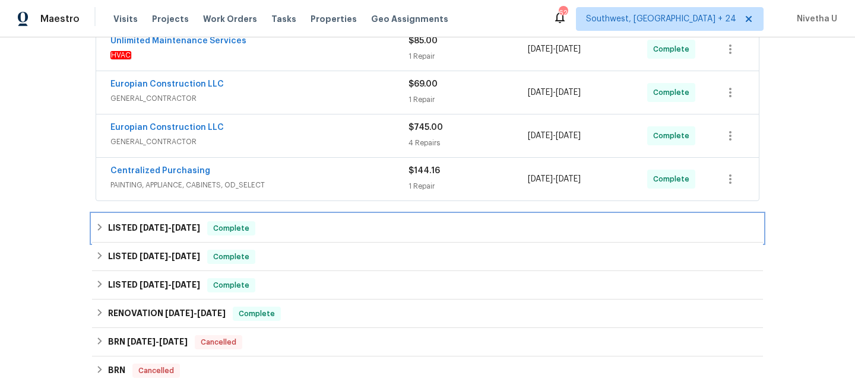
click at [271, 221] on div "LISTED 7/30/25 - 7/31/25 Complete" at bounding box center [428, 228] width 664 height 14
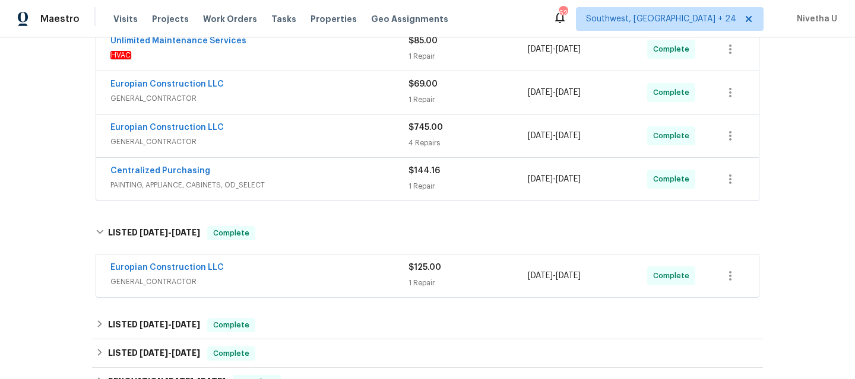
click at [275, 276] on span "GENERAL_CONTRACTOR" at bounding box center [259, 282] width 298 height 12
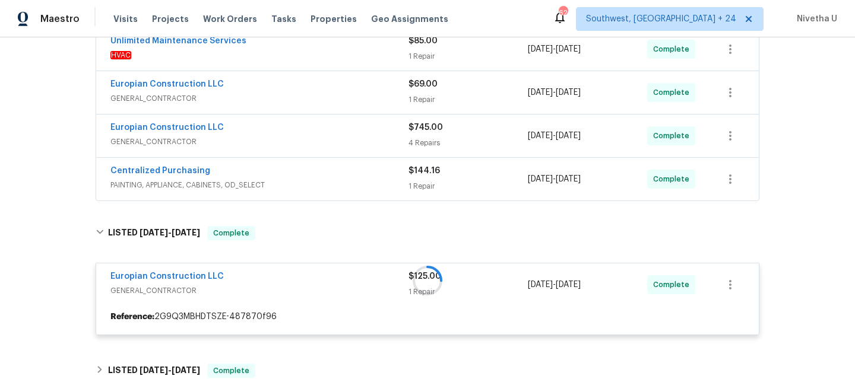
scroll to position [739, 0]
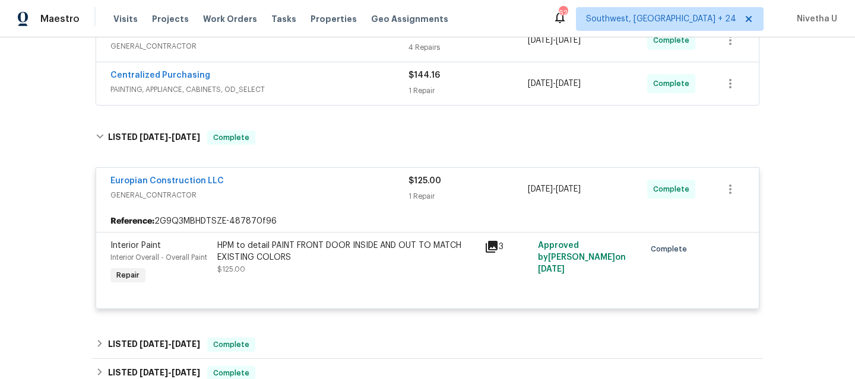
click at [294, 189] on span "GENERAL_CONTRACTOR" at bounding box center [259, 195] width 298 height 12
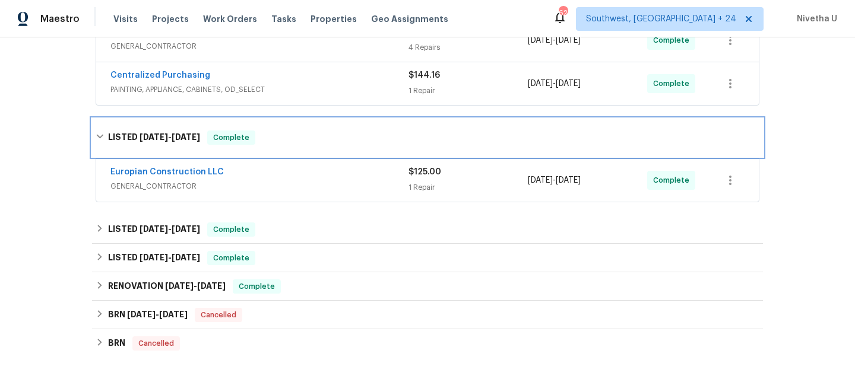
click at [286, 135] on div "LISTED 7/30/25 - 7/31/25 Complete" at bounding box center [427, 138] width 671 height 38
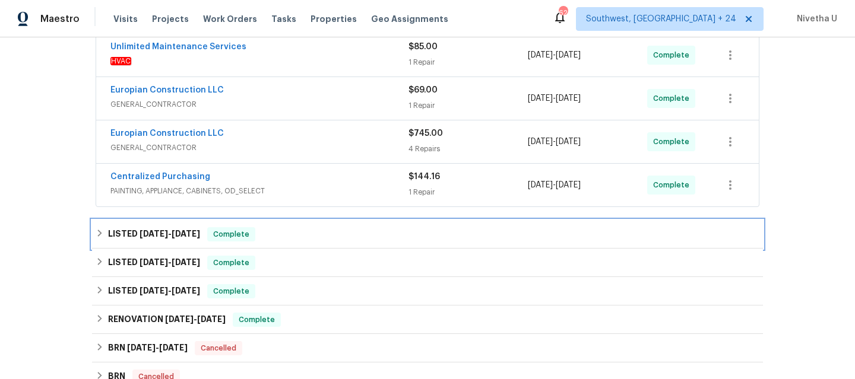
scroll to position [637, 0]
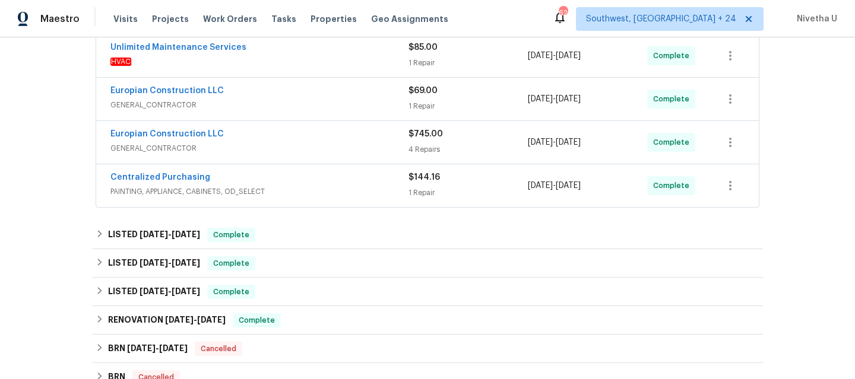
click at [272, 186] on span "PAINTING, APPLIANCE, CABINETS, OD_SELECT" at bounding box center [259, 192] width 298 height 12
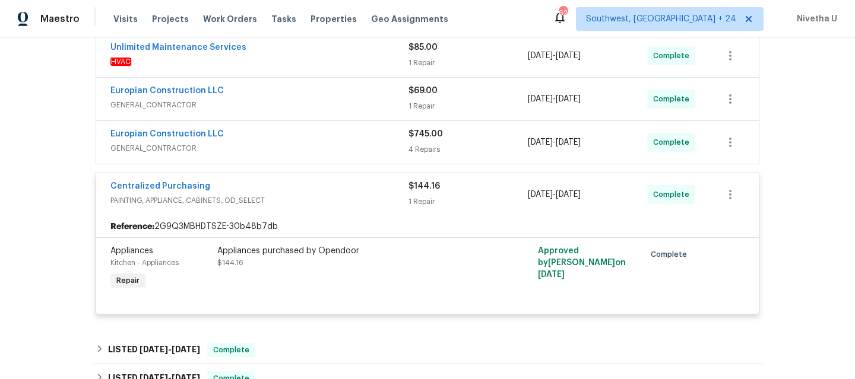
click at [272, 180] on div "Centralized Purchasing" at bounding box center [259, 187] width 298 height 14
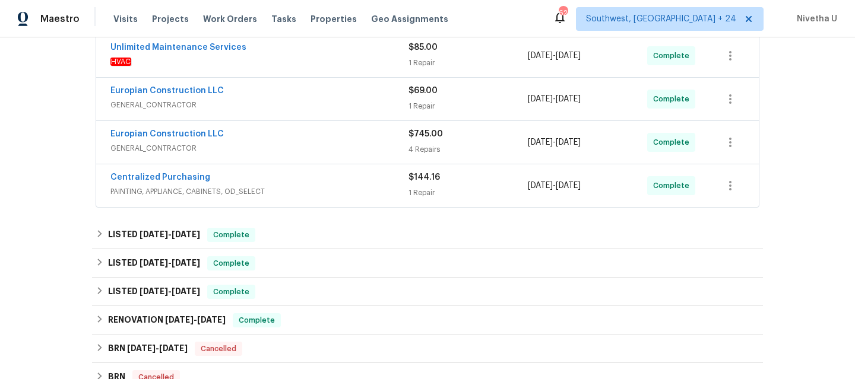
click at [272, 142] on span "GENERAL_CONTRACTOR" at bounding box center [259, 148] width 298 height 12
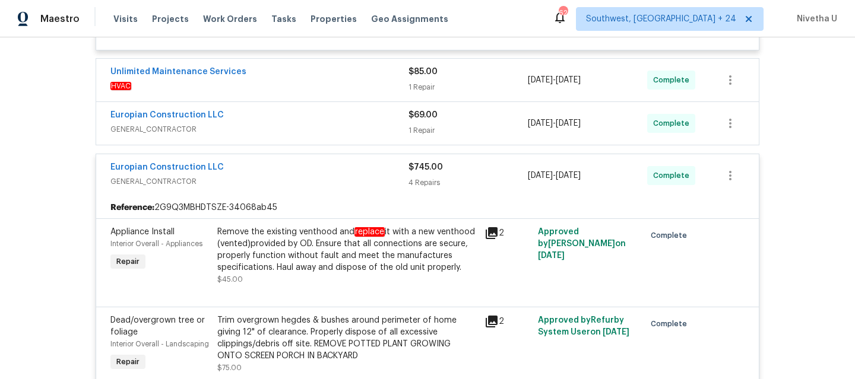
scroll to position [584, 0]
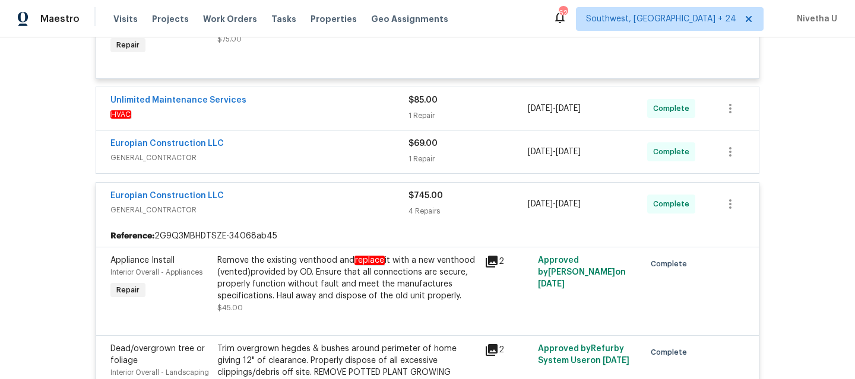
click at [278, 190] on div "Europian Construction LLC" at bounding box center [259, 197] width 298 height 14
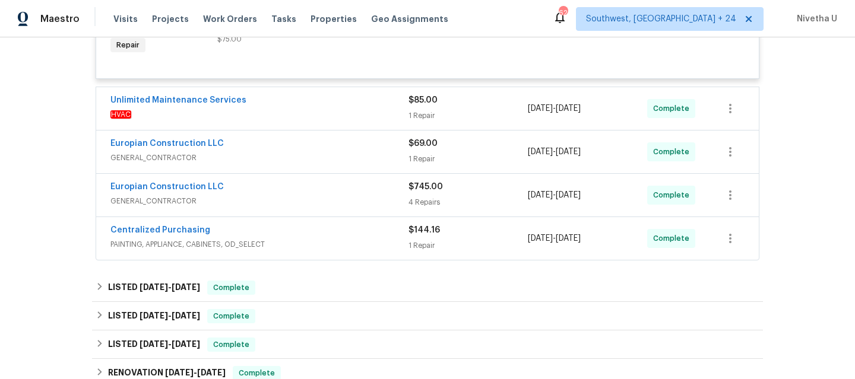
click at [278, 138] on div "Europian Construction LLC" at bounding box center [259, 145] width 298 height 14
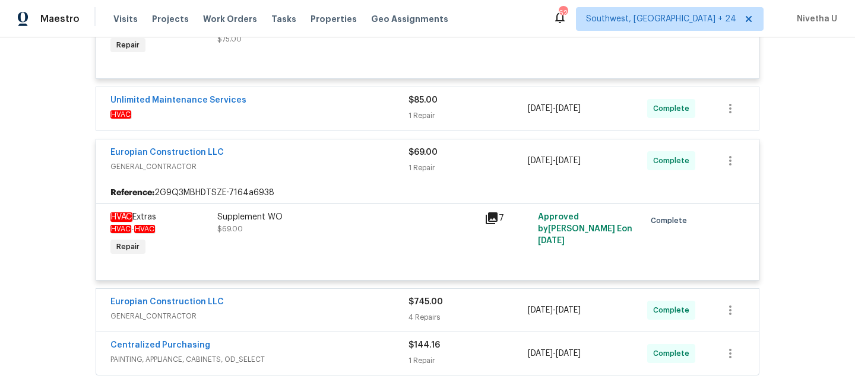
click at [280, 147] on div "Europian Construction LLC" at bounding box center [259, 154] width 298 height 14
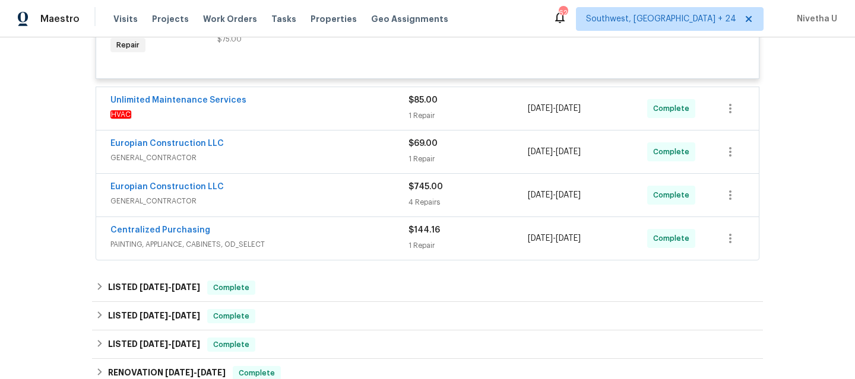
click at [279, 109] on span "HVAC" at bounding box center [259, 115] width 298 height 12
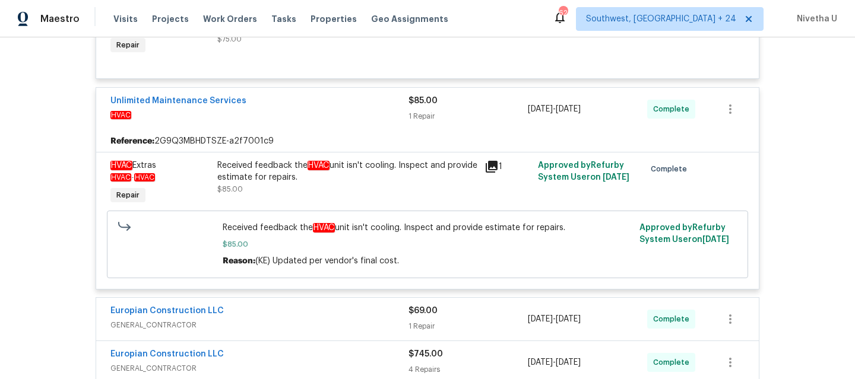
click at [279, 109] on span "HVAC" at bounding box center [259, 115] width 298 height 12
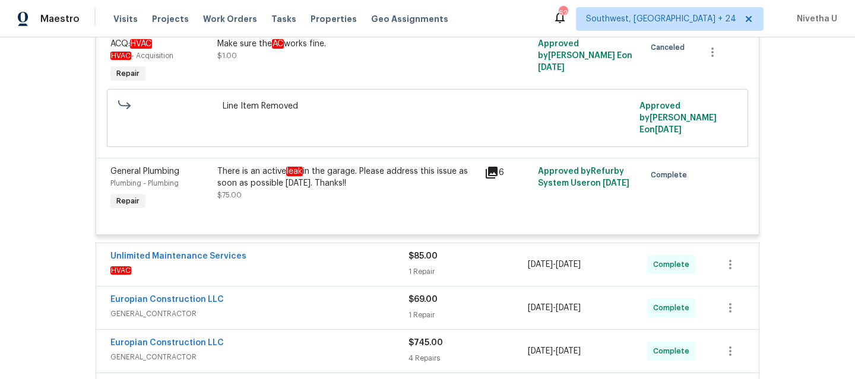
scroll to position [243, 0]
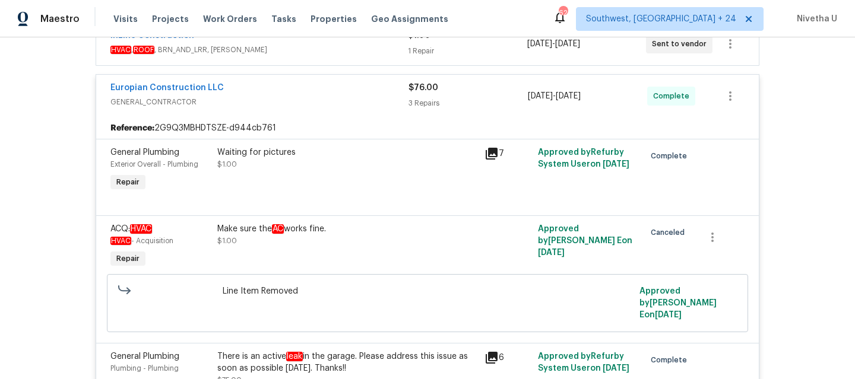
click at [273, 97] on span "GENERAL_CONTRACTOR" at bounding box center [259, 102] width 298 height 12
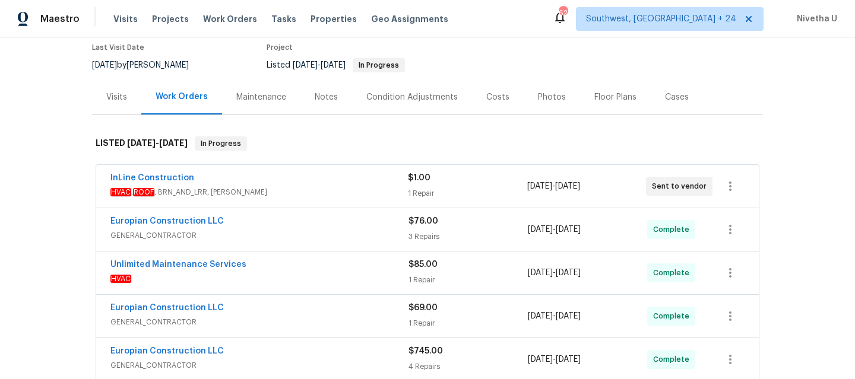
scroll to position [99, 0]
click at [276, 198] on span "HVAC , ROOF , BRN_AND_LRR, WELLS" at bounding box center [258, 194] width 297 height 12
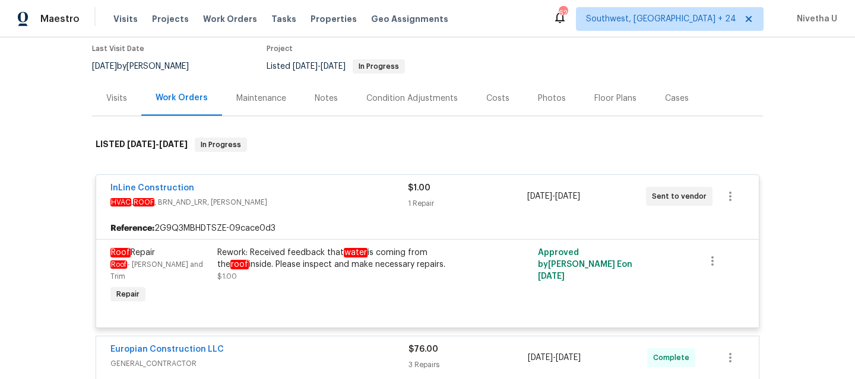
click at [276, 198] on span "HVAC , ROOF , BRN_AND_LRR, WELLS" at bounding box center [258, 202] width 297 height 12
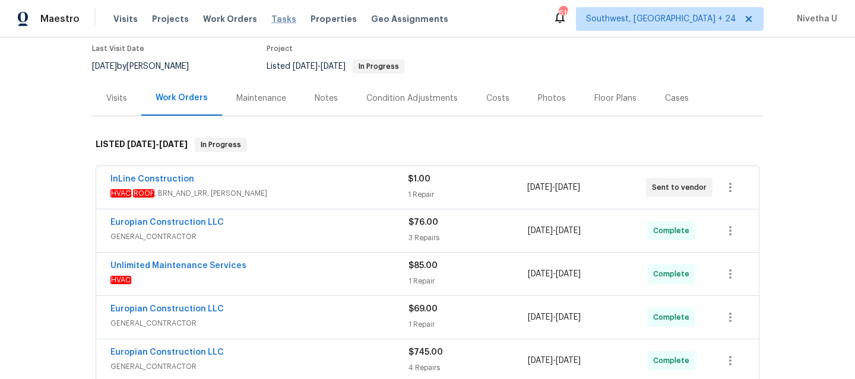
drag, startPoint x: 236, startPoint y: 18, endPoint x: 269, endPoint y: 18, distance: 33.2
click at [236, 18] on span "Work Orders" at bounding box center [230, 19] width 54 height 12
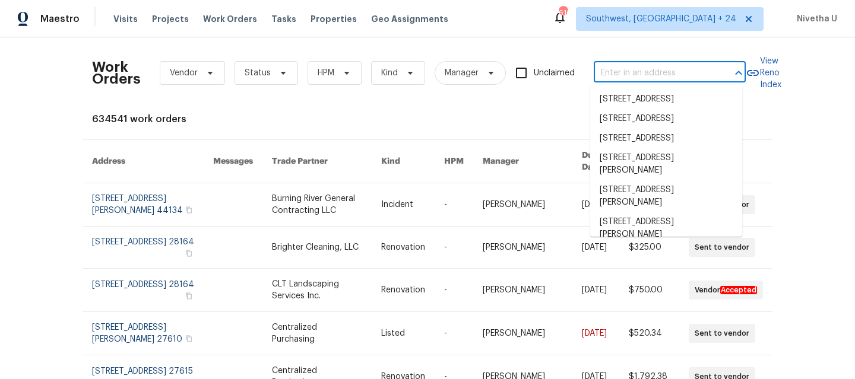
click at [635, 71] on input "text" at bounding box center [653, 73] width 119 height 18
paste input "10610 SW Westlawn Blvd, Port Saint Lucie, FL 34987"
type input "10610 SW Westlawn Blvd, Port Saint Lucie, FL 34987"
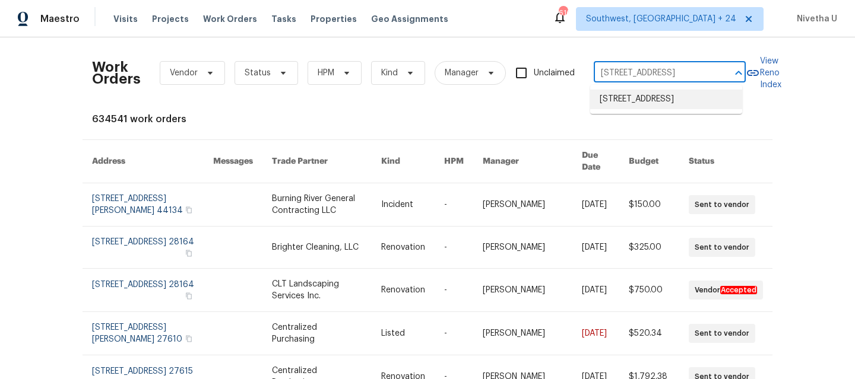
click at [633, 99] on li "10610 SW Westlawn Blvd, Port Saint Lucie, FL 34987" at bounding box center [666, 100] width 152 height 20
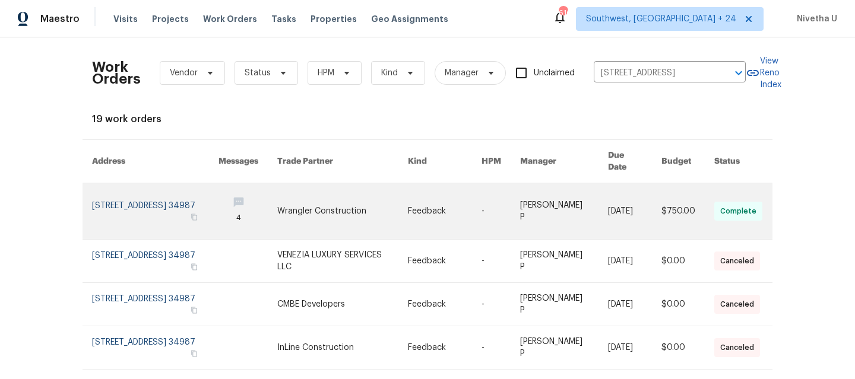
click at [143, 221] on link at bounding box center [155, 211] width 126 height 56
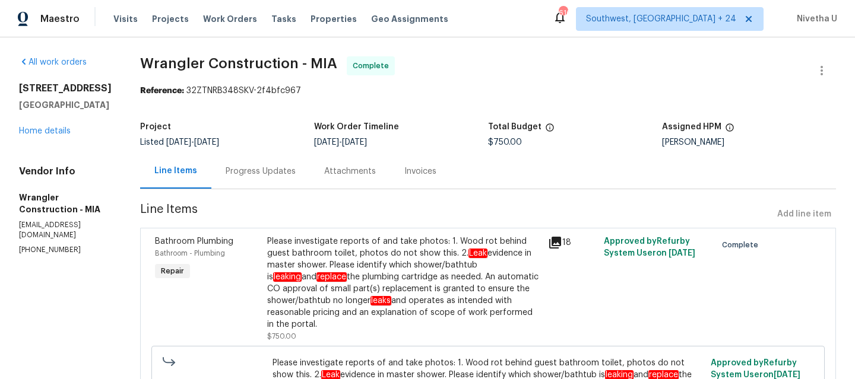
click at [37, 137] on div "10610 SW Westlawn Blvd Port Saint Lucie, FL 34987 Home details" at bounding box center [65, 110] width 93 height 55
click at [37, 135] on link "Home details" at bounding box center [45, 131] width 52 height 8
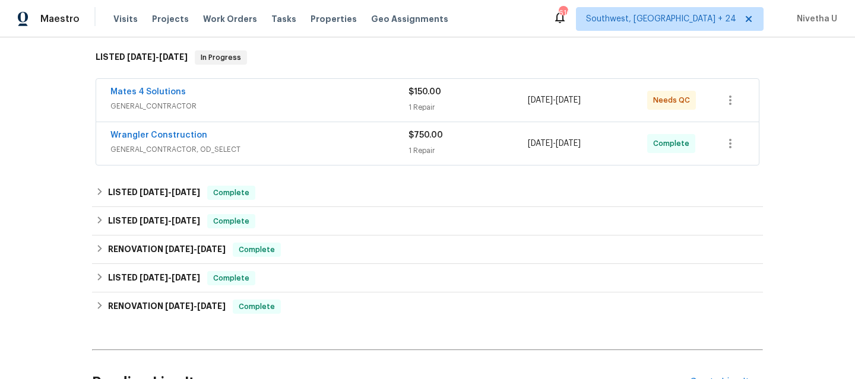
scroll to position [188, 0]
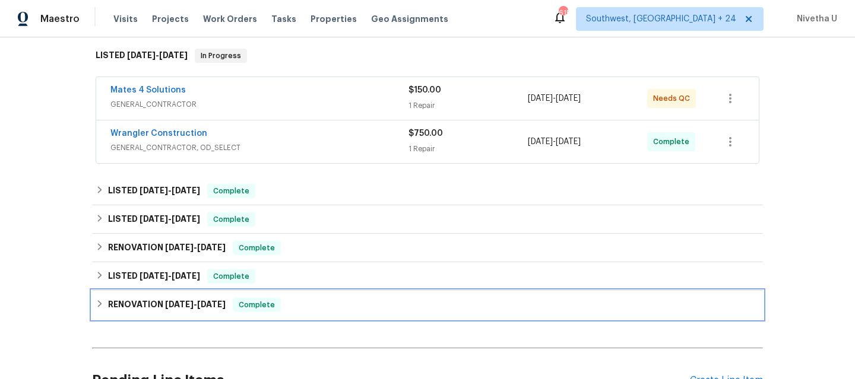
click at [244, 306] on span "Complete" at bounding box center [257, 305] width 46 height 12
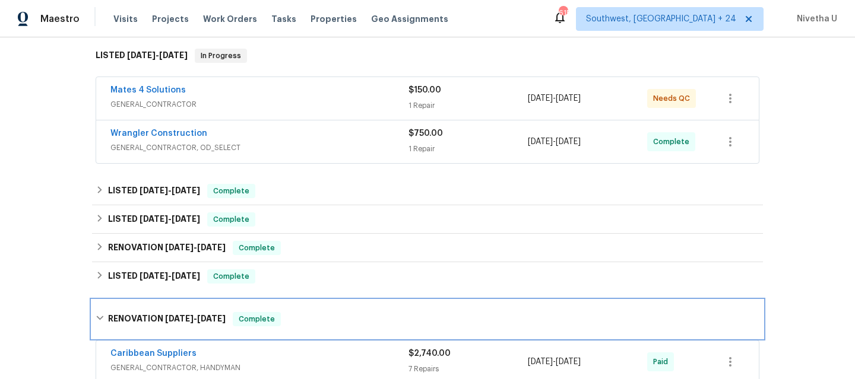
click at [246, 310] on div "RENOVATION 4/18/25 - 5/2/25 Complete" at bounding box center [427, 319] width 671 height 38
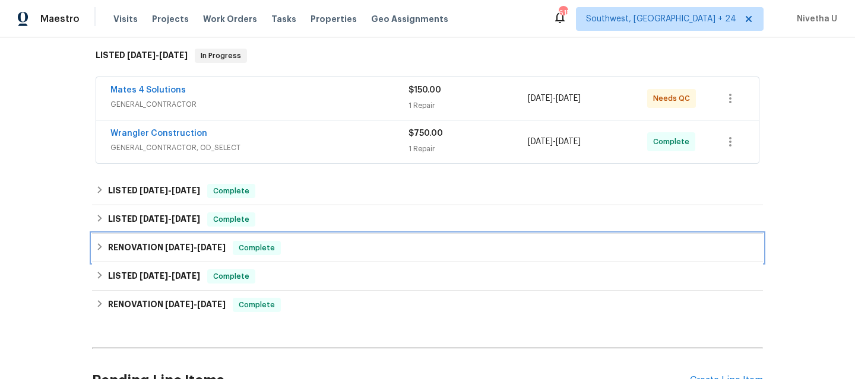
click at [290, 247] on div "RENOVATION 5/24/25 - 5/26/25 Complete" at bounding box center [428, 248] width 664 height 14
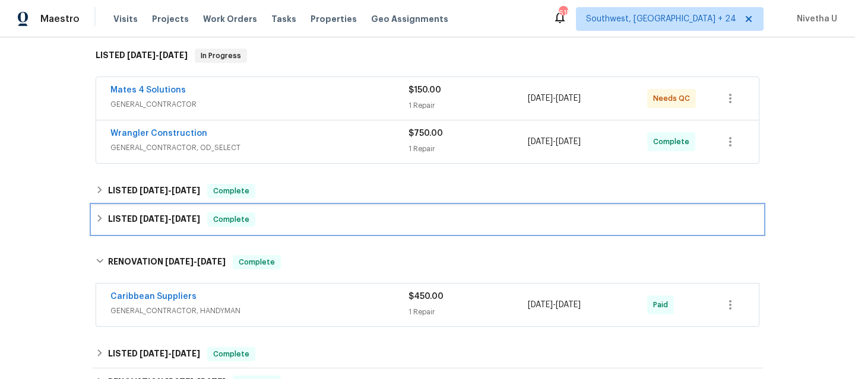
click at [286, 215] on div "LISTED 5/27/25 - 6/2/25 Complete" at bounding box center [428, 220] width 664 height 14
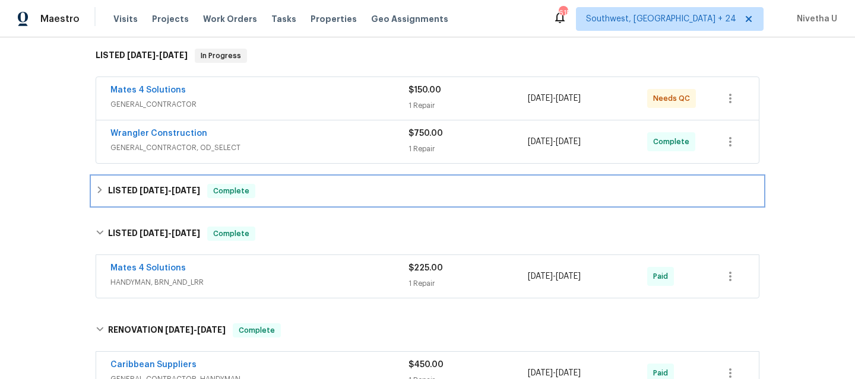
click at [277, 189] on div "LISTED 6/16/25 - 6/17/25 Complete" at bounding box center [428, 191] width 664 height 14
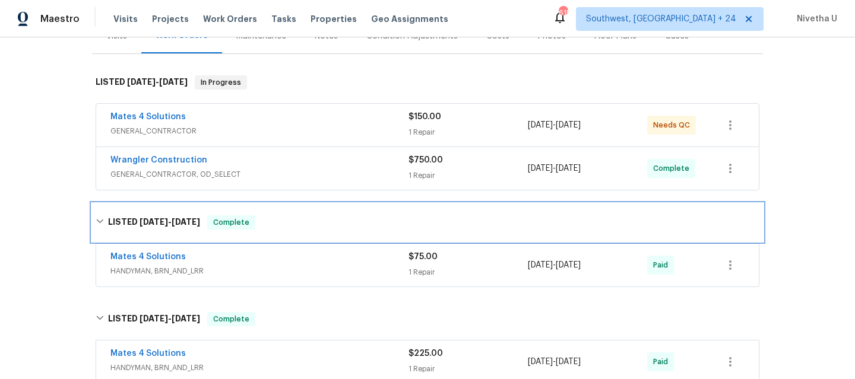
scroll to position [156, 0]
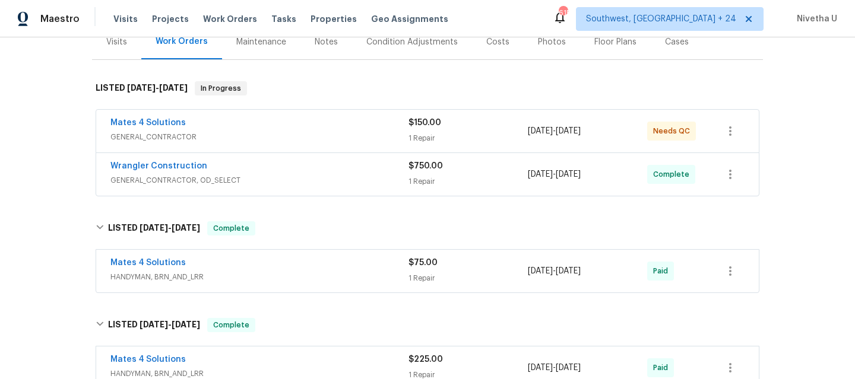
click at [255, 121] on div "Mates 4 Solutions" at bounding box center [259, 124] width 298 height 14
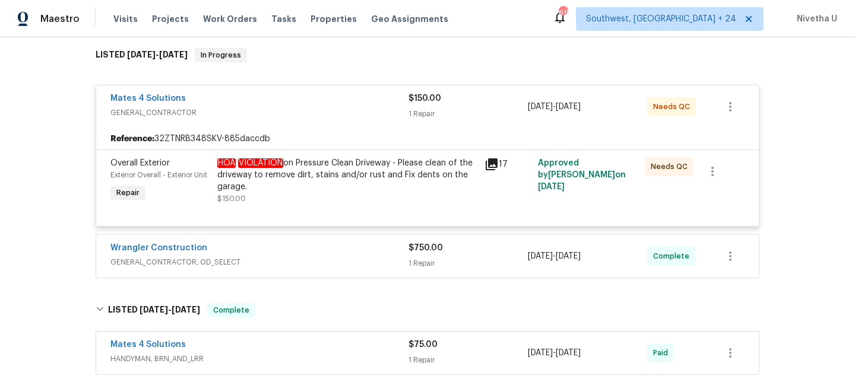
scroll to position [188, 0]
click at [267, 253] on div "Wrangler Construction" at bounding box center [259, 250] width 298 height 14
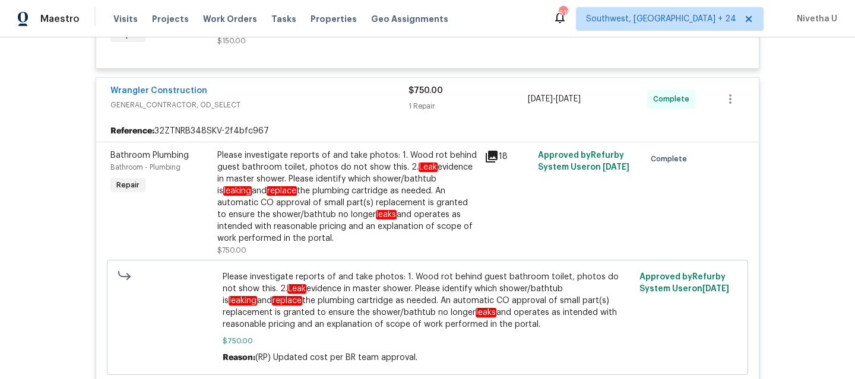
scroll to position [715, 0]
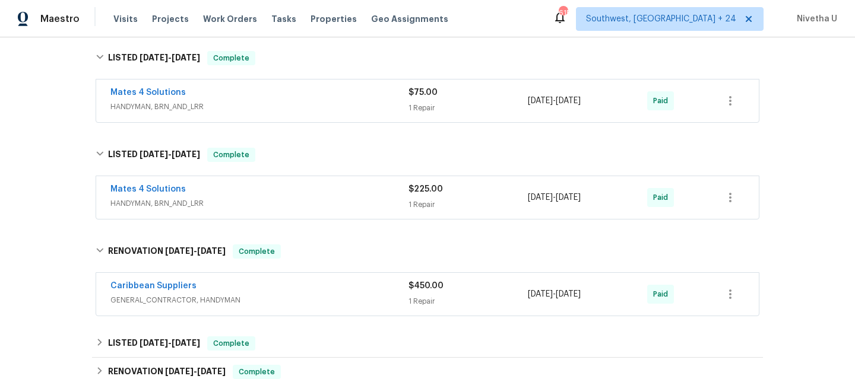
click at [254, 96] on div "Mates 4 Solutions" at bounding box center [259, 94] width 298 height 14
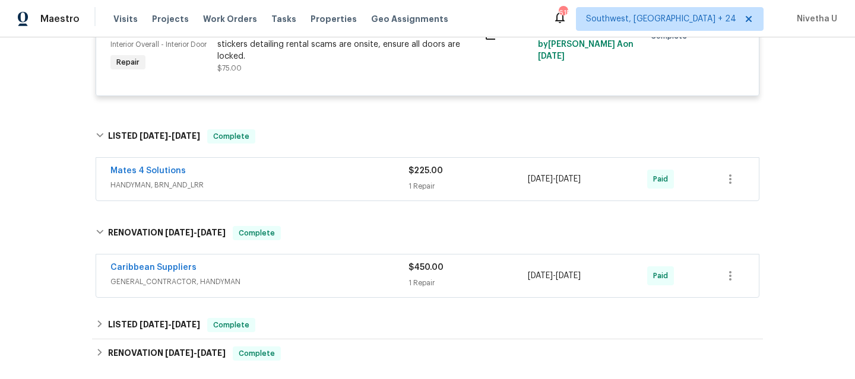
click at [266, 182] on span "HANDYMAN, BRN_AND_LRR" at bounding box center [259, 185] width 298 height 12
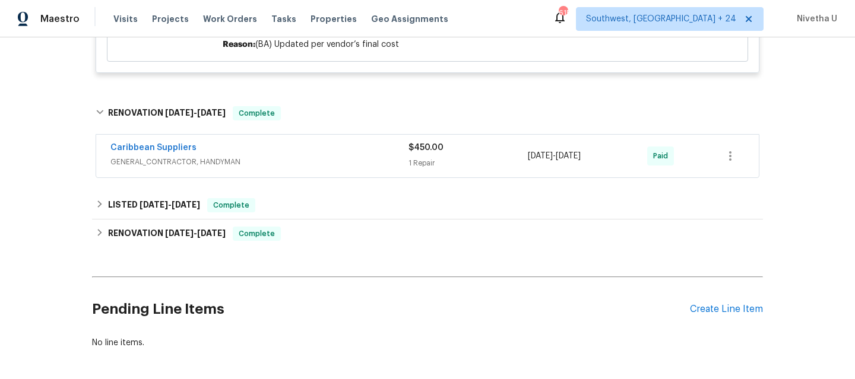
scroll to position [1166, 0]
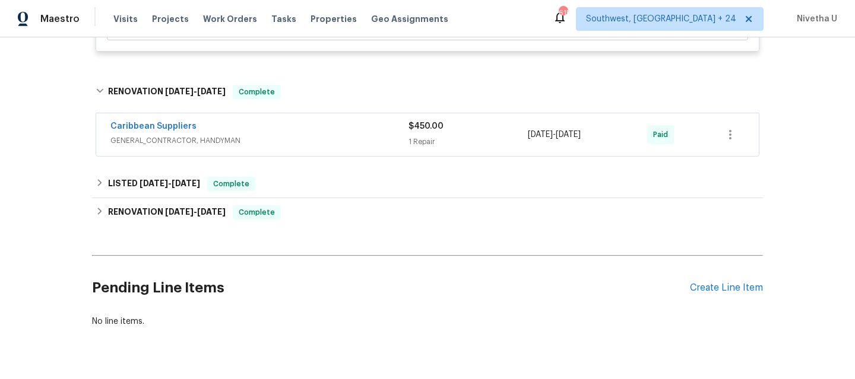
click at [258, 136] on div "Caribbean Suppliers GENERAL_CONTRACTOR, HANDYMAN" at bounding box center [259, 134] width 298 height 26
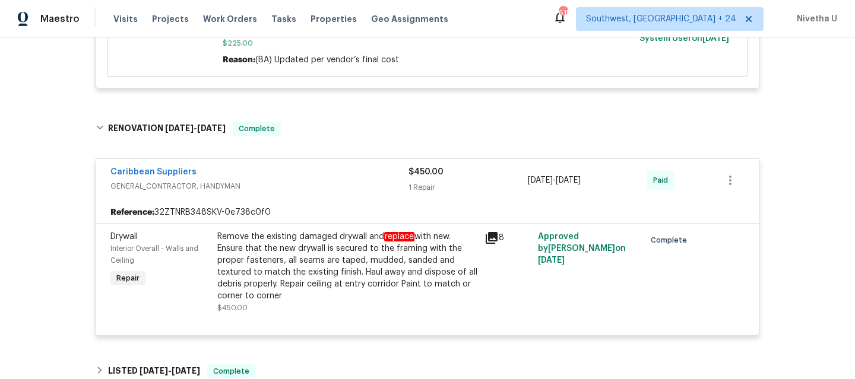
scroll to position [1098, 0]
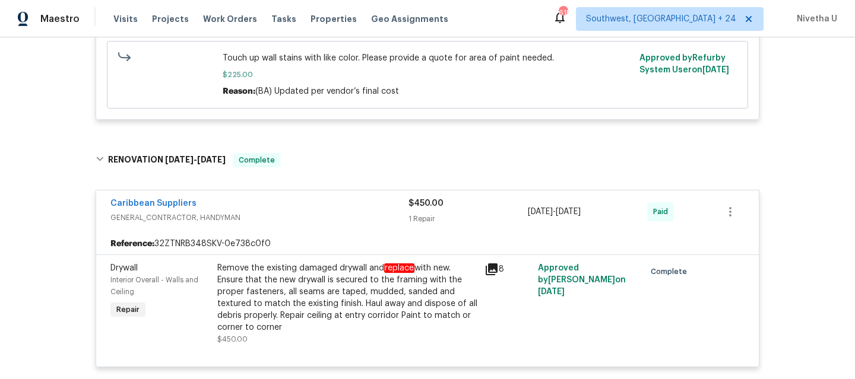
click at [275, 207] on div "Caribbean Suppliers" at bounding box center [259, 205] width 298 height 14
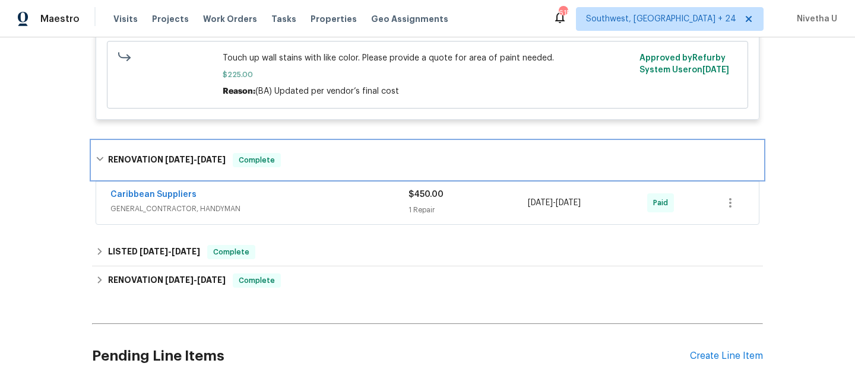
click at [271, 166] on span "Complete" at bounding box center [257, 160] width 46 height 12
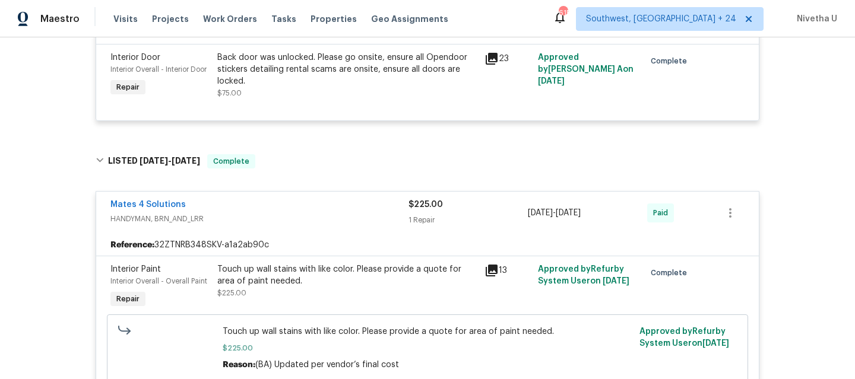
scroll to position [823, 0]
click at [267, 213] on div "Mates 4 Solutions" at bounding box center [259, 207] width 298 height 14
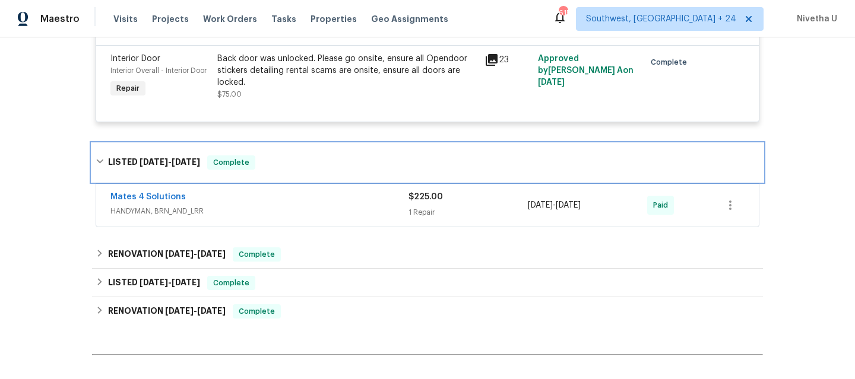
click at [257, 167] on div "LISTED 5/27/25 - 6/2/25 Complete" at bounding box center [428, 163] width 664 height 14
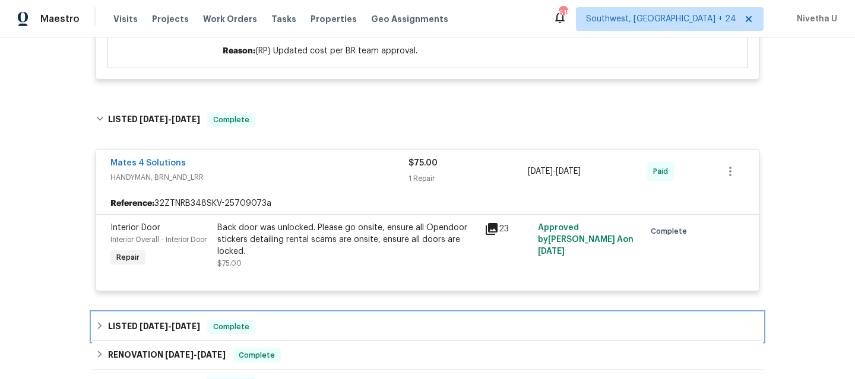
scroll to position [649, 0]
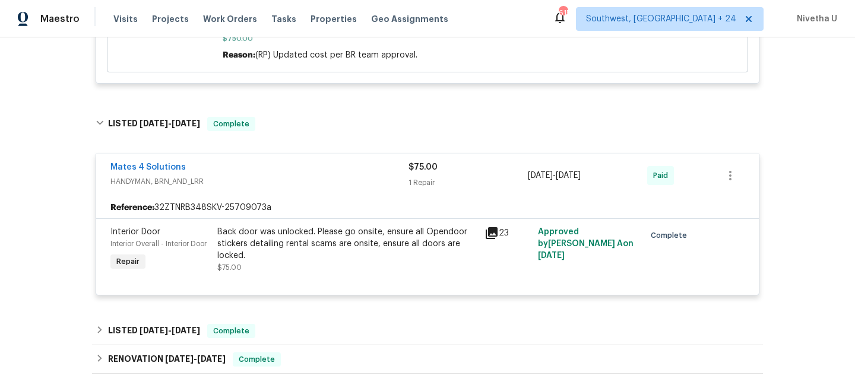
click at [262, 184] on span "HANDYMAN, BRN_AND_LRR" at bounding box center [259, 182] width 298 height 12
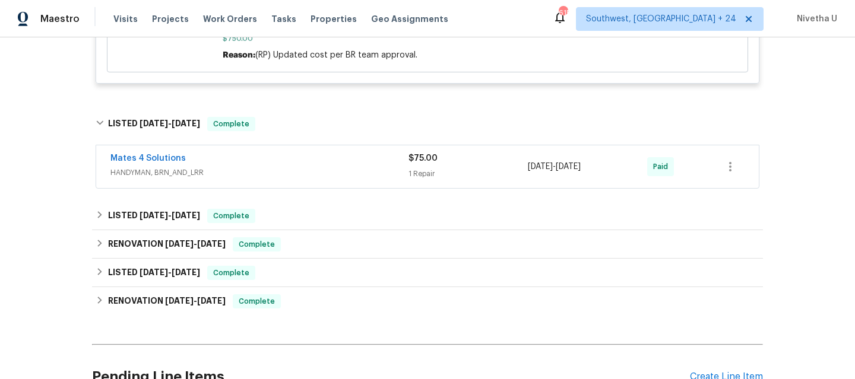
click at [258, 145] on div "Mates 4 Solutions HANDYMAN, BRN_AND_LRR $75.00 1 Repair 6/16/2025 - 6/17/2025 P…" at bounding box center [427, 166] width 663 height 43
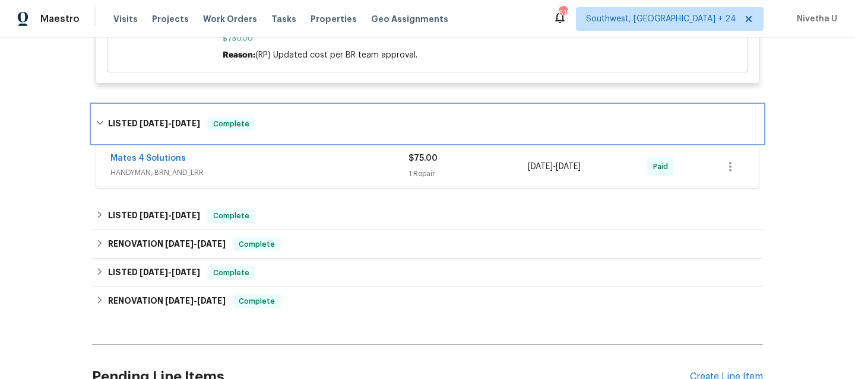
click at [258, 135] on div "LISTED 6/16/25 - 6/17/25 Complete" at bounding box center [427, 124] width 671 height 38
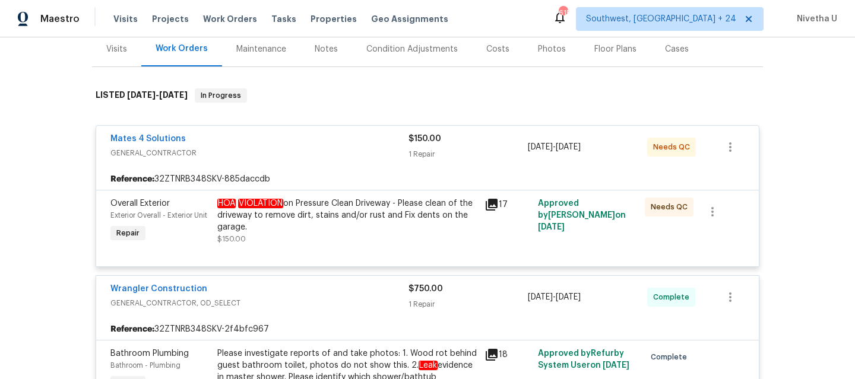
scroll to position [146, 0]
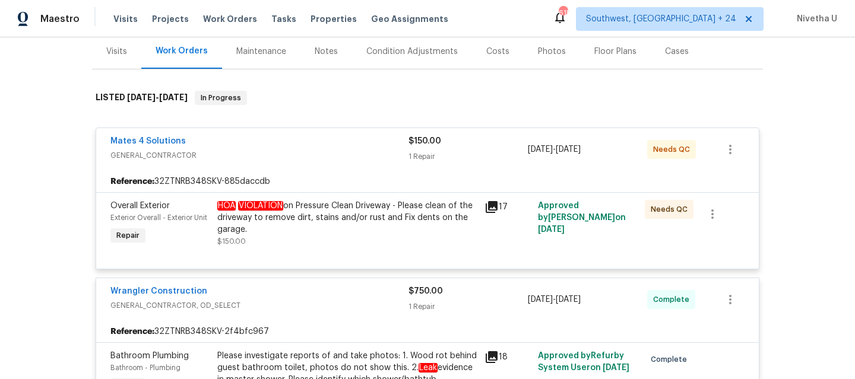
click at [263, 140] on div "Mates 4 Solutions" at bounding box center [259, 142] width 298 height 14
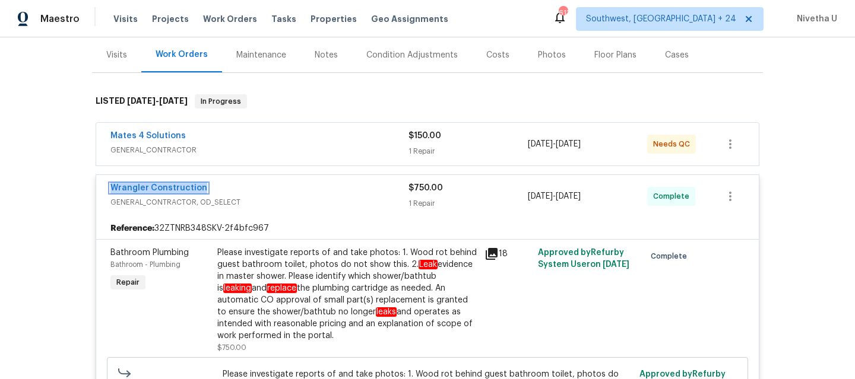
scroll to position [141, 0]
click at [296, 194] on div "Wrangler Construction" at bounding box center [259, 190] width 298 height 14
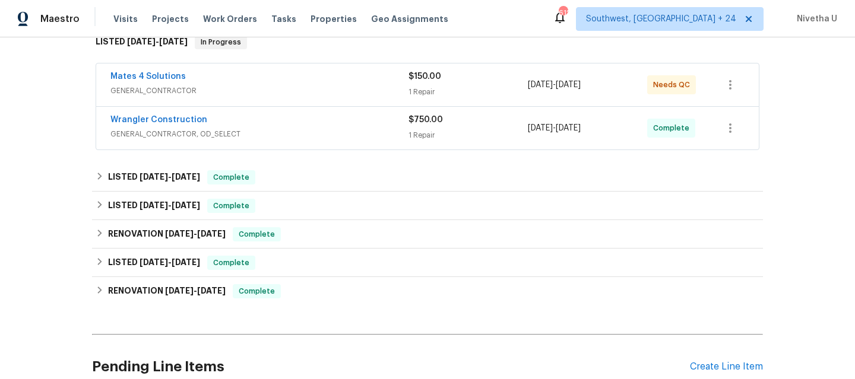
scroll to position [220, 0]
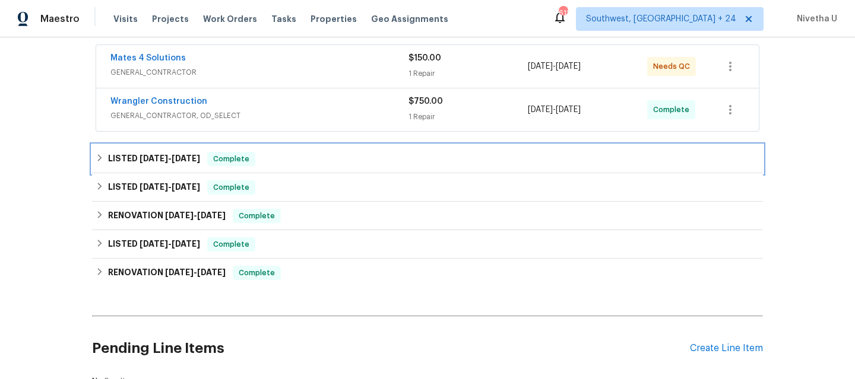
click at [283, 160] on div "LISTED 6/16/25 - 6/17/25 Complete" at bounding box center [428, 159] width 664 height 14
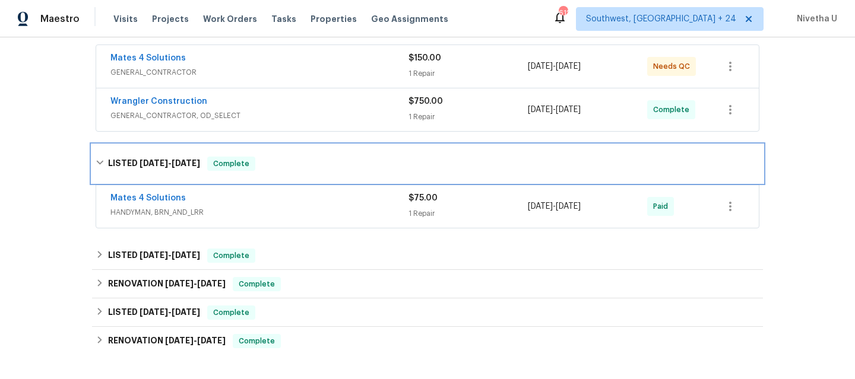
click at [283, 167] on div "LISTED 6/16/25 - 6/17/25 Complete" at bounding box center [428, 164] width 664 height 14
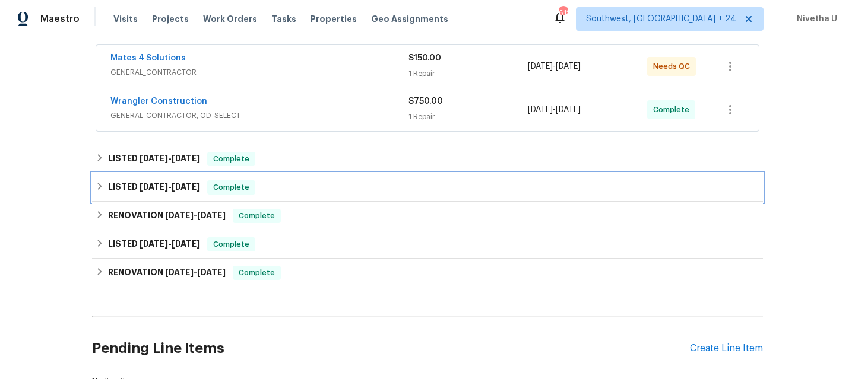
click at [282, 176] on div "LISTED 5/27/25 - 6/2/25 Complete" at bounding box center [427, 187] width 671 height 28
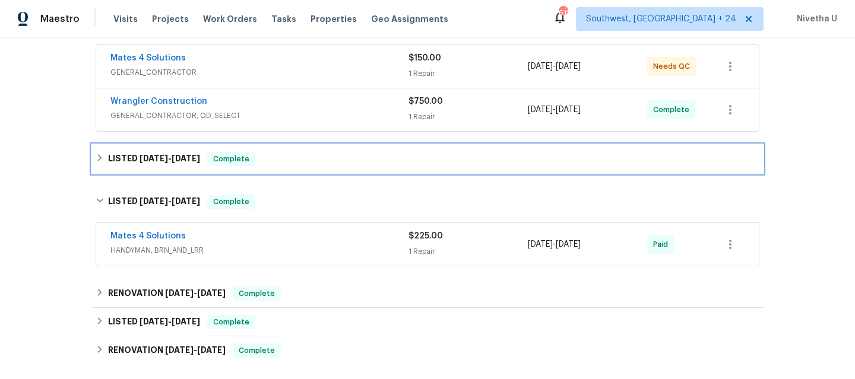
click at [278, 165] on div "LISTED 6/16/25 - 6/17/25 Complete" at bounding box center [428, 159] width 664 height 14
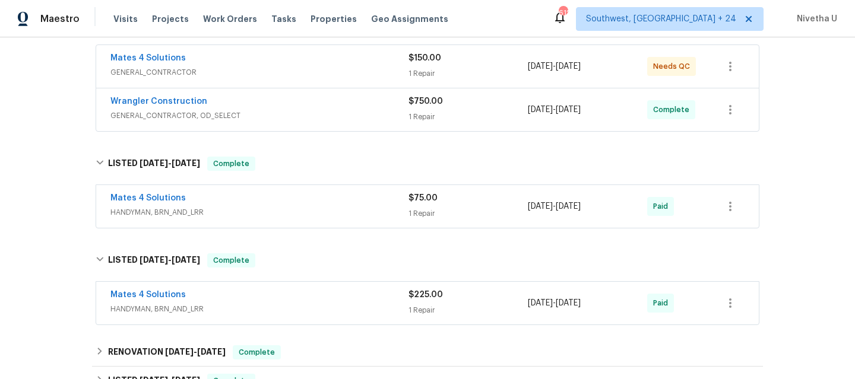
click at [284, 196] on div "Mates 4 Solutions" at bounding box center [259, 199] width 298 height 14
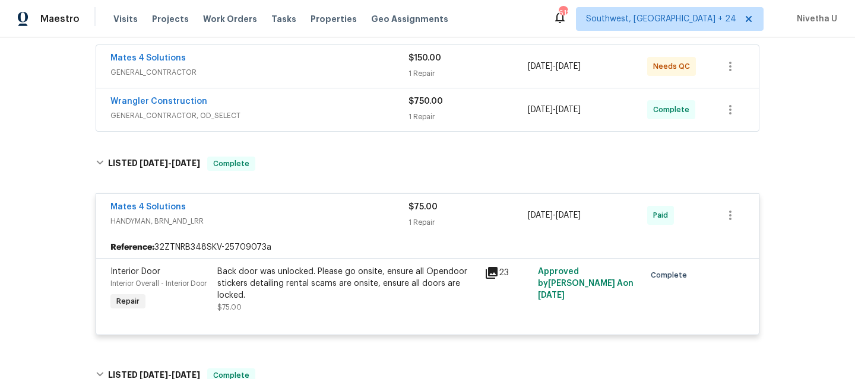
click at [283, 213] on div "Mates 4 Solutions" at bounding box center [259, 208] width 298 height 14
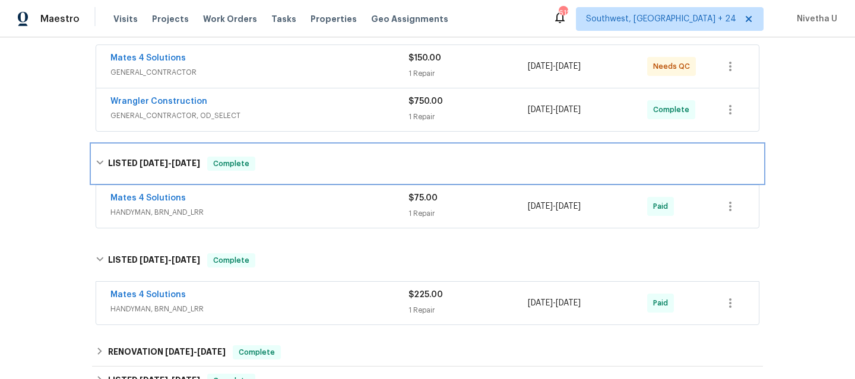
click at [267, 170] on div "LISTED 6/16/25 - 6/17/25 Complete" at bounding box center [428, 164] width 664 height 14
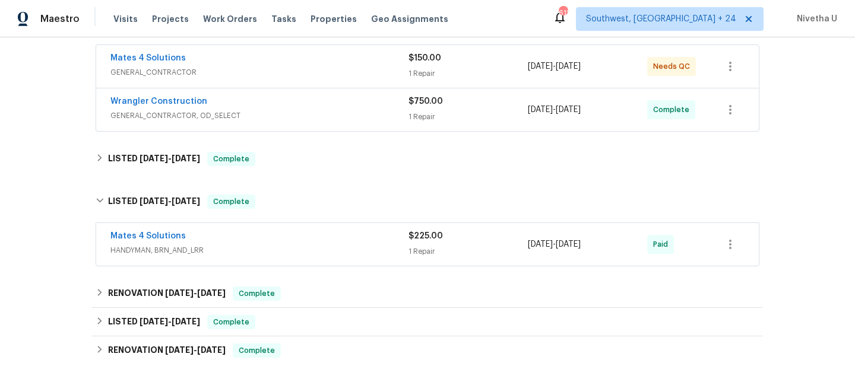
click at [274, 242] on div "Mates 4 Solutions" at bounding box center [259, 237] width 298 height 14
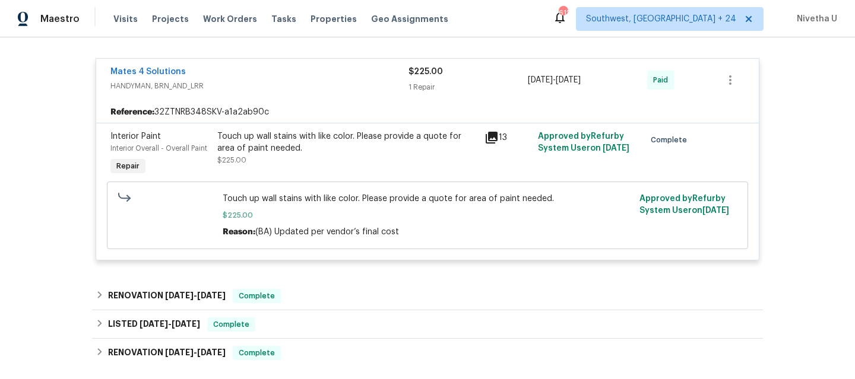
scroll to position [275, 0]
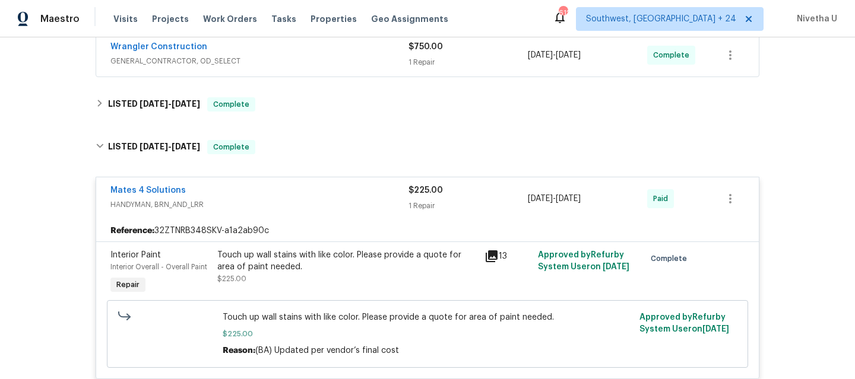
click at [254, 195] on div "Mates 4 Solutions" at bounding box center [259, 192] width 298 height 14
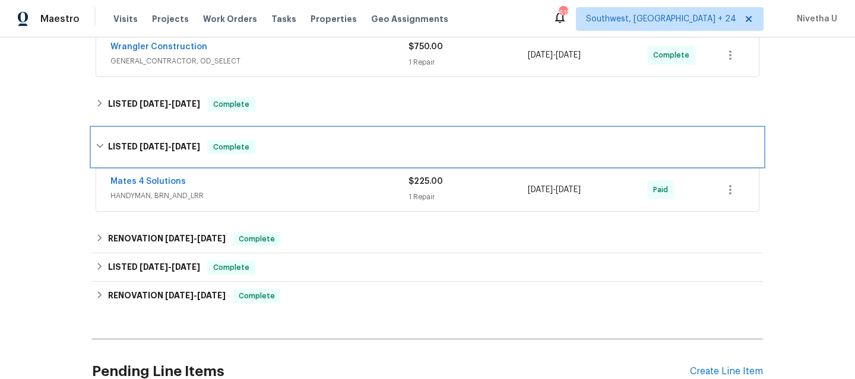
click at [244, 151] on span "Complete" at bounding box center [231, 147] width 46 height 12
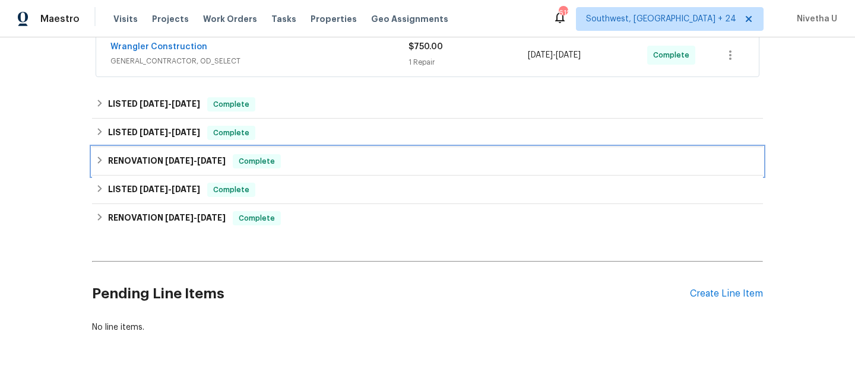
click at [260, 160] on span "Complete" at bounding box center [257, 162] width 46 height 12
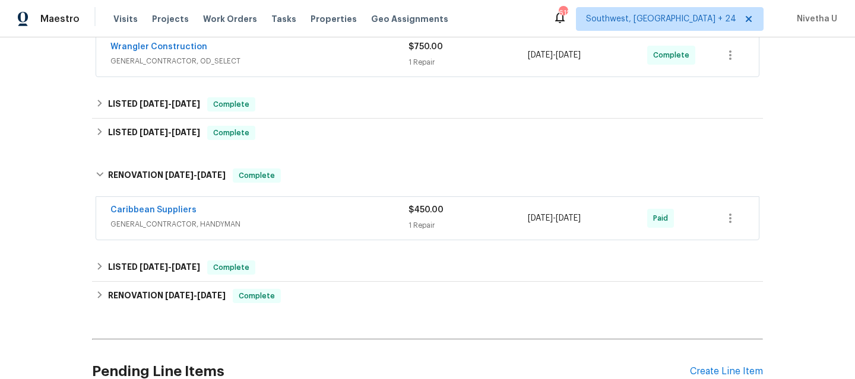
click at [270, 221] on span "GENERAL_CONTRACTOR, HANDYMAN" at bounding box center [259, 224] width 298 height 12
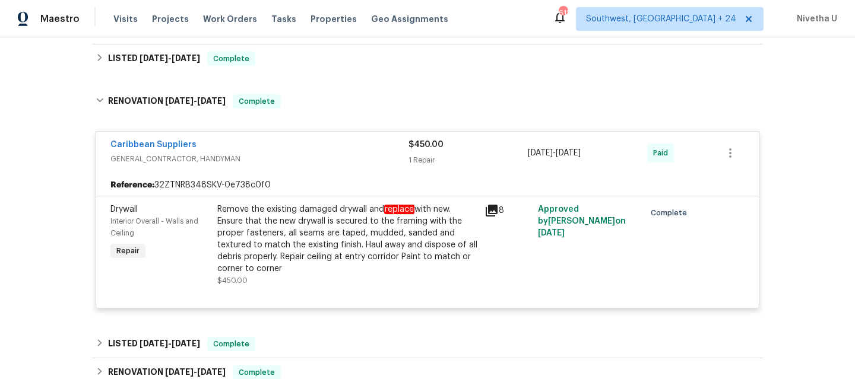
scroll to position [305, 0]
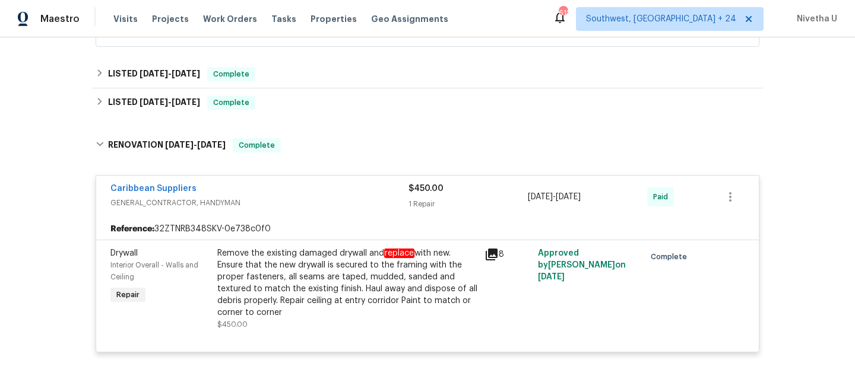
click at [251, 174] on div "Caribbean Suppliers GENERAL_CONTRACTOR, HANDYMAN $450.00 1 Repair 5/24/2025 - 5…" at bounding box center [428, 264] width 664 height 194
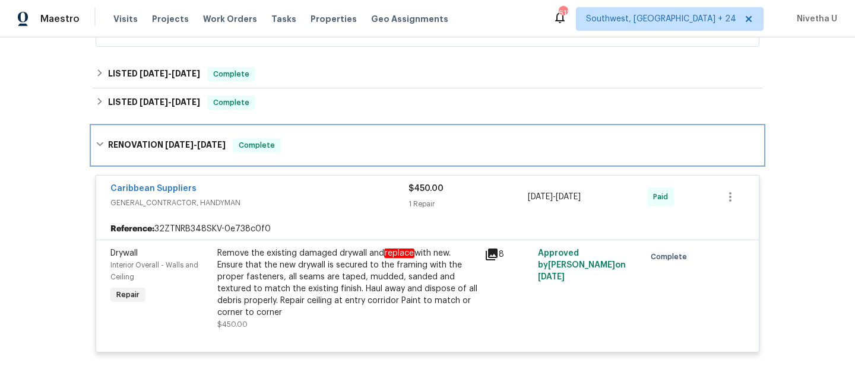
click at [242, 143] on span "Complete" at bounding box center [257, 146] width 46 height 12
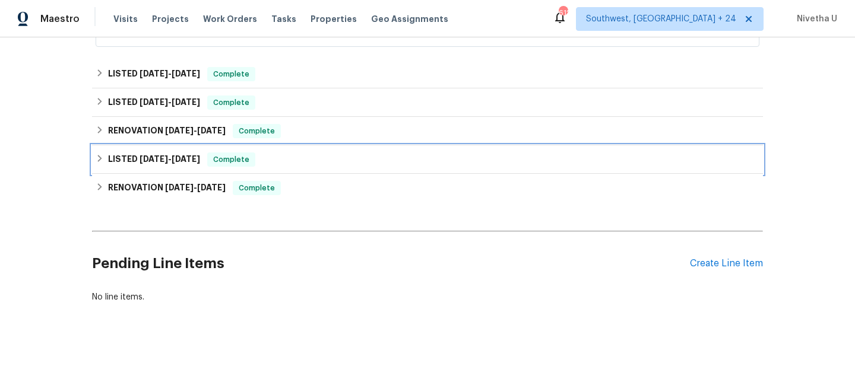
click at [258, 154] on div "LISTED 4/25/25 - 4/26/25 Complete" at bounding box center [428, 160] width 664 height 14
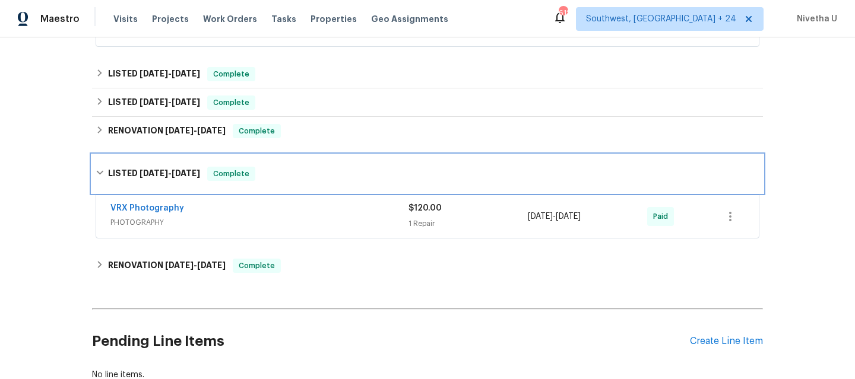
click at [261, 163] on div "LISTED 4/25/25 - 4/26/25 Complete" at bounding box center [427, 174] width 671 height 38
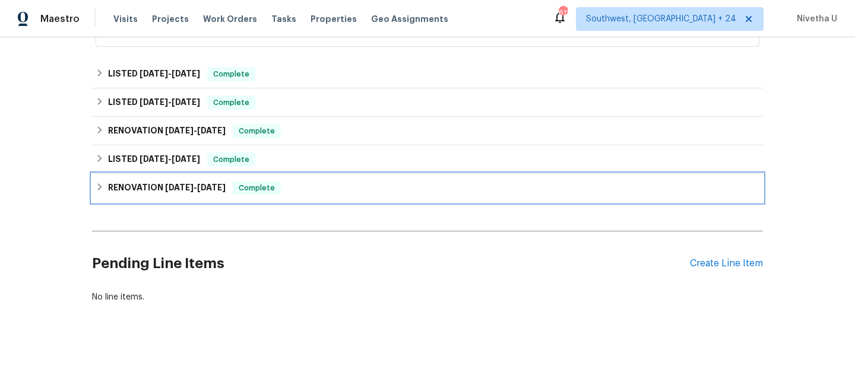
click at [270, 194] on div "Complete" at bounding box center [257, 188] width 48 height 14
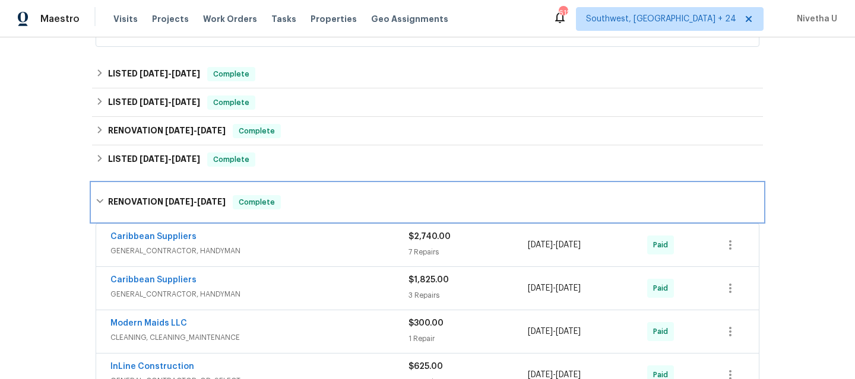
click at [270, 194] on div "RENOVATION 4/18/25 - 5/2/25 Complete" at bounding box center [427, 202] width 671 height 38
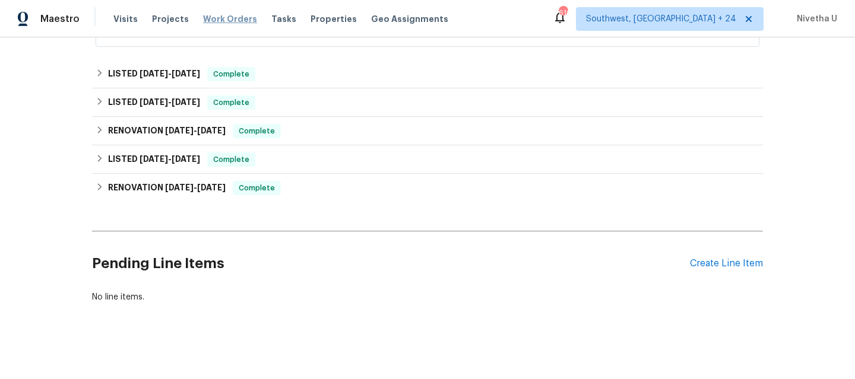
click at [213, 20] on span "Work Orders" at bounding box center [230, 19] width 54 height 12
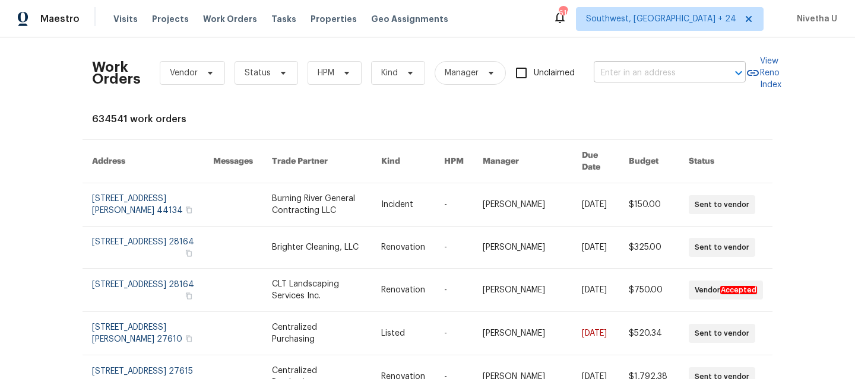
click at [626, 66] on input "text" at bounding box center [653, 73] width 119 height 18
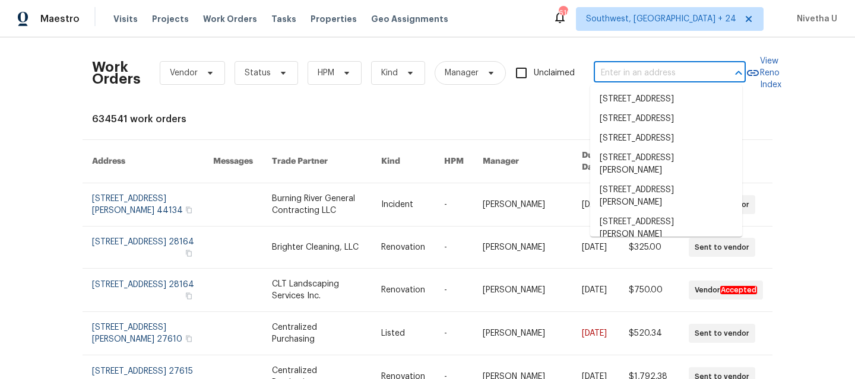
paste input "560 Dutch Valley Rd NE Unit 2301 Atlanta, GA 30324"
type input "560 Dutch Valley Rd NE Unit 2301 Atlanta, GA 30324"
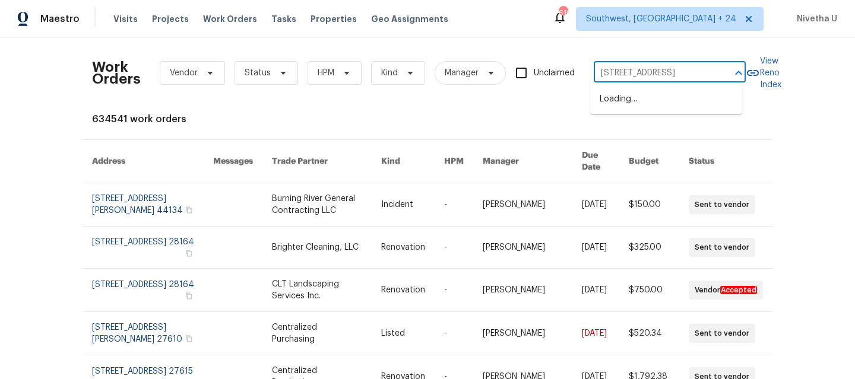
scroll to position [0, 92]
click at [642, 102] on li "560 Dutch Valley Rd NE Unit 2301, Atlanta, GA 30324" at bounding box center [666, 100] width 152 height 20
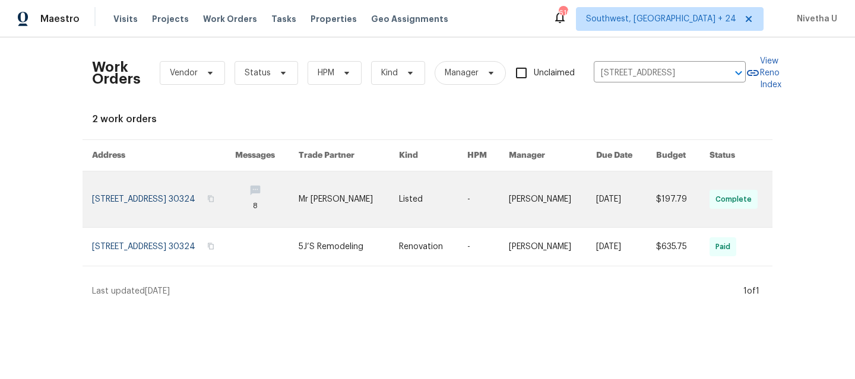
click at [173, 198] on link at bounding box center [163, 200] width 143 height 56
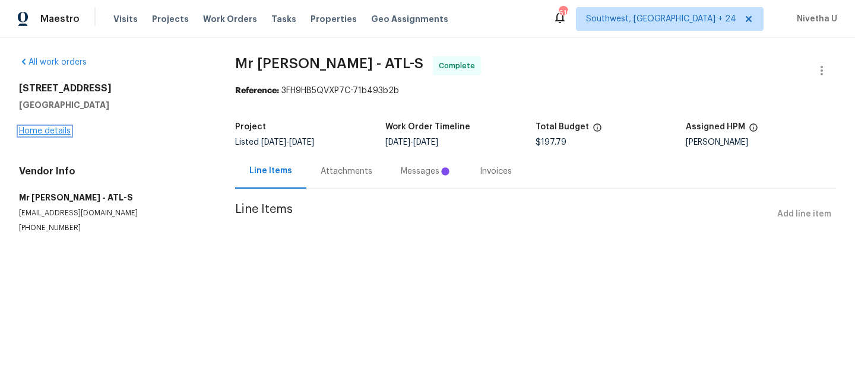
click at [47, 131] on link "Home details" at bounding box center [45, 131] width 52 height 8
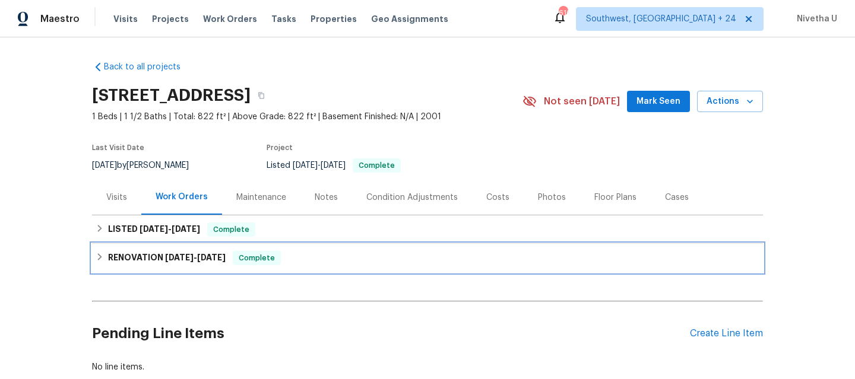
click at [303, 265] on div "RENOVATION 2/27/25 - 3/2/25 Complete" at bounding box center [428, 258] width 664 height 14
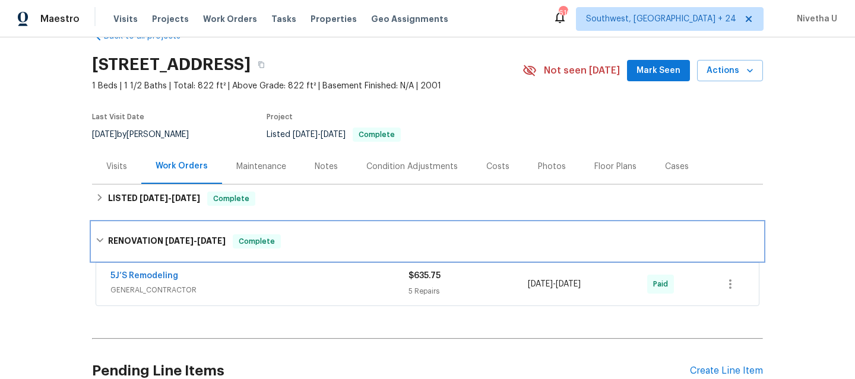
scroll to position [30, 0]
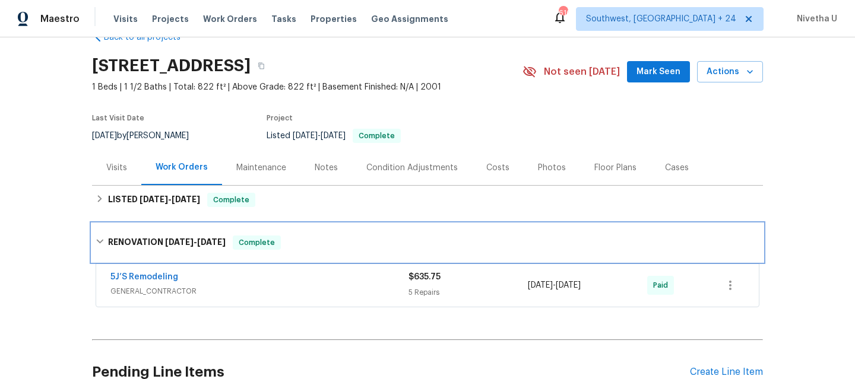
click at [284, 247] on div "RENOVATION 2/27/25 - 3/2/25 Complete" at bounding box center [428, 243] width 664 height 14
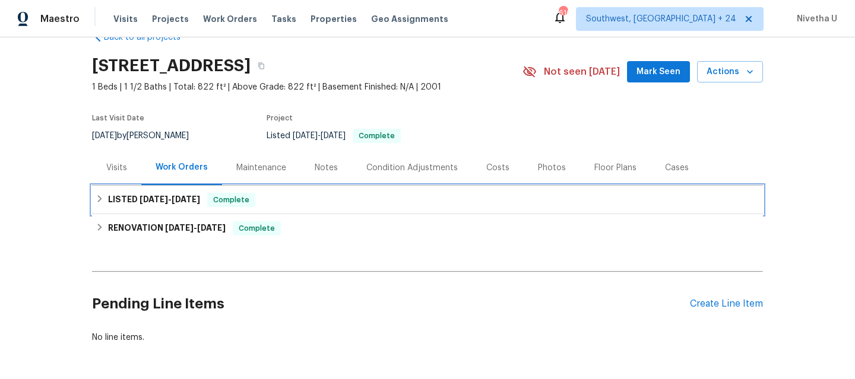
click at [271, 207] on div "LISTED 7/21/25 - 7/23/25 Complete" at bounding box center [428, 200] width 664 height 14
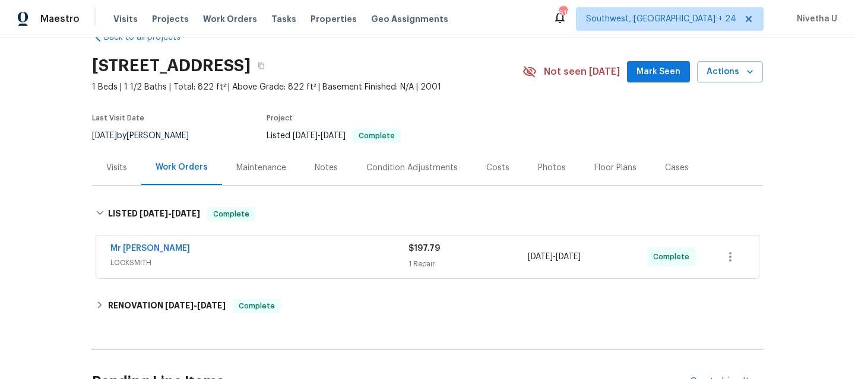
click at [302, 269] on span "LOCKSMITH" at bounding box center [259, 263] width 298 height 12
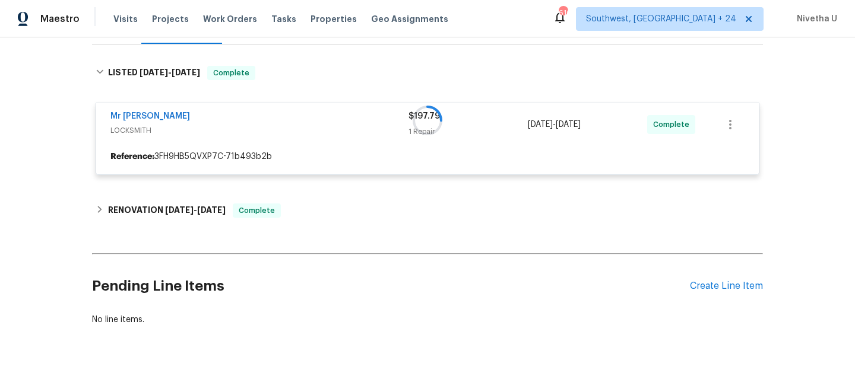
scroll to position [173, 0]
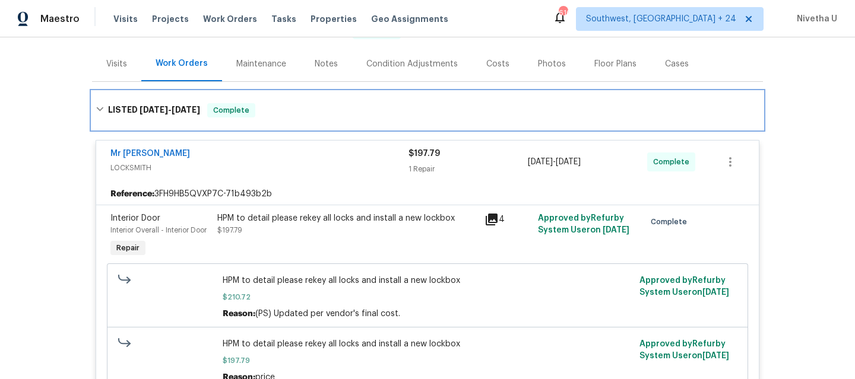
click at [248, 116] on span "Complete" at bounding box center [231, 110] width 46 height 12
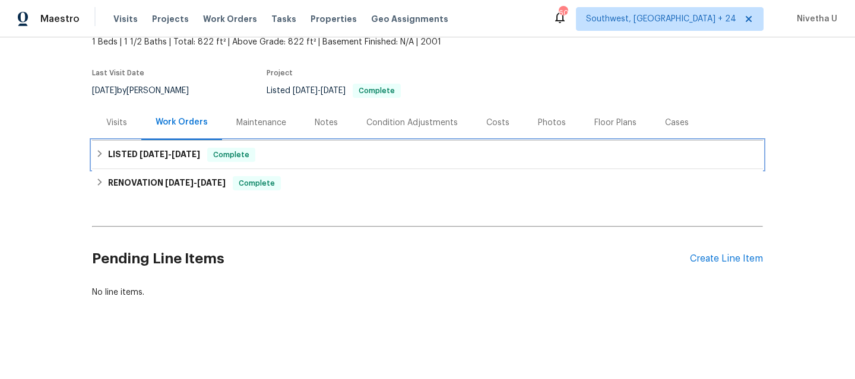
scroll to position [0, 0]
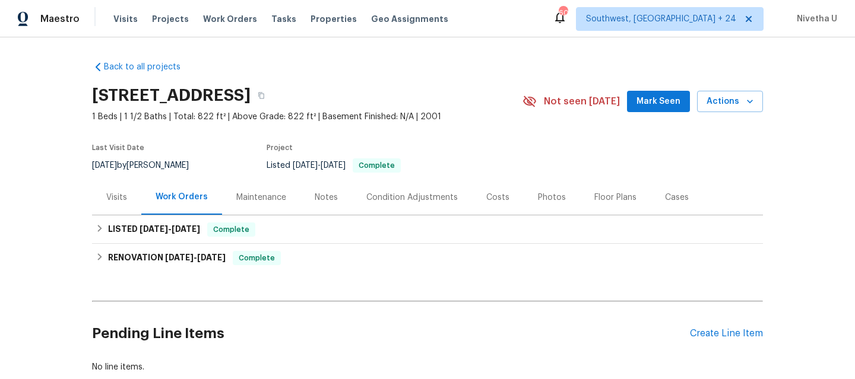
click at [231, 11] on div "Visits Projects Work Orders Tasks Properties Geo Assignments" at bounding box center [287, 19] width 349 height 24
click at [230, 24] on span "Work Orders" at bounding box center [230, 19] width 54 height 12
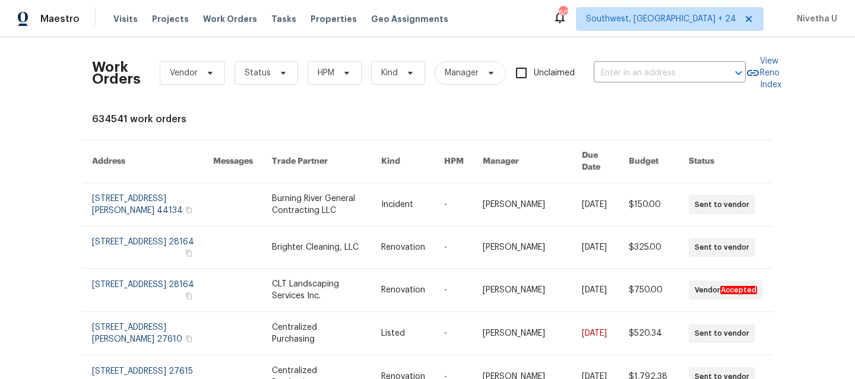
click at [588, 71] on div "Work Orders Vendor Status HPM Kind Manager Unclaimed ​" at bounding box center [419, 73] width 654 height 52
click at [610, 71] on input "text" at bounding box center [653, 73] width 119 height 18
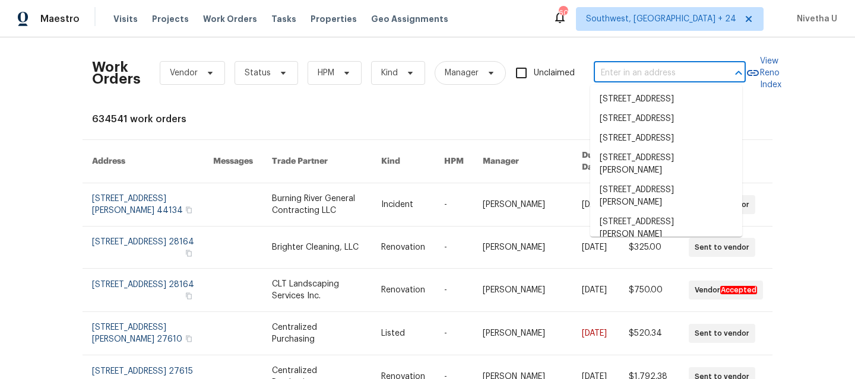
paste input "1424 Pine Glen Ln Tarpon Springs true D2, FL 34688"
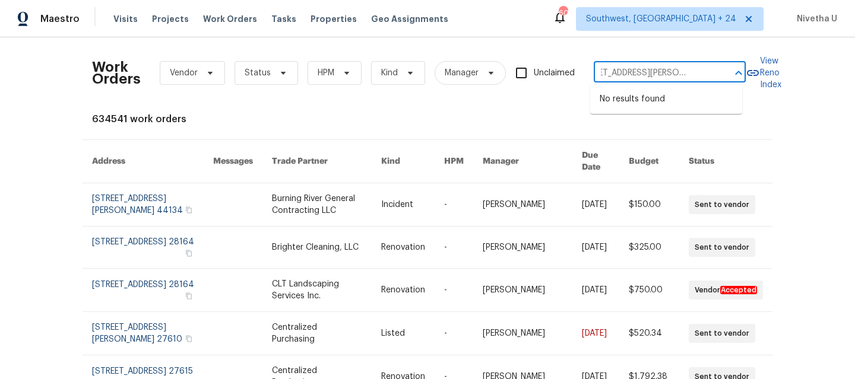
type input "1424 Pine Glen Ln Tarpon Springs true D2, FL 34688"
click at [692, 24] on span "Southwest, [GEOGRAPHIC_DATA] + 24" at bounding box center [661, 19] width 150 height 12
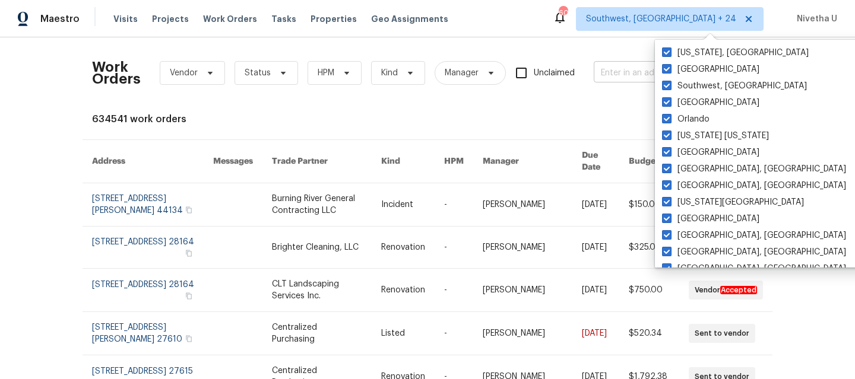
click at [621, 72] on input "text" at bounding box center [653, 73] width 119 height 18
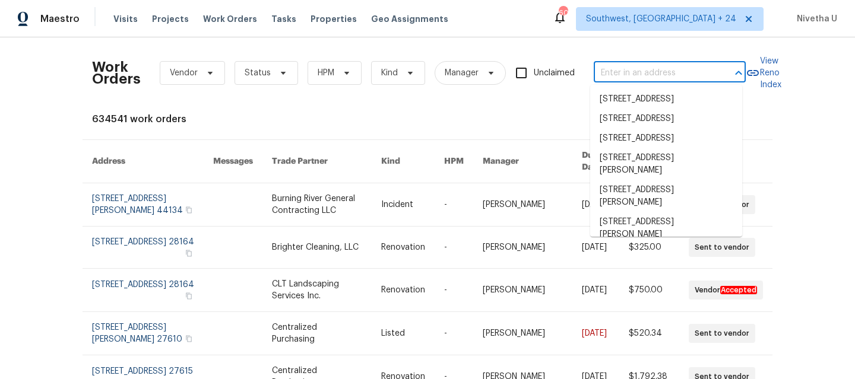
paste input "1424 Pine Glen Ln Tarpon Springs true D2, FL 34688"
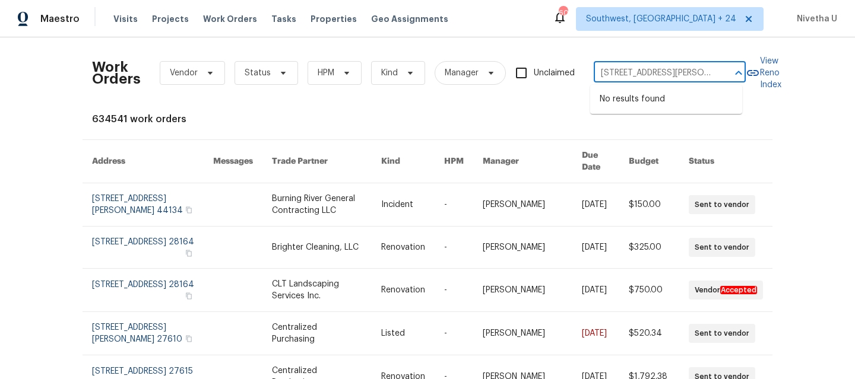
scroll to position [0, 89]
drag, startPoint x: 641, startPoint y: 74, endPoint x: 733, endPoint y: 74, distance: 92.0
click at [733, 74] on div "1424 Pine Glen Ln Tarpon Springs true D2, FL 34688 ​" at bounding box center [670, 73] width 152 height 18
type input "1424 Pine Glen Ln Tarpon Springs"
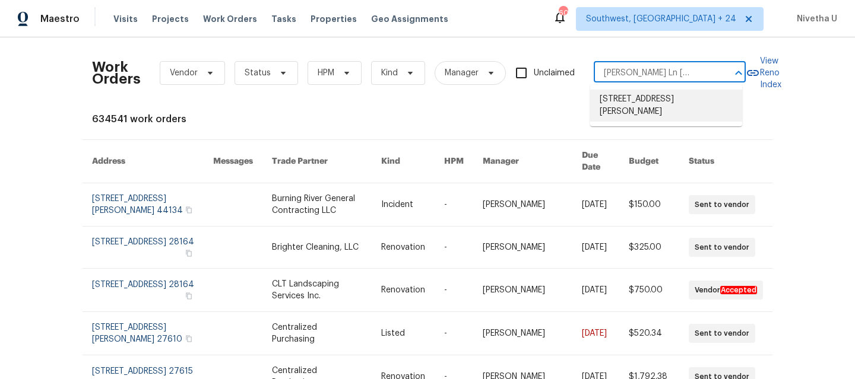
click at [637, 115] on li "1424 Pine Glen Ln Apt D2, Tarpon Springs, FL 34688" at bounding box center [666, 106] width 152 height 32
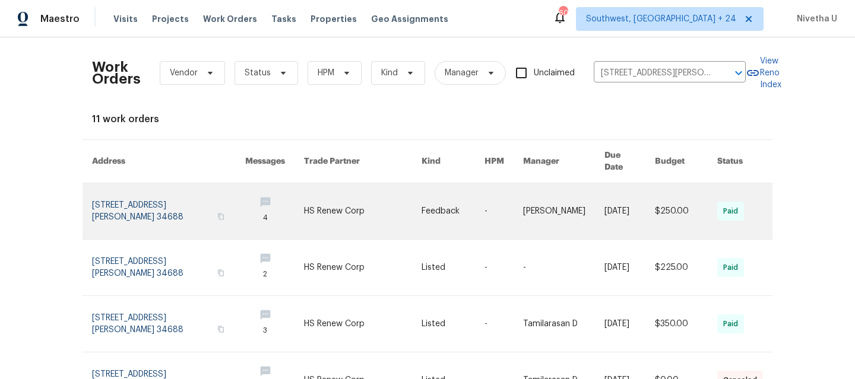
click at [126, 207] on link at bounding box center [168, 211] width 153 height 56
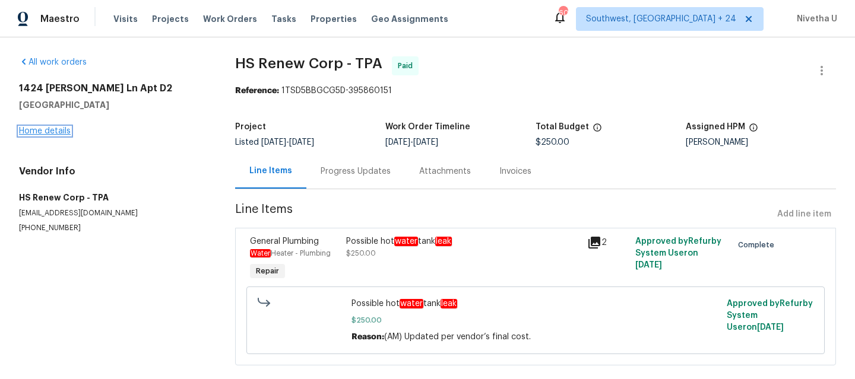
click at [31, 129] on link "Home details" at bounding box center [45, 131] width 52 height 8
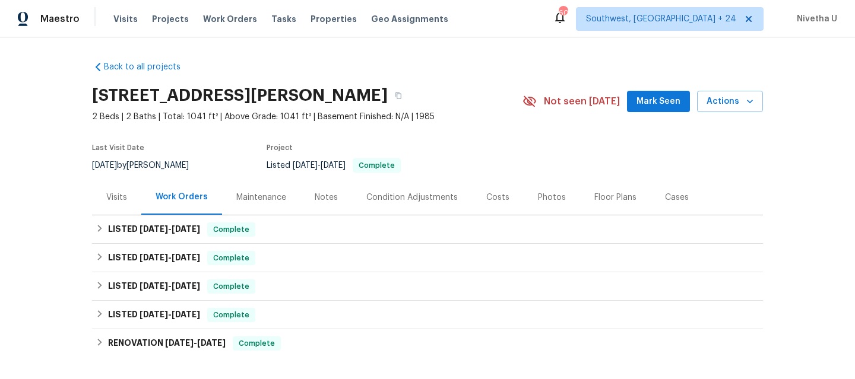
scroll to position [147, 0]
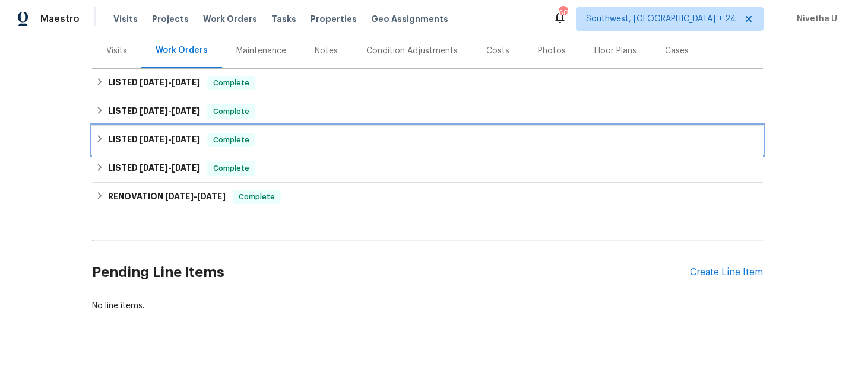
click at [264, 140] on div "LISTED 10/2/24 - 11/13/24 Complete" at bounding box center [428, 140] width 664 height 14
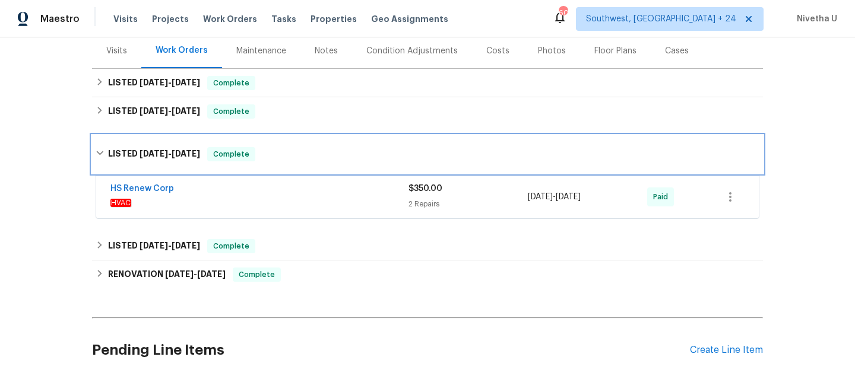
scroll to position [173, 0]
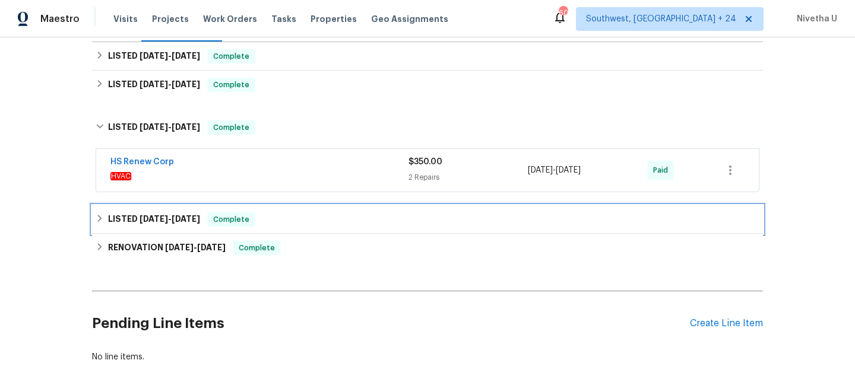
click at [265, 221] on div "LISTED 2/29/24 - 3/4/24 Complete" at bounding box center [428, 220] width 664 height 14
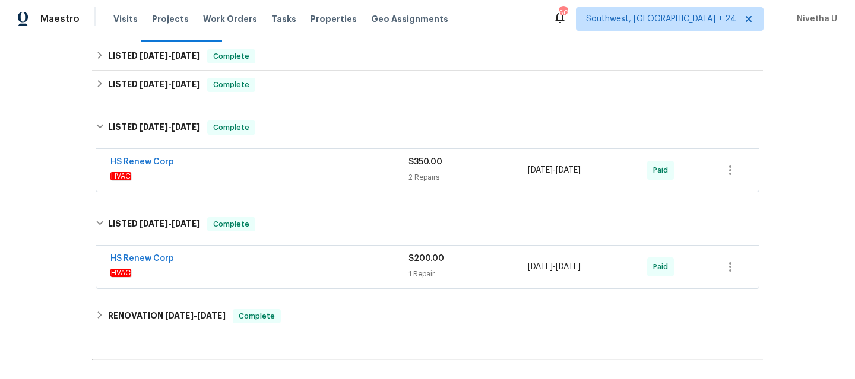
click at [239, 270] on span "HVAC" at bounding box center [259, 273] width 298 height 12
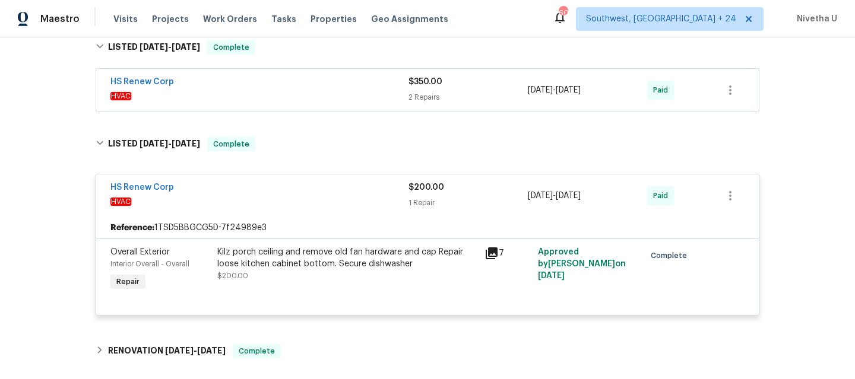
scroll to position [251, 0]
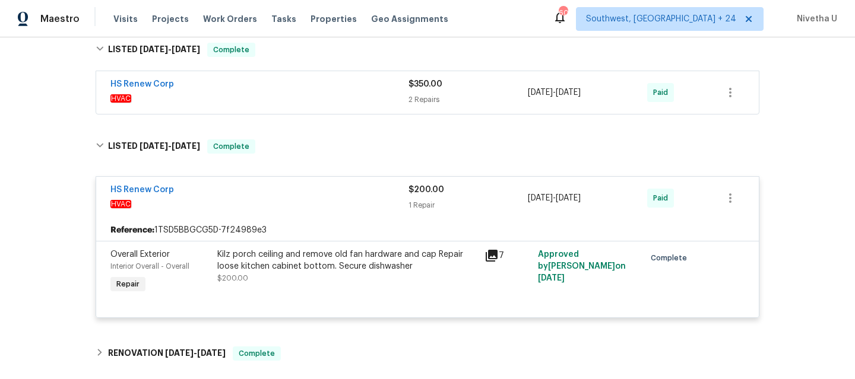
click at [234, 85] on div "HS Renew Corp" at bounding box center [259, 85] width 298 height 14
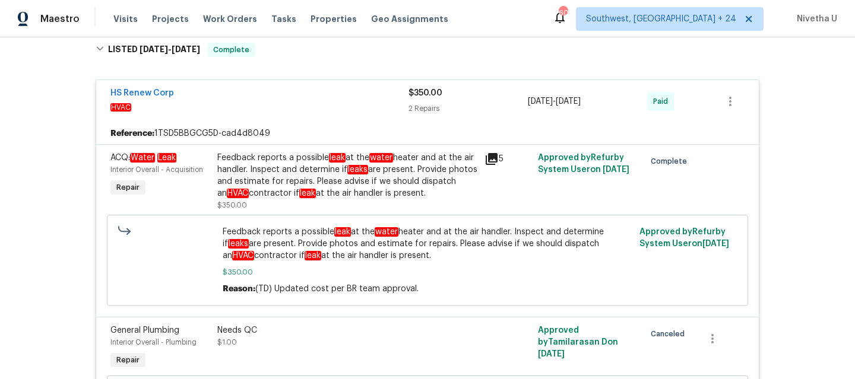
click at [241, 99] on div "HS Renew Corp" at bounding box center [259, 94] width 298 height 14
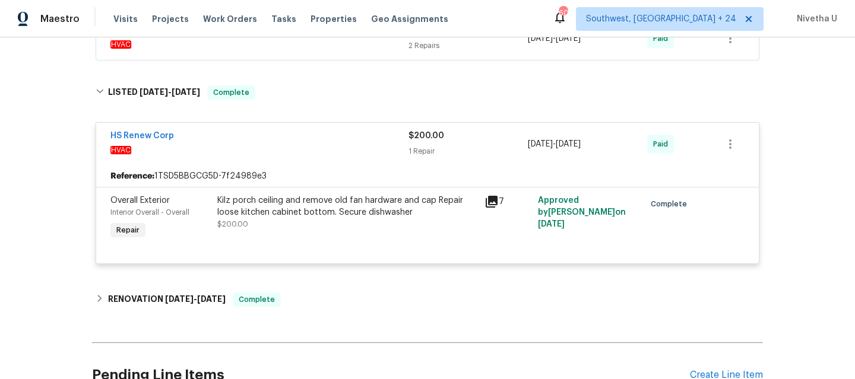
scroll to position [309, 0]
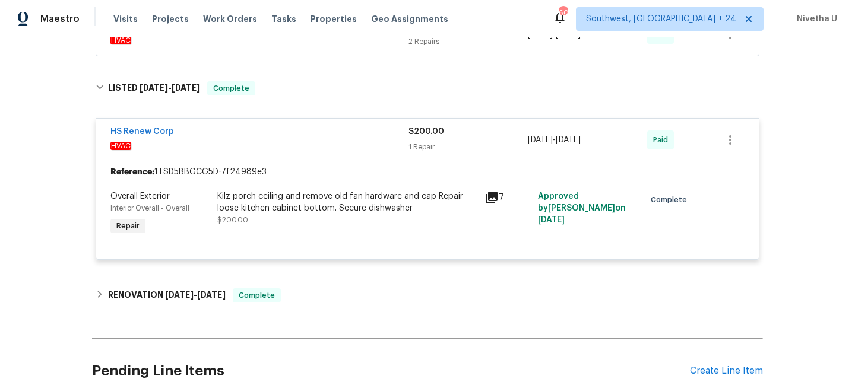
click at [286, 204] on div "Kilz porch ceiling and remove old fan hardware and cap Repair loose kitchen cab…" at bounding box center [347, 203] width 260 height 24
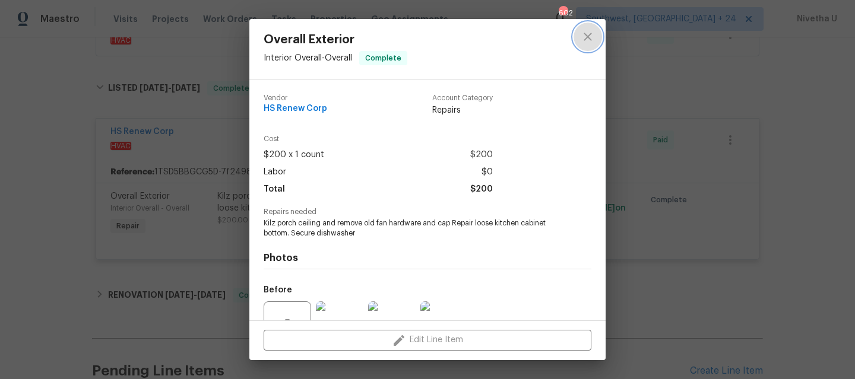
click at [591, 33] on icon "close" at bounding box center [588, 37] width 8 height 8
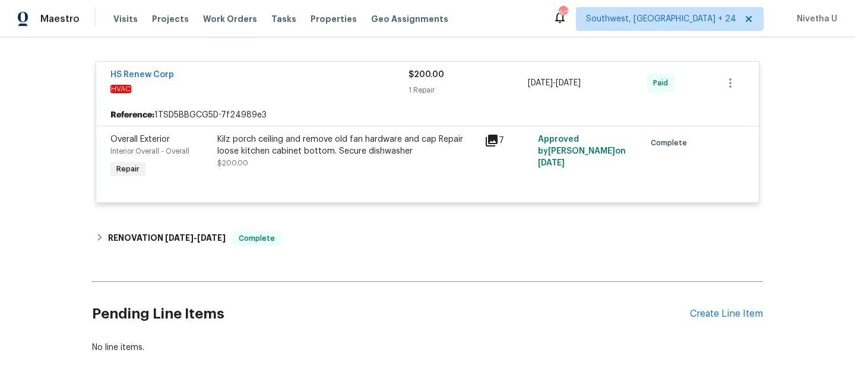
scroll to position [385, 0]
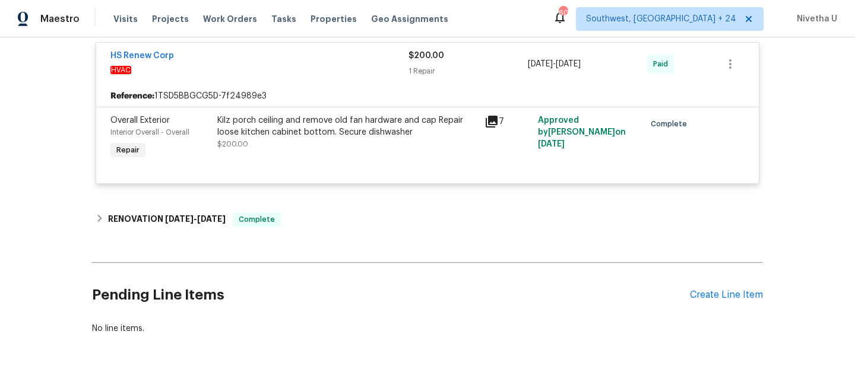
click at [300, 137] on div "Kilz porch ceiling and remove old fan hardware and cap Repair loose kitchen cab…" at bounding box center [347, 127] width 260 height 24
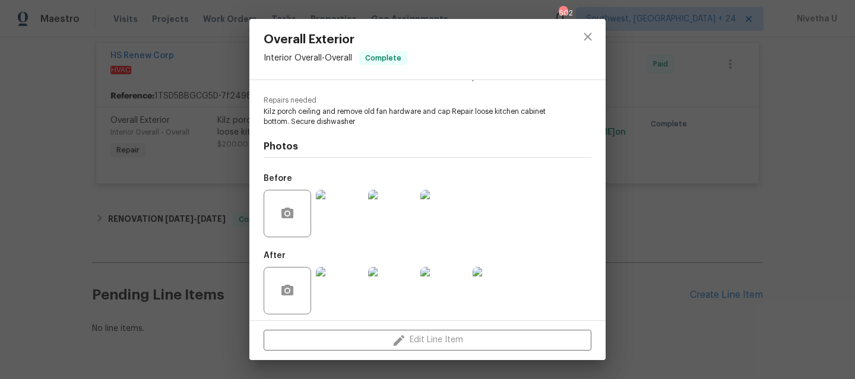
scroll to position [118, 0]
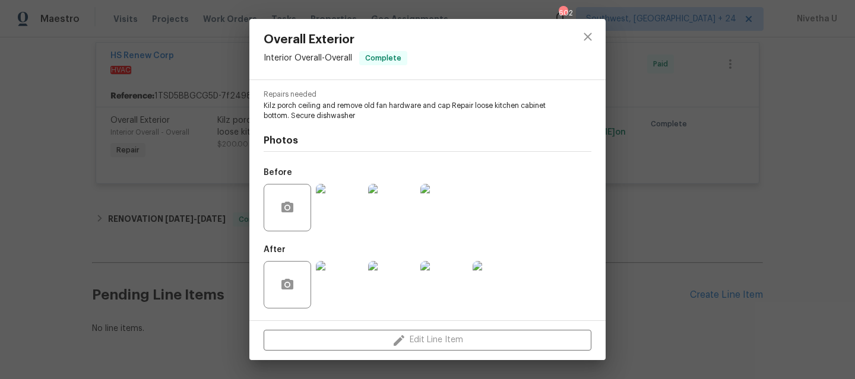
click at [334, 218] on img at bounding box center [339, 207] width 47 height 47
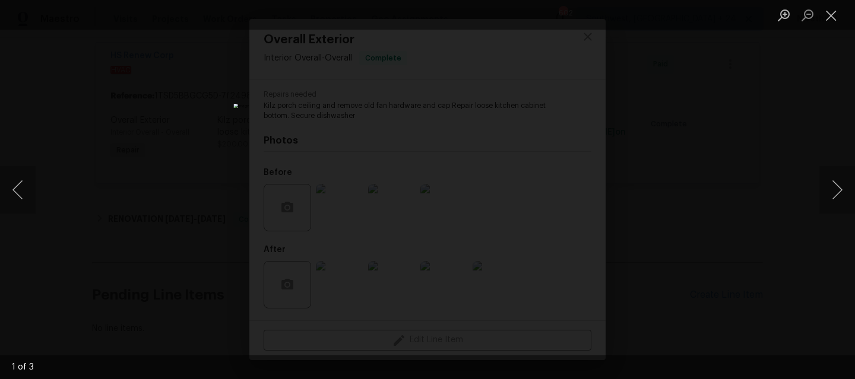
click at [699, 176] on div "Lightbox" at bounding box center [427, 189] width 855 height 379
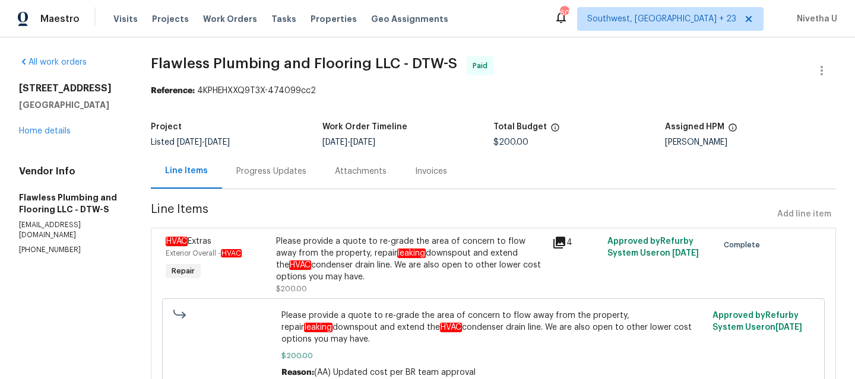
scroll to position [65, 0]
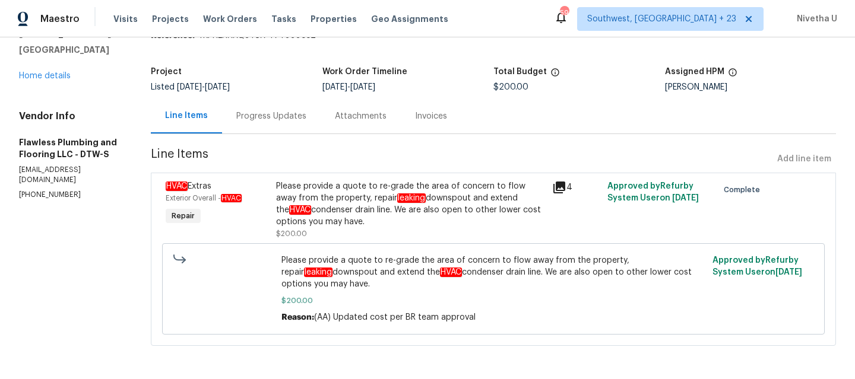
click at [287, 113] on div "Progress Updates" at bounding box center [271, 116] width 99 height 35
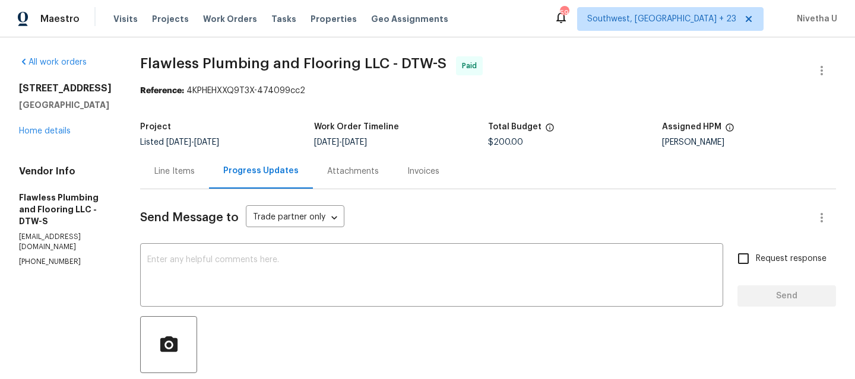
click at [195, 169] on div "Line Items" at bounding box center [174, 172] width 40 height 12
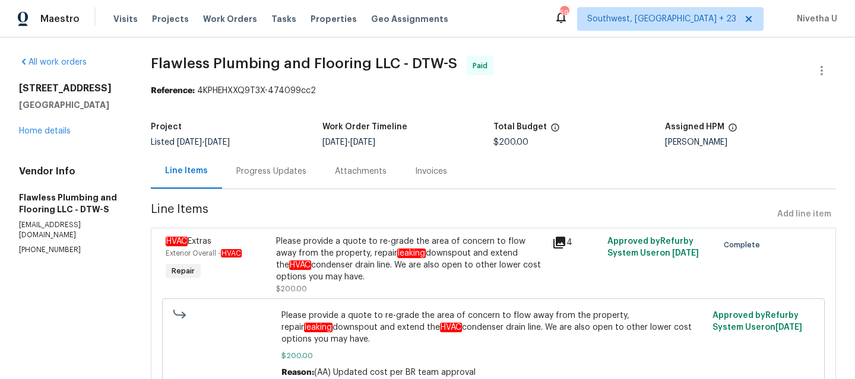
click at [306, 169] on div "Progress Updates" at bounding box center [271, 172] width 70 height 12
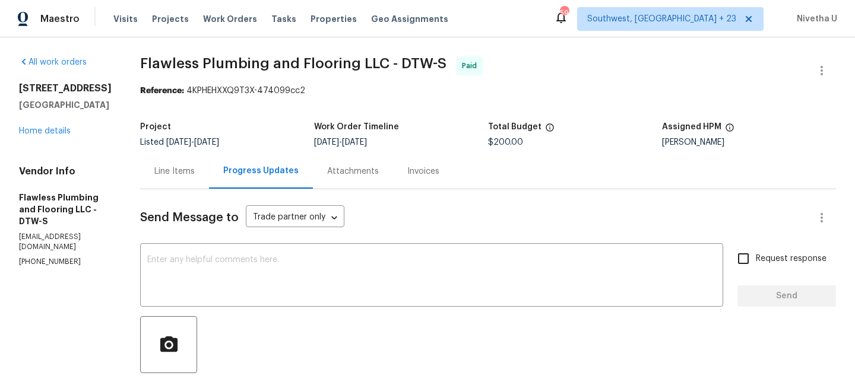
click at [209, 178] on div "Line Items" at bounding box center [174, 171] width 69 height 35
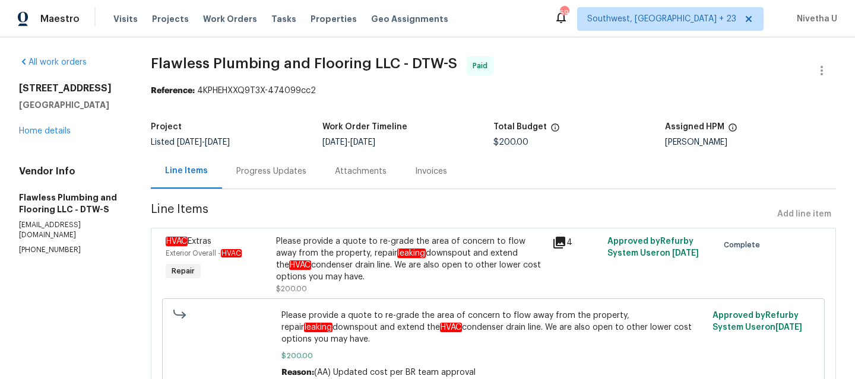
click at [271, 178] on div "Progress Updates" at bounding box center [271, 171] width 99 height 35
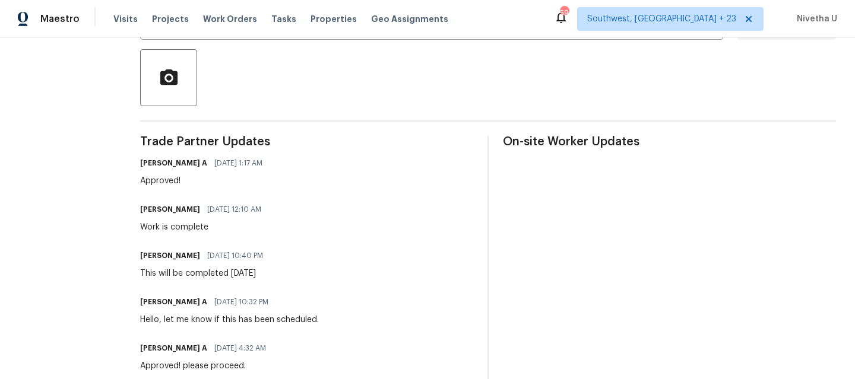
scroll to position [8, 0]
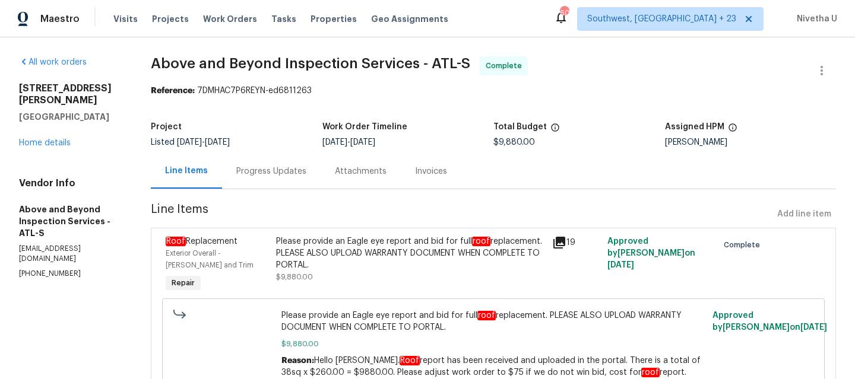
click at [306, 173] on div "Progress Updates" at bounding box center [271, 172] width 70 height 12
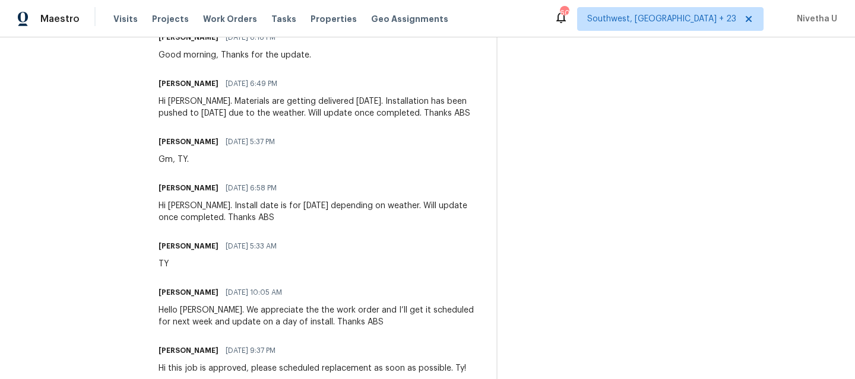
scroll to position [408, 0]
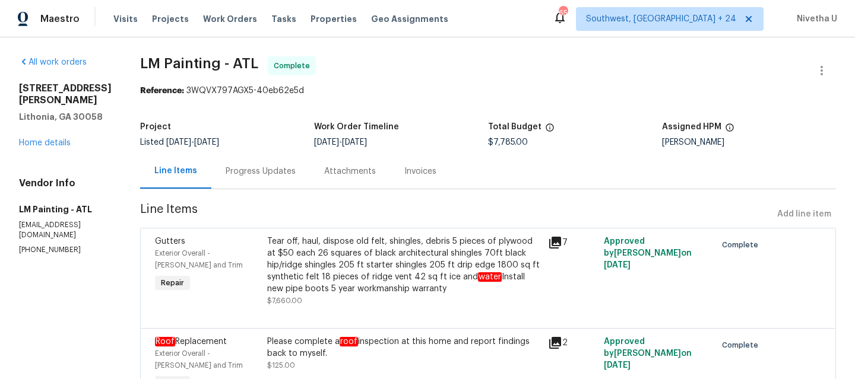
click at [296, 176] on div "Progress Updates" at bounding box center [261, 172] width 70 height 12
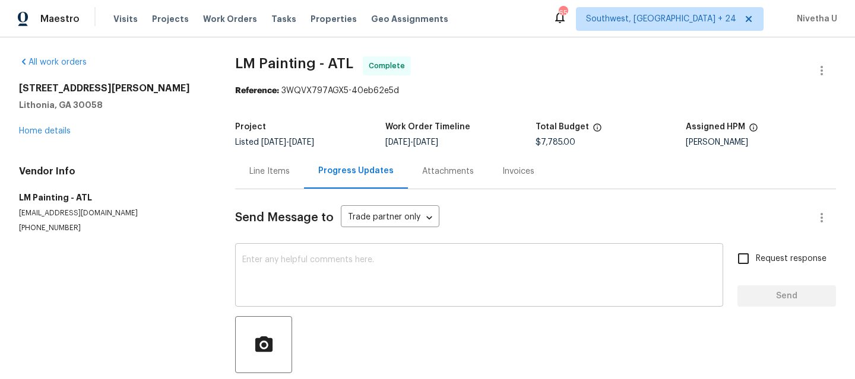
scroll to position [71, 0]
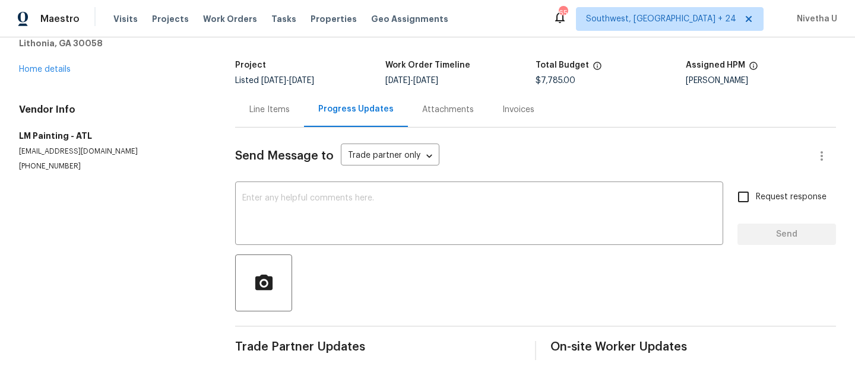
click at [262, 104] on div "Line Items" at bounding box center [269, 110] width 40 height 12
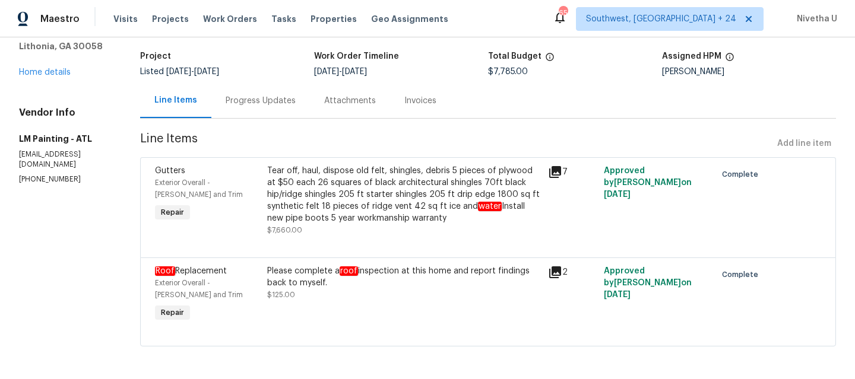
click at [396, 199] on div "Tear off, haul, dispose old felt, shingles, debris 5 pieces of plywood at $50 e…" at bounding box center [404, 194] width 274 height 59
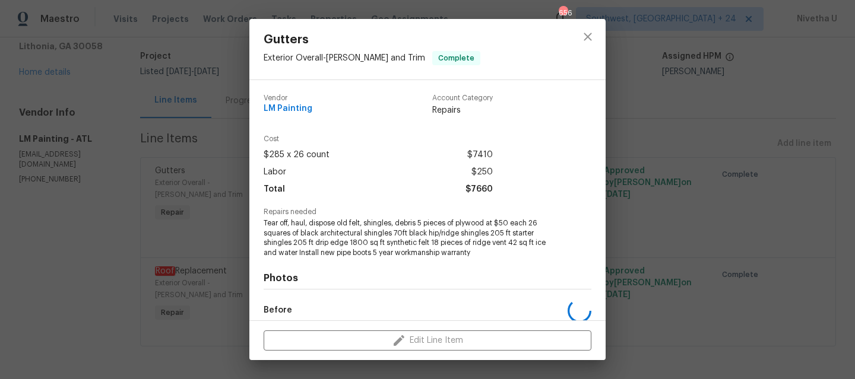
scroll to position [138, 0]
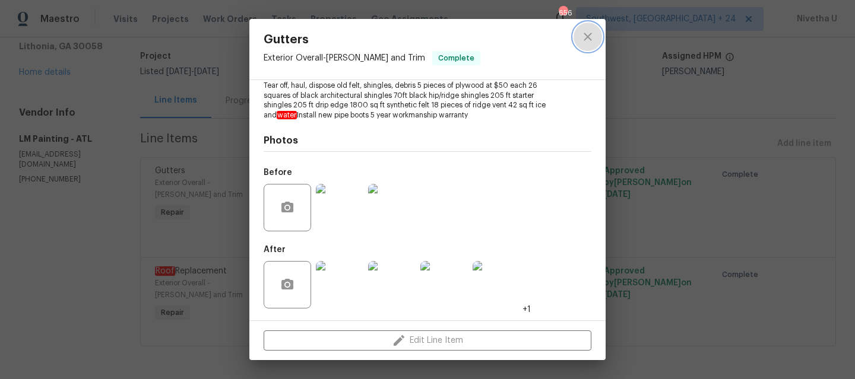
click at [585, 40] on icon "close" at bounding box center [588, 37] width 14 height 14
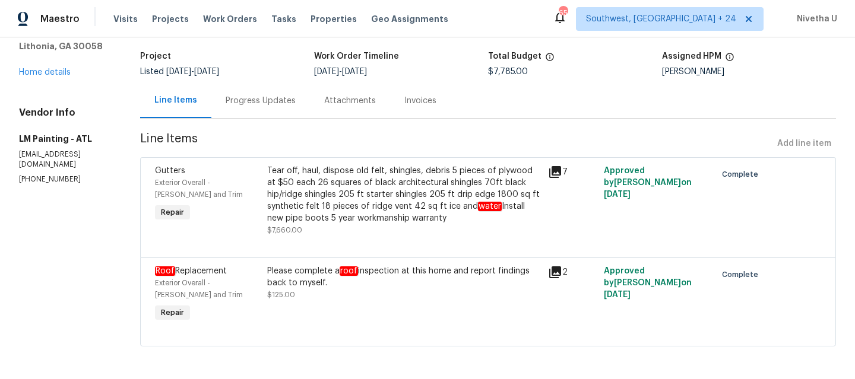
click at [436, 106] on div "Invoices" at bounding box center [420, 101] width 32 height 12
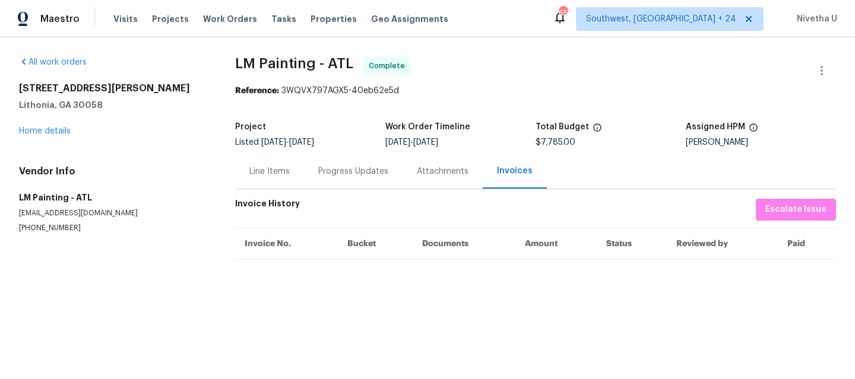
click at [438, 177] on div "Attachments" at bounding box center [443, 172] width 52 height 12
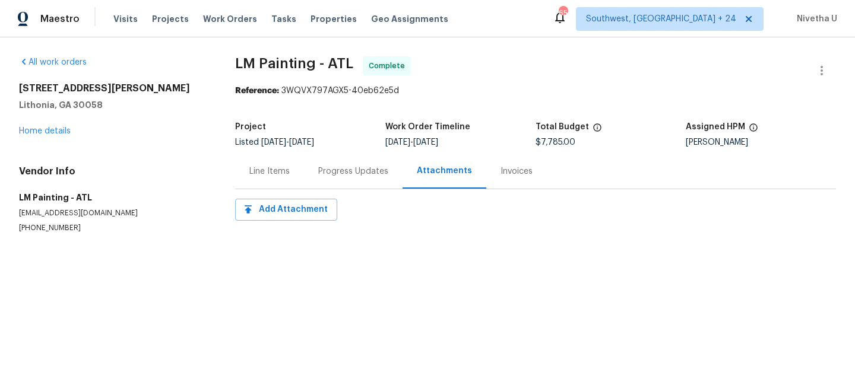
click at [329, 181] on div "Progress Updates" at bounding box center [353, 171] width 99 height 35
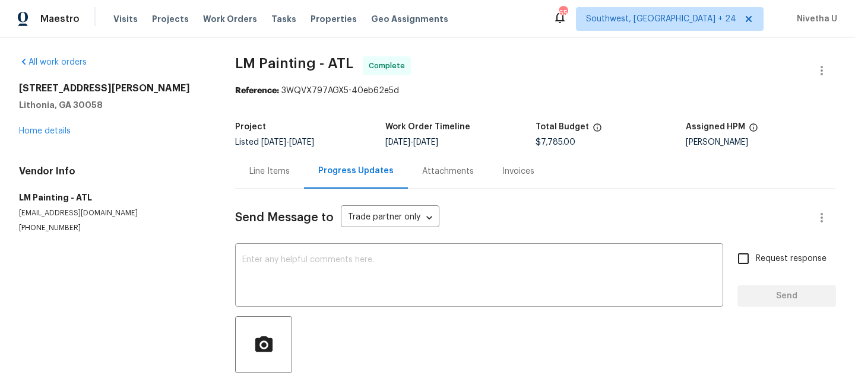
scroll to position [71, 0]
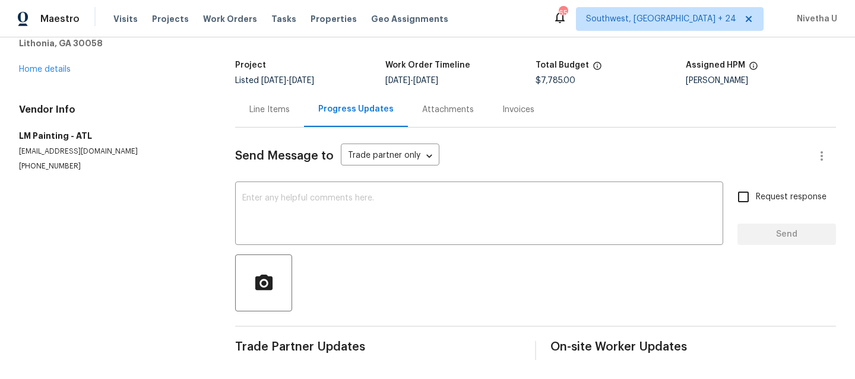
click at [261, 104] on div "Line Items" at bounding box center [269, 110] width 40 height 12
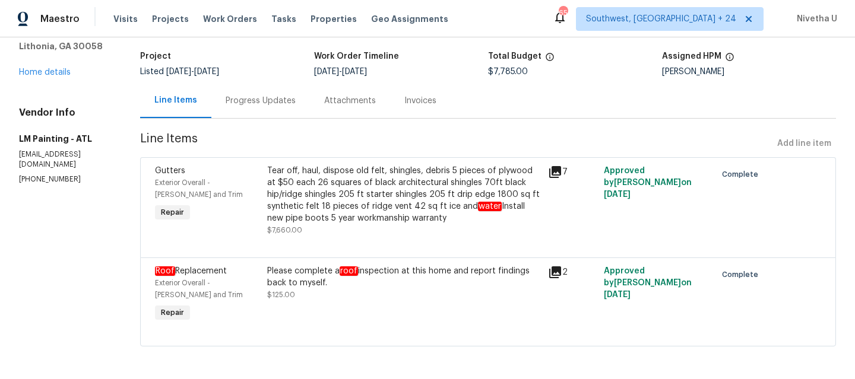
scroll to position [81, 0]
click at [362, 362] on div "All work orders 2067 Wellborn Close Lithonia, GA 30058 Home details Vendor Info…" at bounding box center [427, 172] width 855 height 413
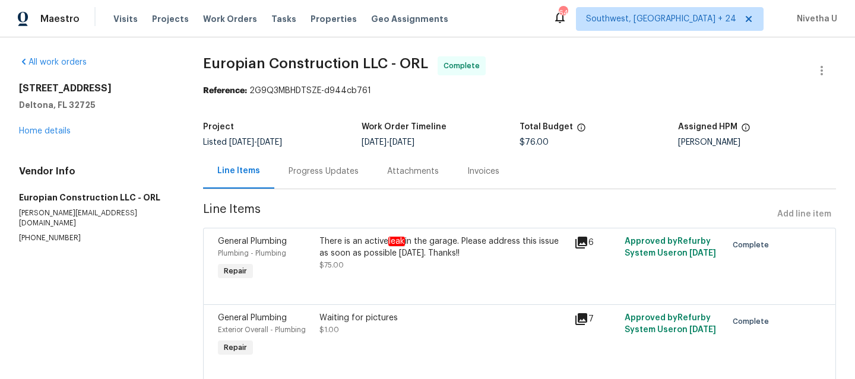
click at [303, 180] on div "Progress Updates" at bounding box center [323, 171] width 99 height 35
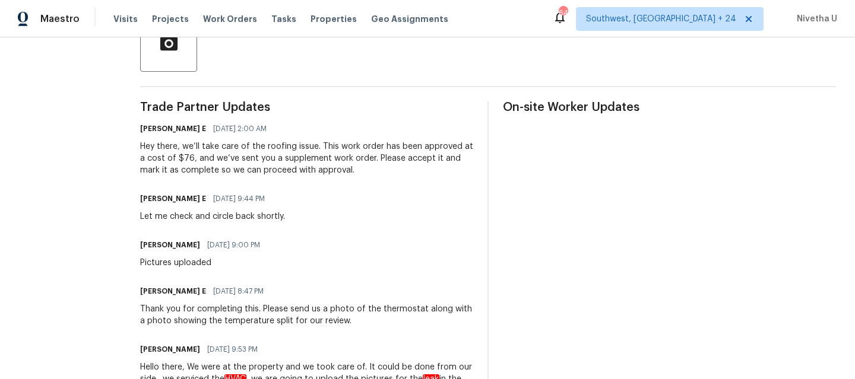
scroll to position [255, 0]
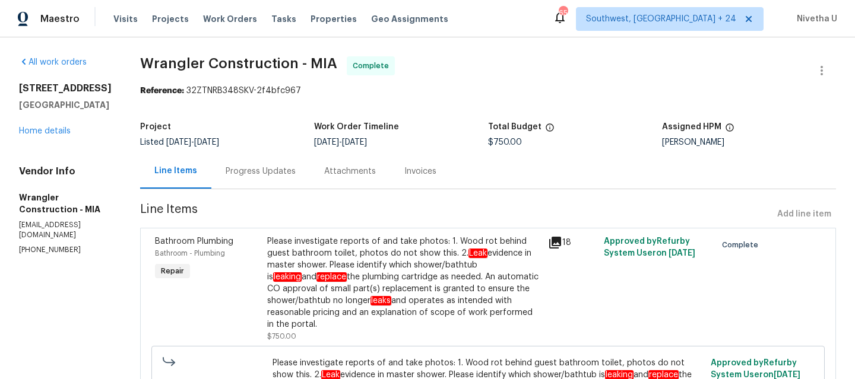
click at [246, 167] on div "Progress Updates" at bounding box center [261, 172] width 70 height 12
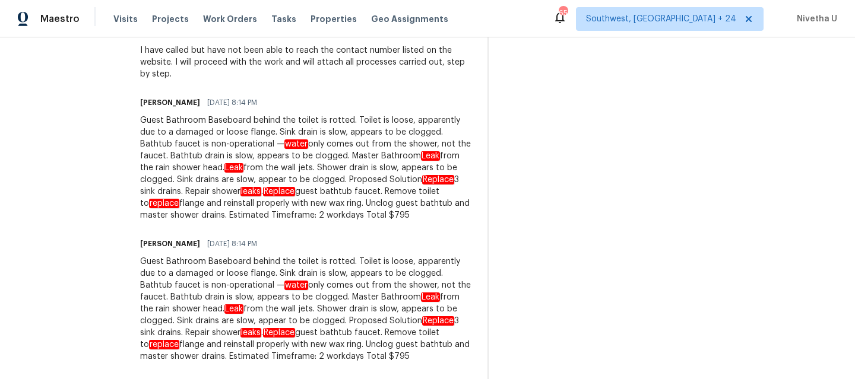
scroll to position [490, 0]
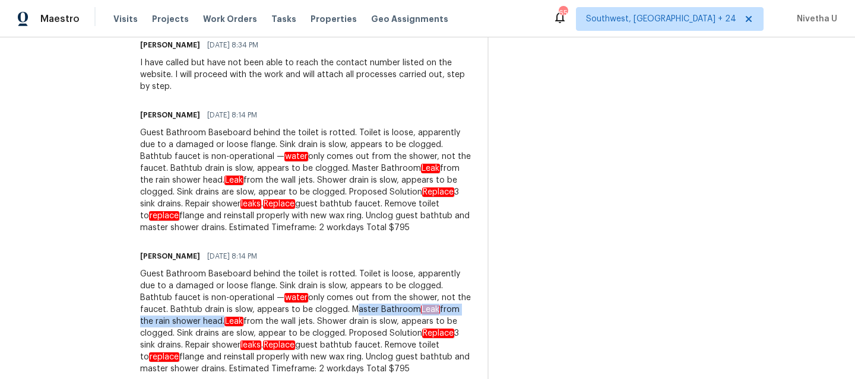
drag, startPoint x: 230, startPoint y: 300, endPoint x: 420, endPoint y: 296, distance: 190.0
click at [420, 296] on div "Guest Bathroom Baseboard behind the toilet is rotted. Toilet is loose, apparent…" at bounding box center [306, 321] width 333 height 107
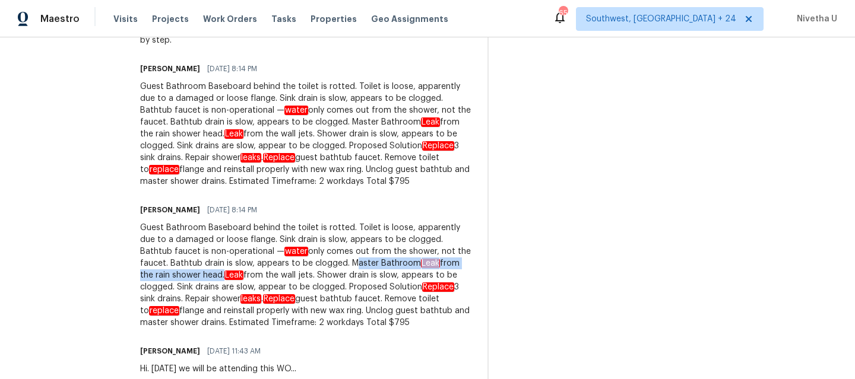
scroll to position [545, 0]
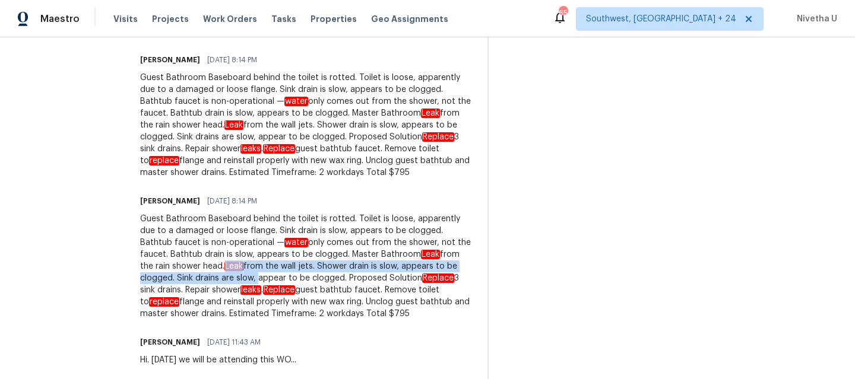
drag, startPoint x: 426, startPoint y: 245, endPoint x: 446, endPoint y: 250, distance: 20.9
click at [447, 251] on div "Guest Bathroom Baseboard behind the toilet is rotted. Toilet is loose, apparent…" at bounding box center [306, 266] width 333 height 107
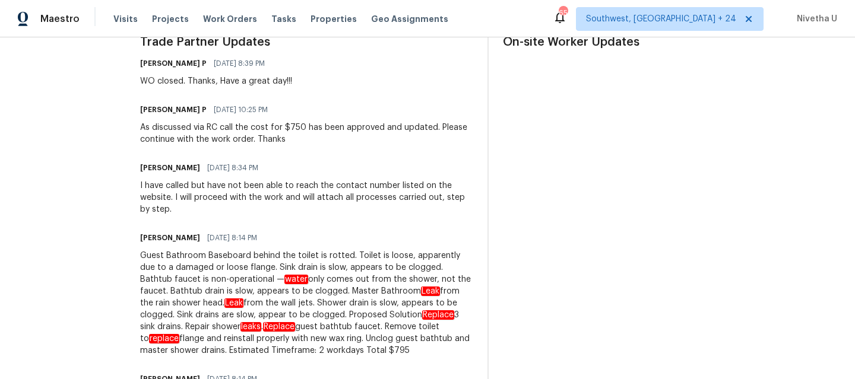
scroll to position [362, 0]
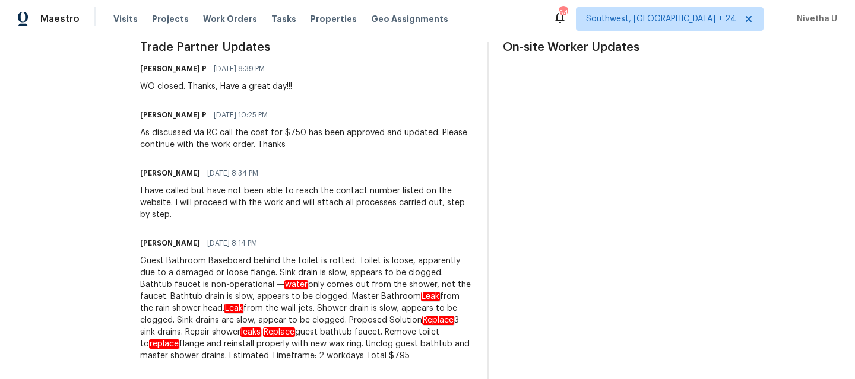
drag, startPoint x: 267, startPoint y: 309, endPoint x: 360, endPoint y: 304, distance: 93.3
click at [360, 304] on div "Guest Bathroom Baseboard behind the toilet is rotted. Toilet is loose, apparent…" at bounding box center [306, 308] width 333 height 107
drag, startPoint x: 357, startPoint y: 305, endPoint x: 435, endPoint y: 305, distance: 77.2
click at [435, 305] on div "Guest Bathroom Baseboard behind the toilet is rotted. Toilet is loose, apparent…" at bounding box center [306, 308] width 333 height 107
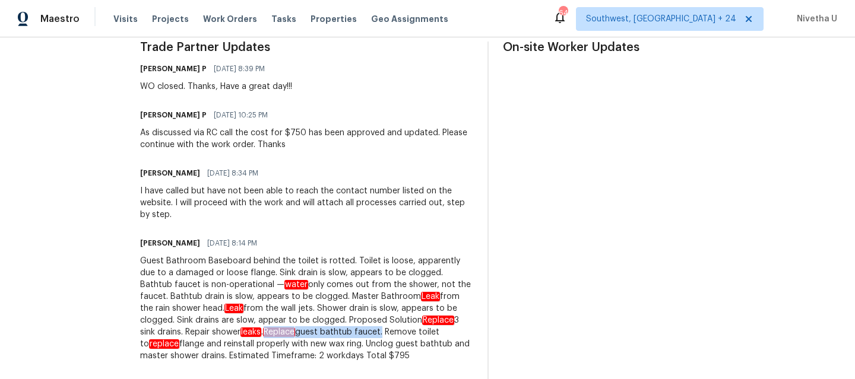
drag, startPoint x: 107, startPoint y: 322, endPoint x: 223, endPoint y: 316, distance: 115.9
click at [223, 316] on div "Guest Bathroom Baseboard behind the toilet is rotted. Toilet is loose, apparent…" at bounding box center [306, 308] width 333 height 107
click at [235, 322] on div "Guest Bathroom Baseboard behind the toilet is rotted. Toilet is loose, apparent…" at bounding box center [306, 308] width 333 height 107
drag, startPoint x: 224, startPoint y: 321, endPoint x: 313, endPoint y: 321, distance: 88.5
click at [313, 321] on div "Guest Bathroom Baseboard behind the toilet is rotted. Toilet is loose, apparent…" at bounding box center [306, 308] width 333 height 107
